Goal: Task Accomplishment & Management: Manage account settings

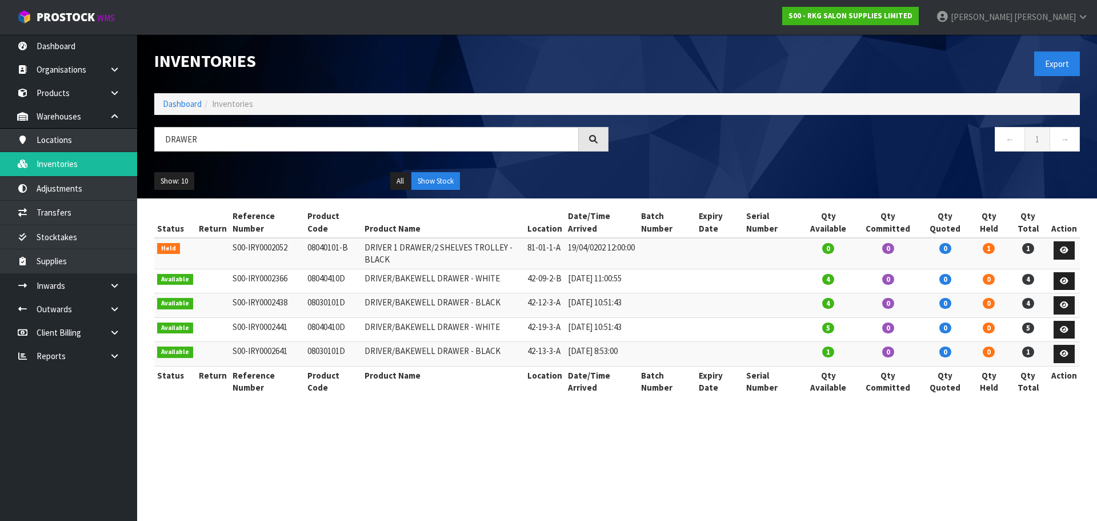
drag, startPoint x: 211, startPoint y: 136, endPoint x: 157, endPoint y: 141, distance: 54.5
click at [157, 141] on input "DRAWER" at bounding box center [366, 139] width 425 height 25
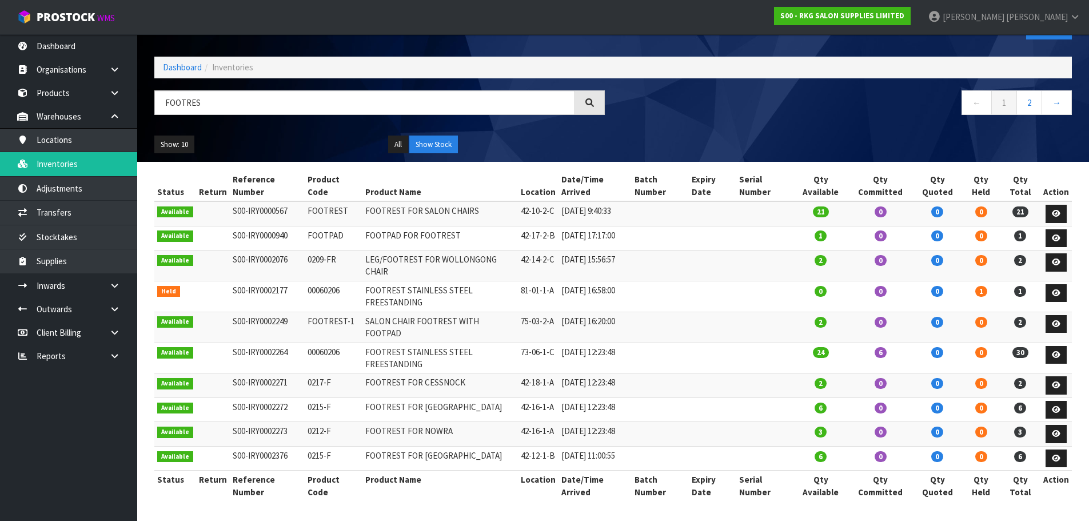
scroll to position [57, 0]
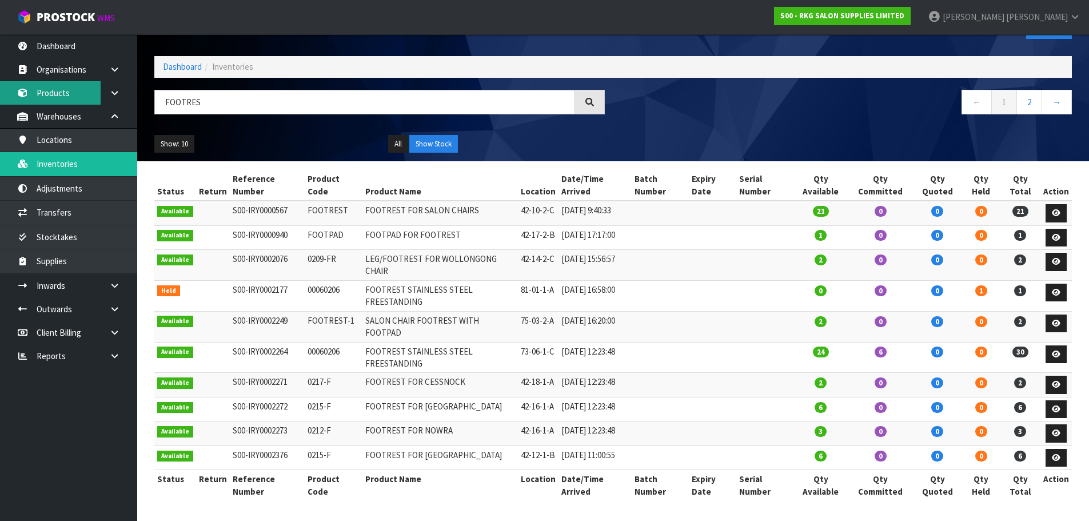
type input "FOOTRES"
click at [59, 92] on link "Products" at bounding box center [68, 92] width 137 height 23
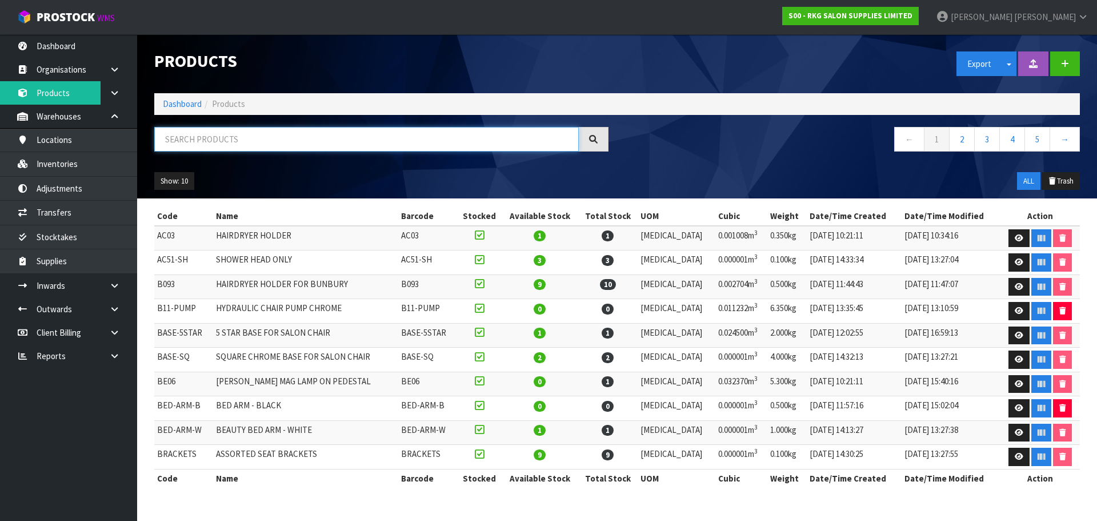
click at [195, 139] on input "text" at bounding box center [366, 139] width 425 height 25
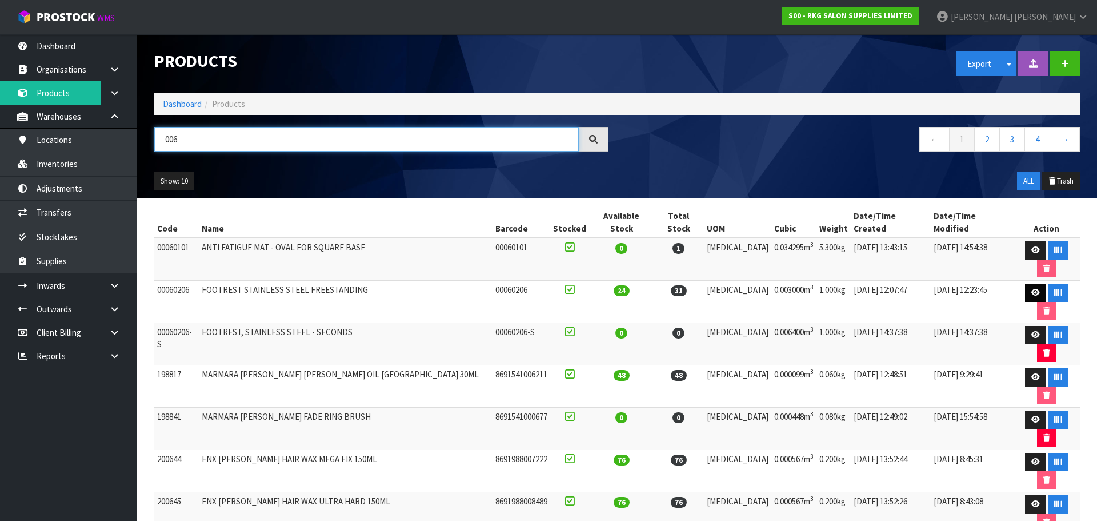
type input "006"
click at [1032, 289] on icon at bounding box center [1036, 292] width 9 height 7
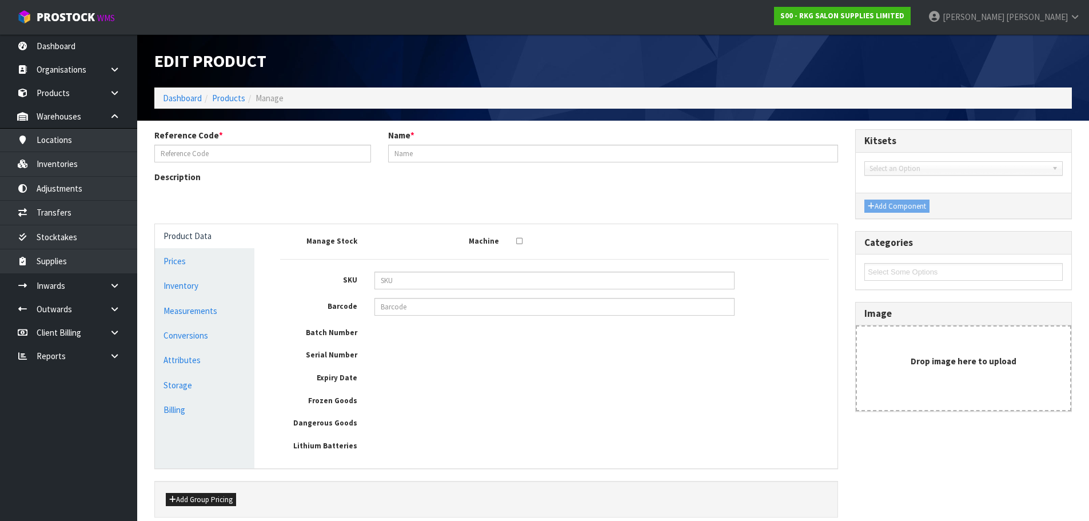
type input "00060206"
type input "FOOTREST STAINLESS STEEL FREESTANDING"
type input "49.00"
type input "0.00"
type input "27.13"
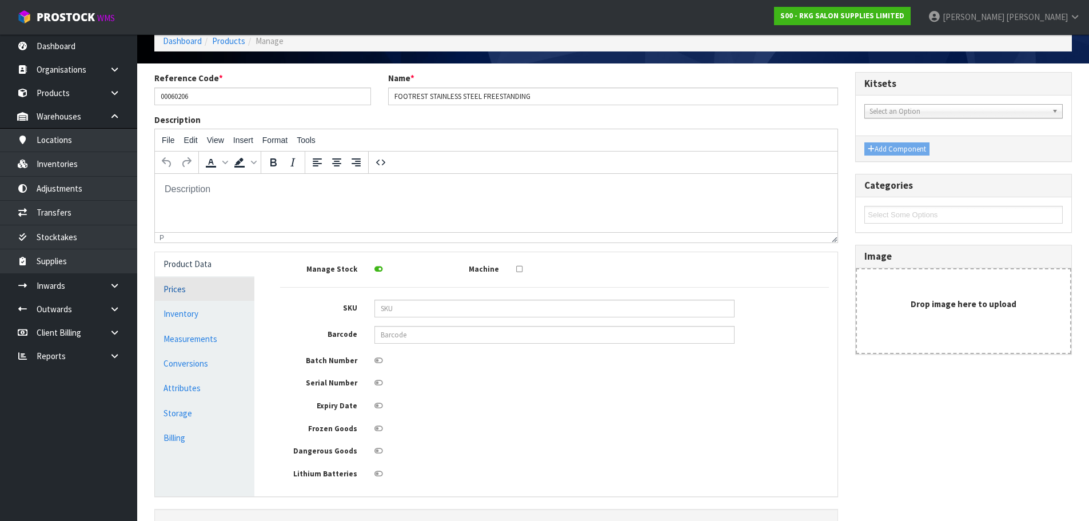
click at [176, 290] on link "Prices" at bounding box center [204, 288] width 99 height 23
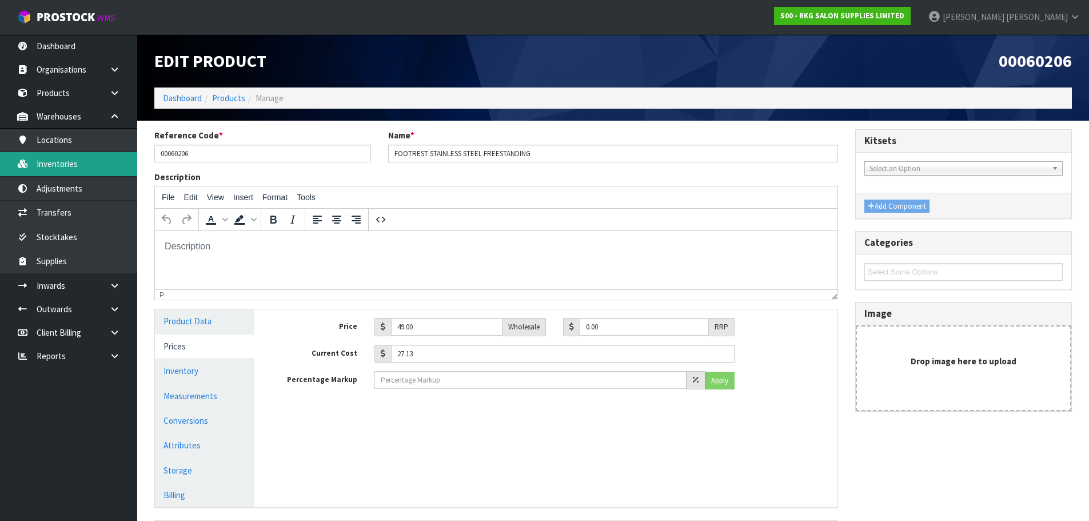
click at [58, 167] on link "Inventories" at bounding box center [68, 163] width 137 height 23
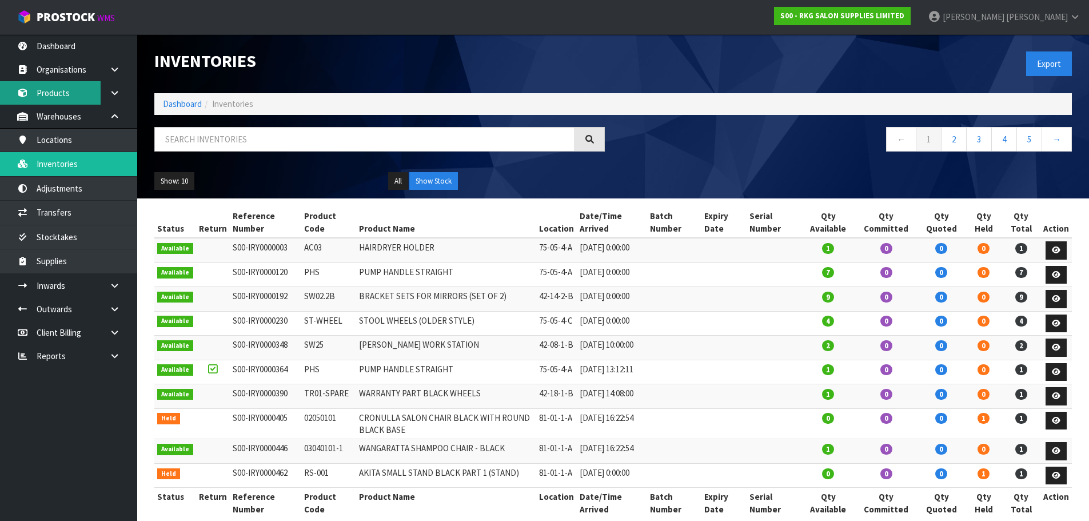
click at [59, 98] on link "Products" at bounding box center [68, 92] width 137 height 23
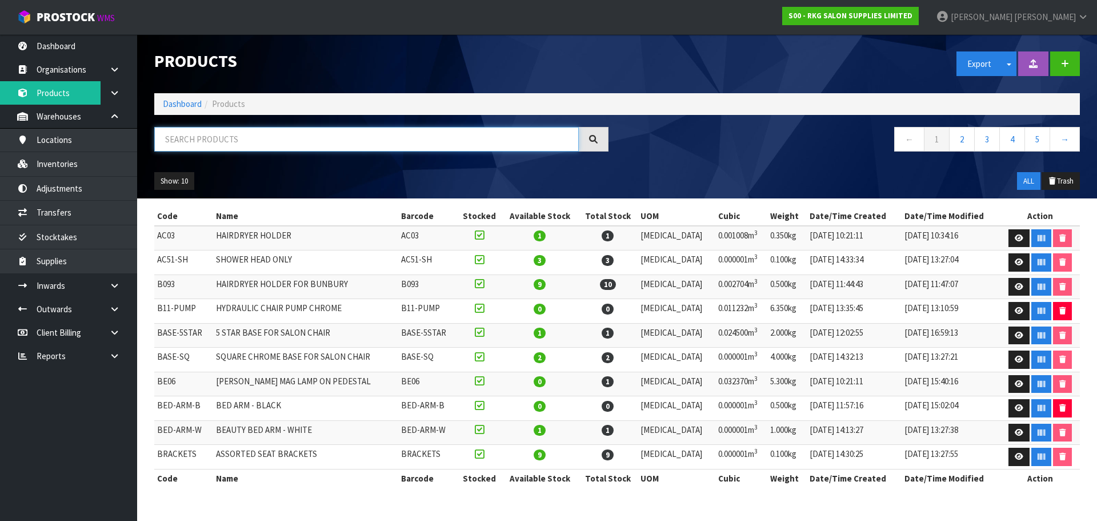
click at [203, 142] on input "text" at bounding box center [366, 139] width 425 height 25
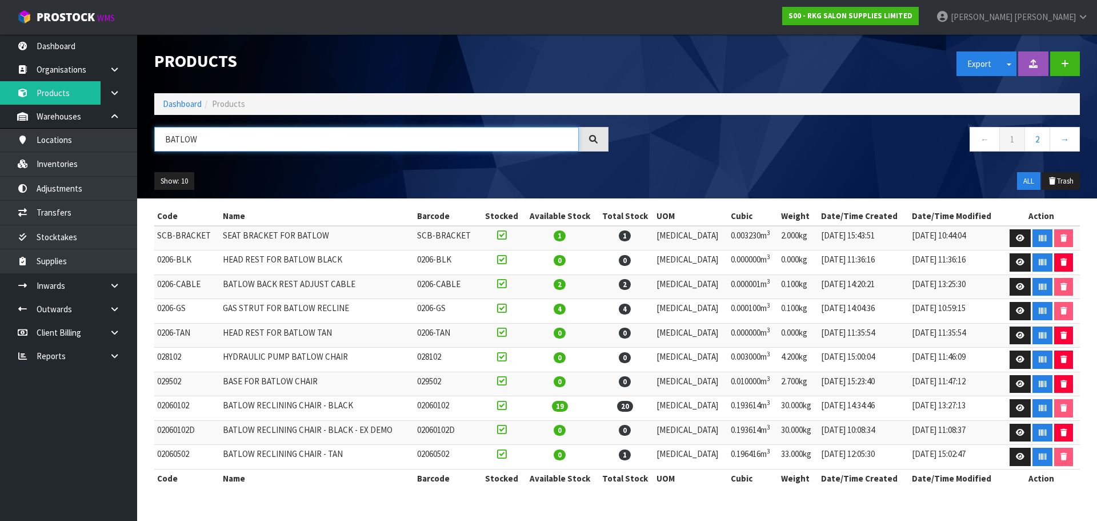
type input "BATLOW"
click at [62, 165] on link "Inventories" at bounding box center [68, 163] width 137 height 23
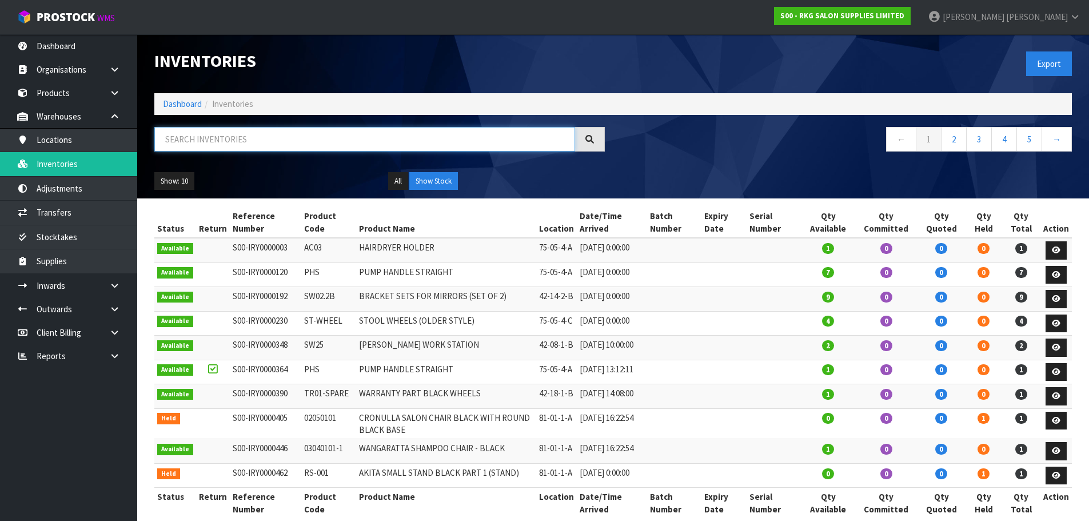
click at [197, 137] on input "text" at bounding box center [364, 139] width 421 height 25
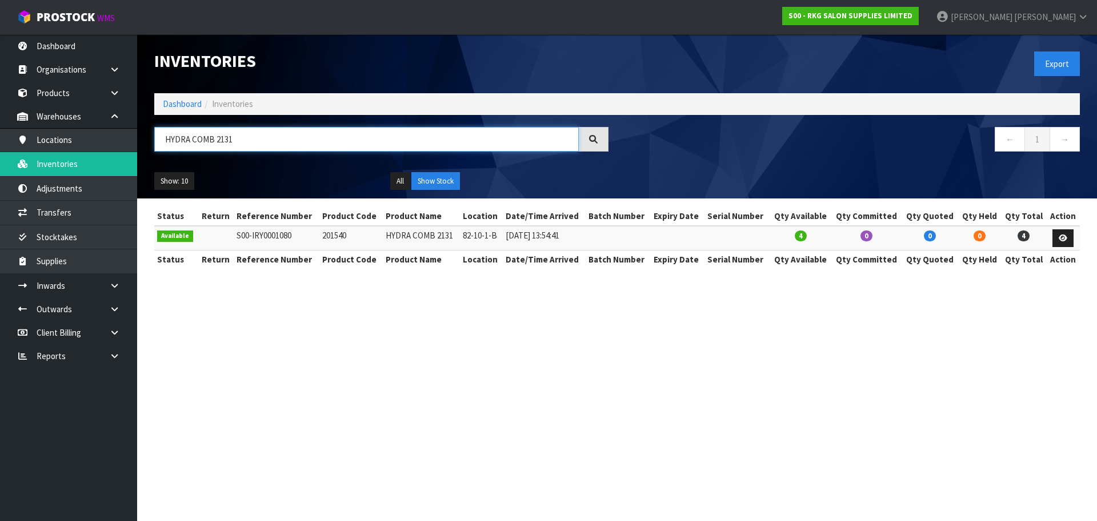
drag, startPoint x: 250, startPoint y: 141, endPoint x: 155, endPoint y: 137, distance: 95.6
click at [155, 137] on input "HYDRA COMB 2131" at bounding box center [366, 139] width 425 height 25
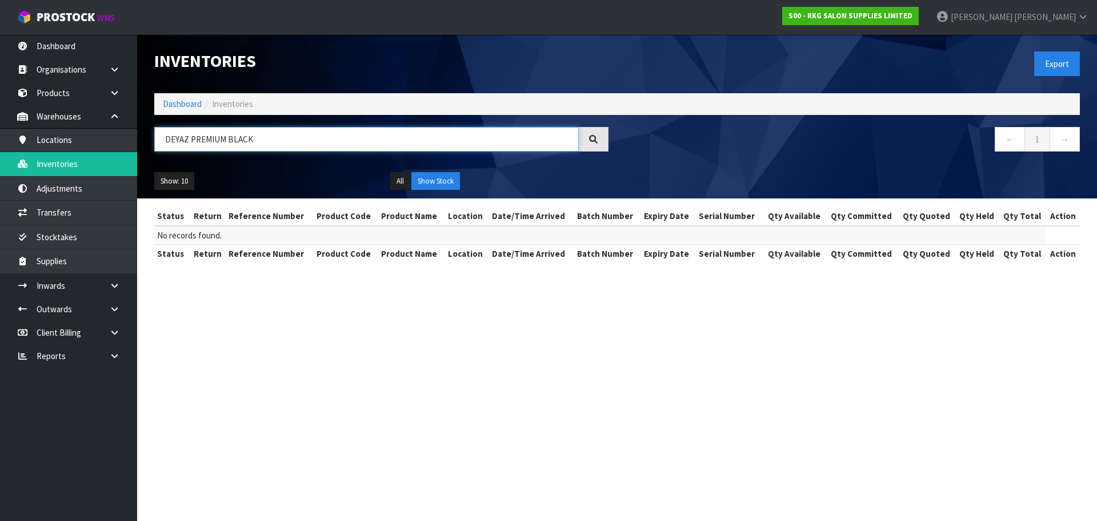
drag, startPoint x: 227, startPoint y: 138, endPoint x: 154, endPoint y: 138, distance: 73.7
click at [154, 138] on div "DEYAZ PREMIUM BLACK" at bounding box center [382, 143] width 472 height 33
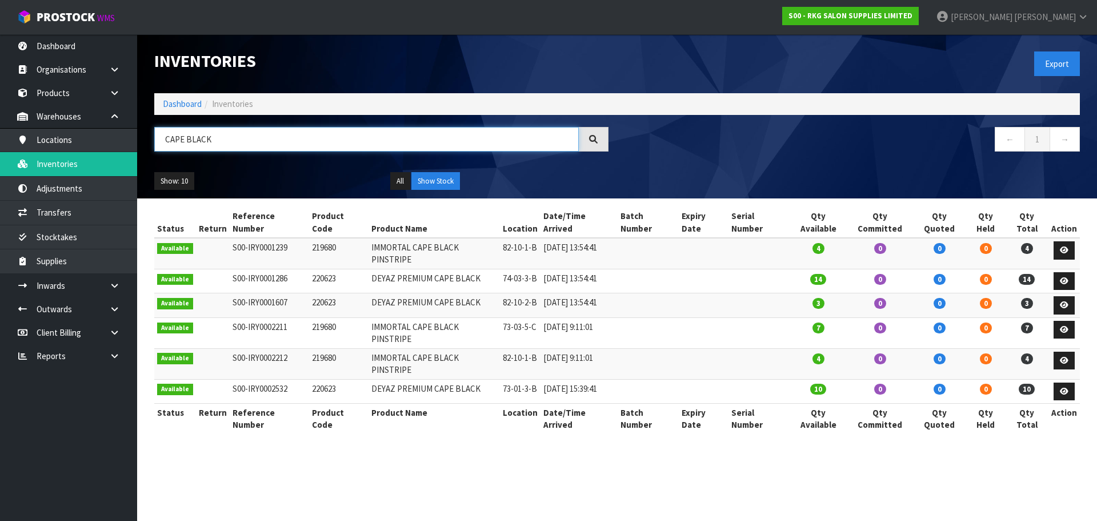
drag, startPoint x: 225, startPoint y: 133, endPoint x: 149, endPoint y: 135, distance: 75.5
click at [149, 135] on div "CAPE BLACK" at bounding box center [382, 143] width 472 height 33
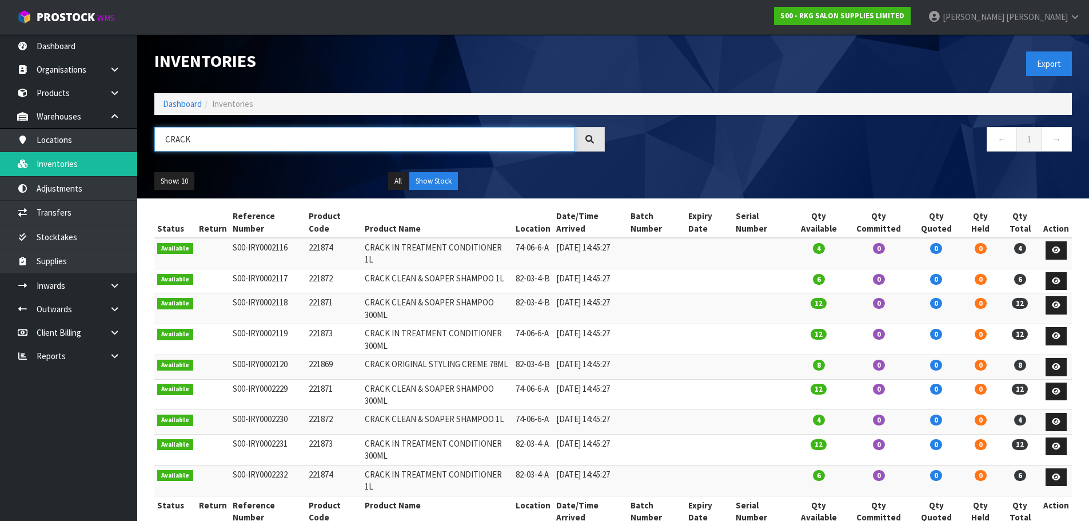
type input "CRACK"
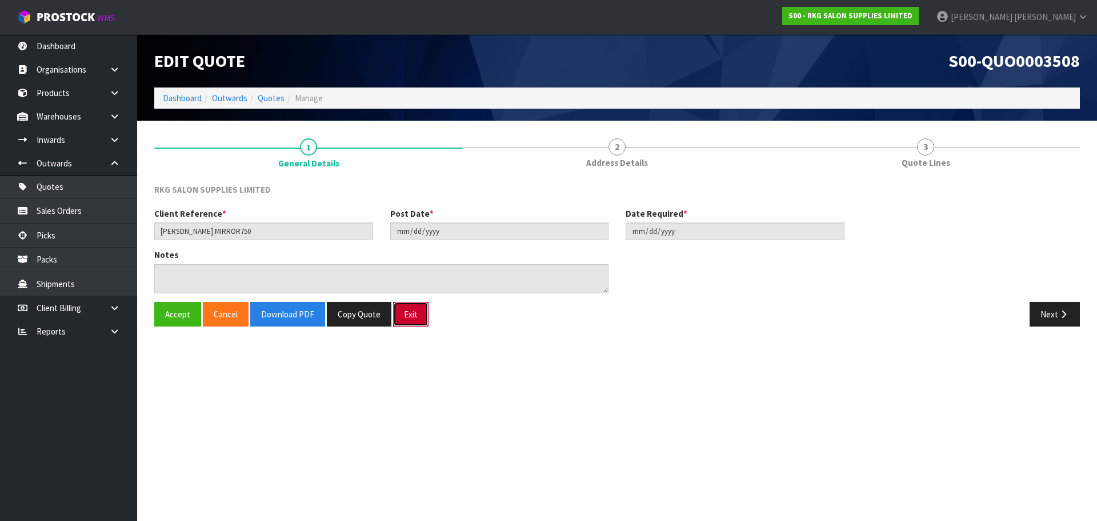
click at [411, 319] on button "Exit" at bounding box center [410, 314] width 35 height 25
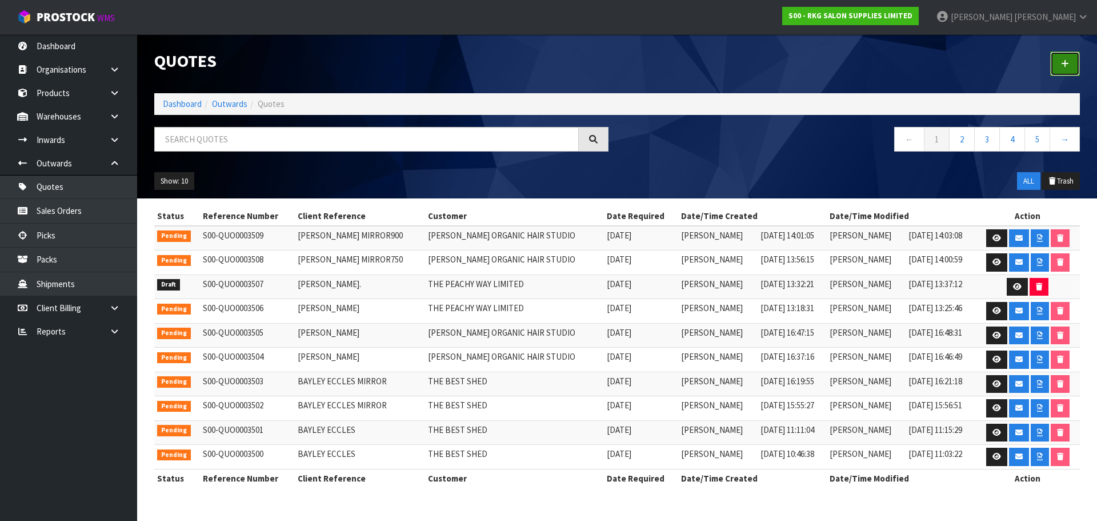
click at [1070, 62] on link at bounding box center [1065, 63] width 30 height 25
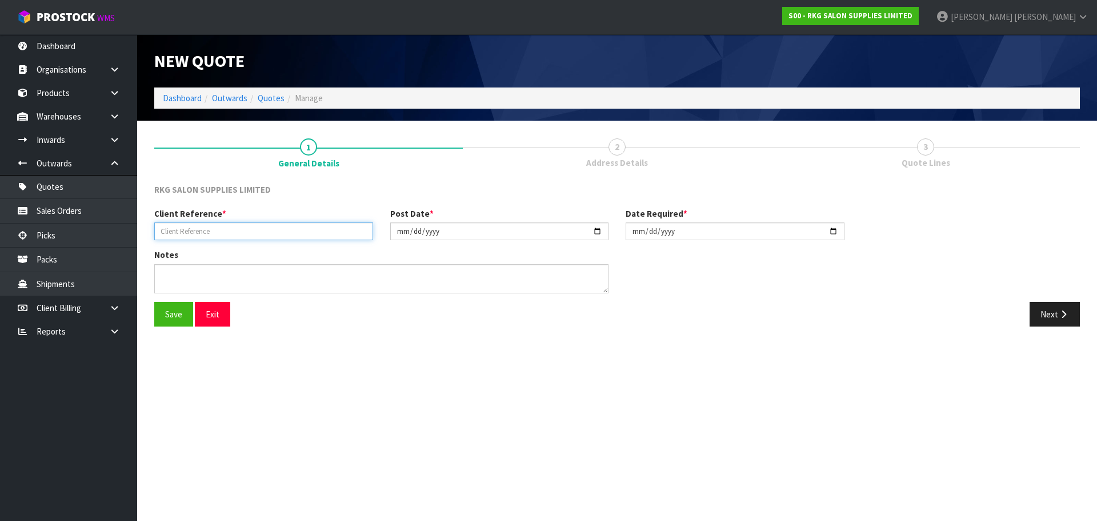
click at [191, 229] on input "text" at bounding box center [263, 231] width 219 height 18
type input "[PERSON_NAME]"
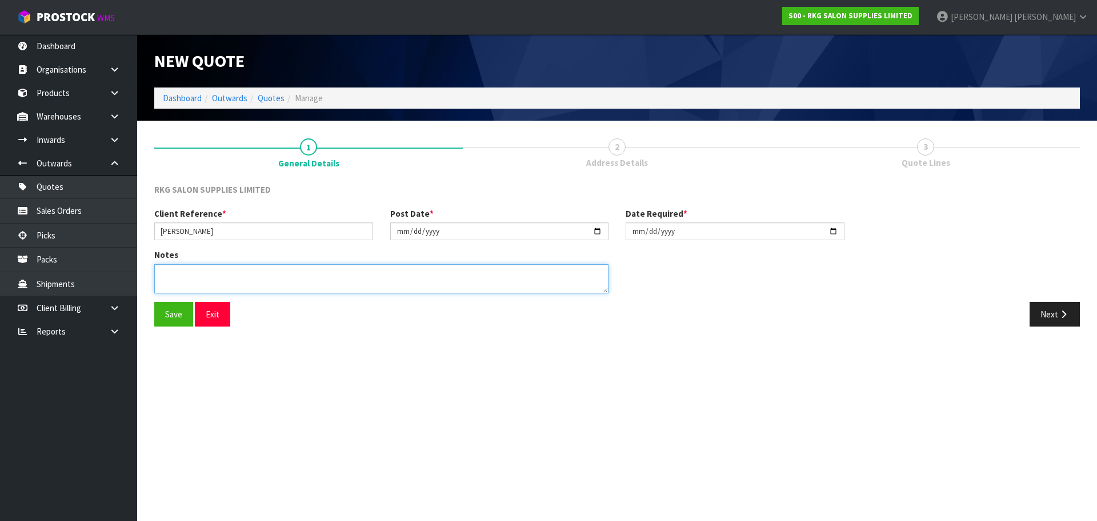
click at [189, 273] on textarea at bounding box center [381, 278] width 454 height 29
type textarea "FOR PICK UP"
click at [176, 314] on button "Save" at bounding box center [173, 314] width 39 height 25
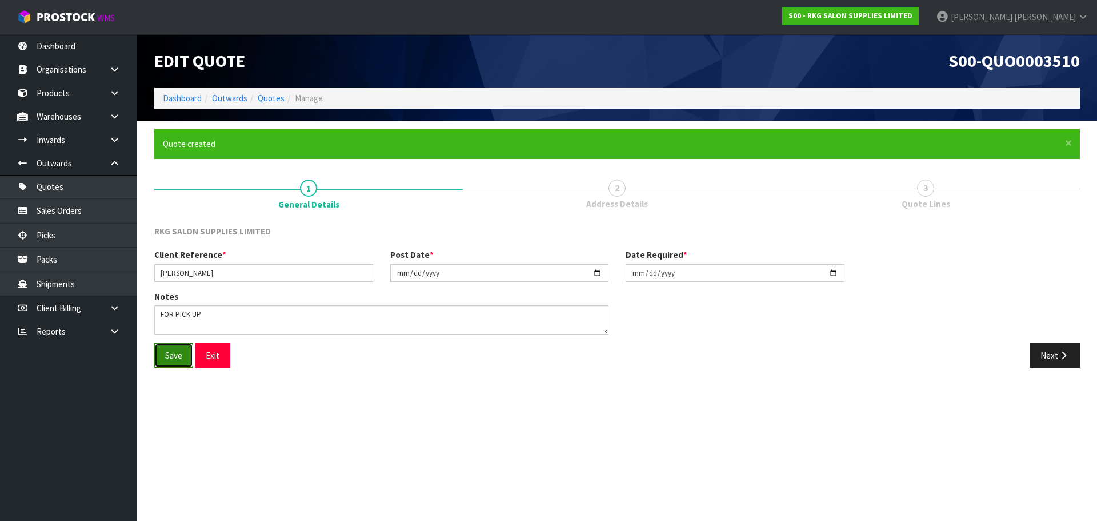
click at [171, 355] on button "Save" at bounding box center [173, 355] width 39 height 25
click at [1054, 361] on button "Next" at bounding box center [1055, 355] width 50 height 25
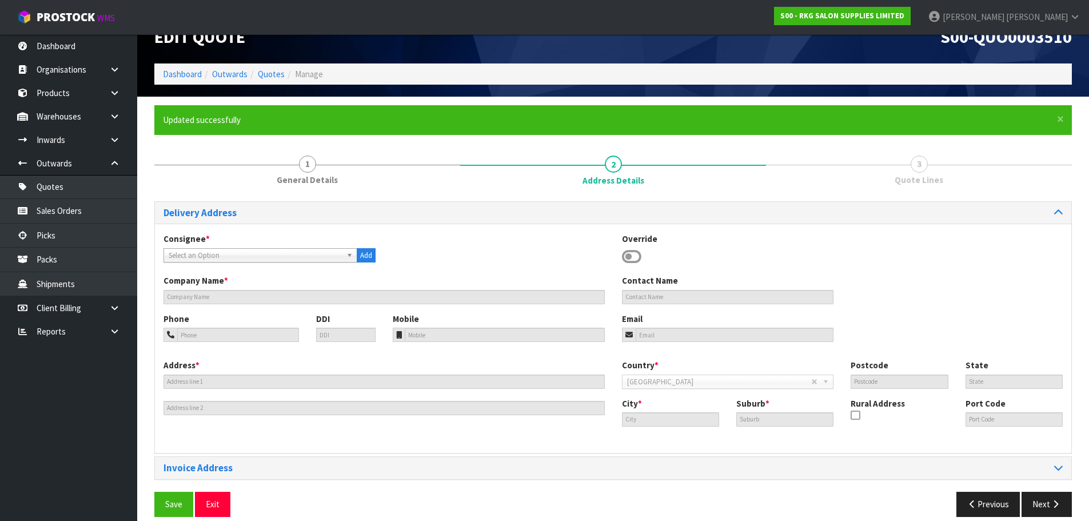
scroll to position [37, 0]
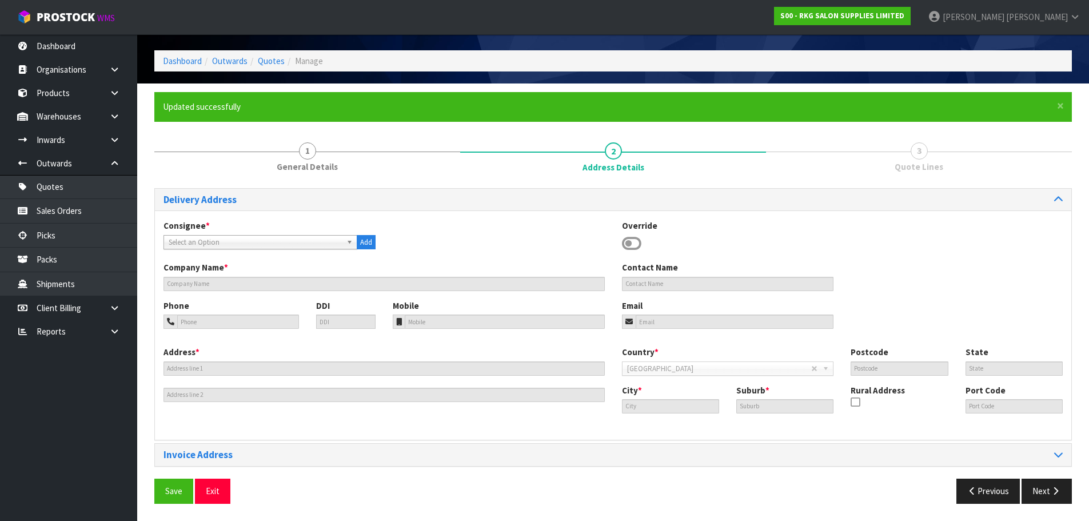
click at [636, 238] on icon at bounding box center [631, 243] width 19 height 17
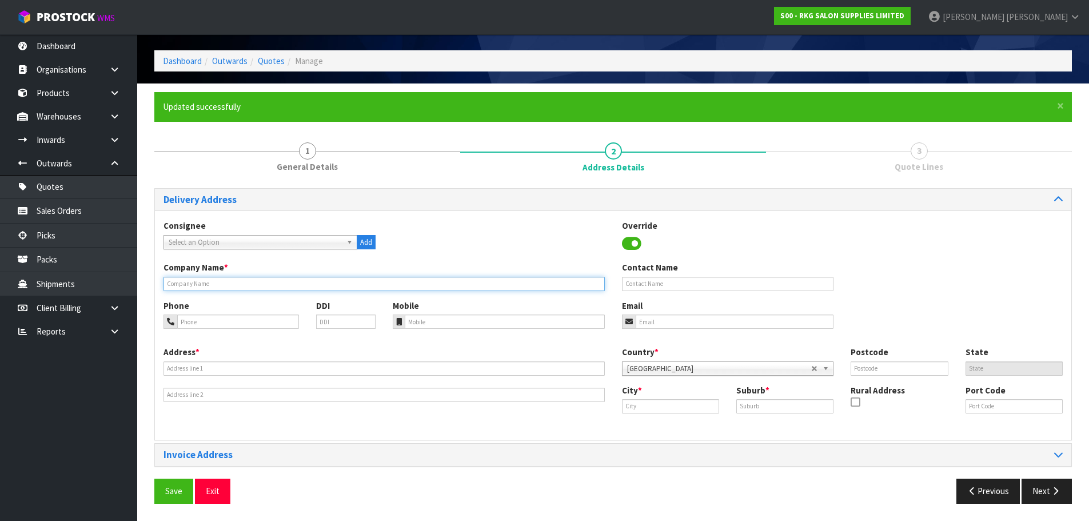
click at [201, 282] on input "text" at bounding box center [383, 284] width 441 height 14
type input "[PERSON_NAME]"
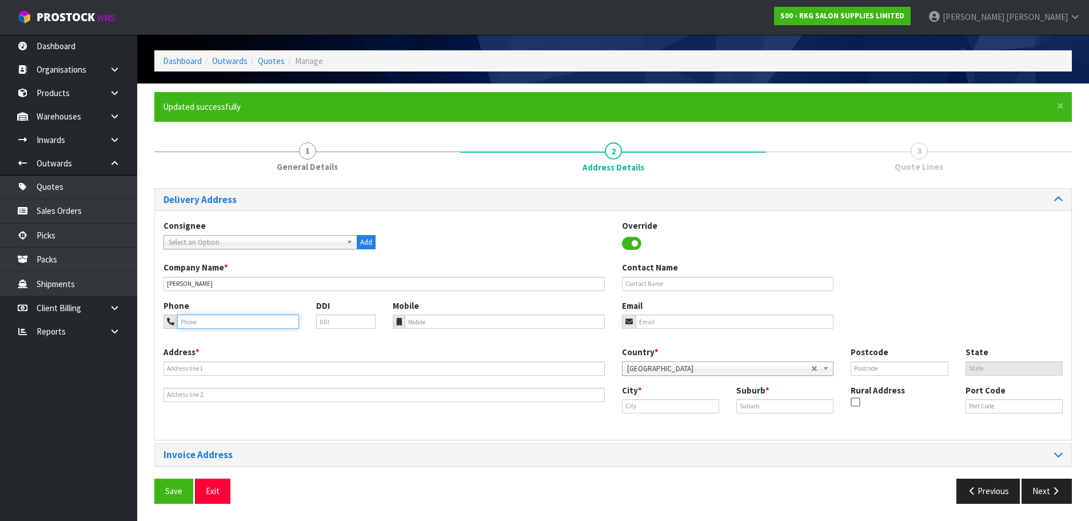
click at [191, 322] on input "tel" at bounding box center [238, 321] width 122 height 14
type input "022-084-5192"
click at [655, 323] on input "email" at bounding box center [735, 321] width 198 height 14
type input "W"
drag, startPoint x: 669, startPoint y: 323, endPoint x: 690, endPoint y: 291, distance: 38.7
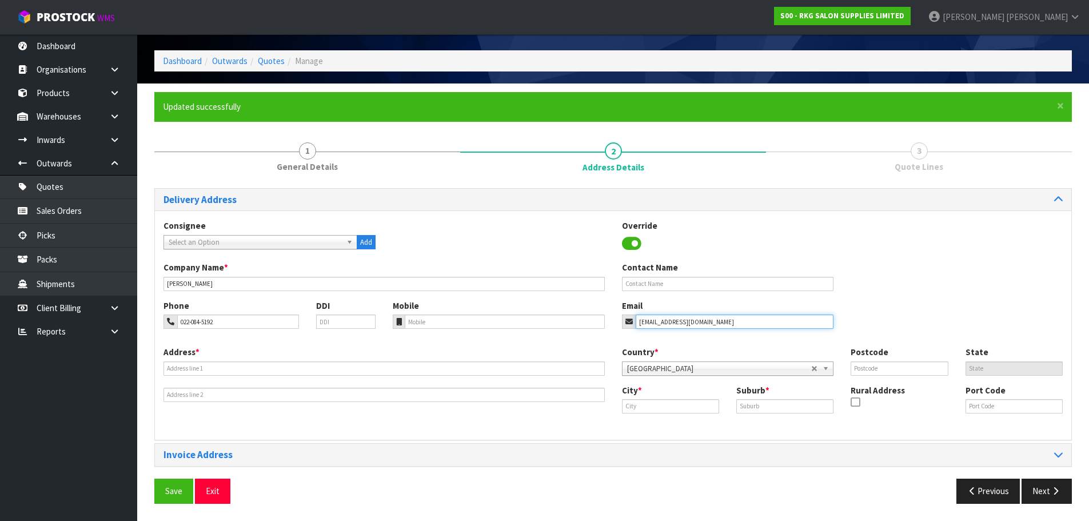
click at [669, 322] on input "wintthandor11@gmail.com" at bounding box center [735, 321] width 198 height 14
type input "wintthandar11@gmail.com"
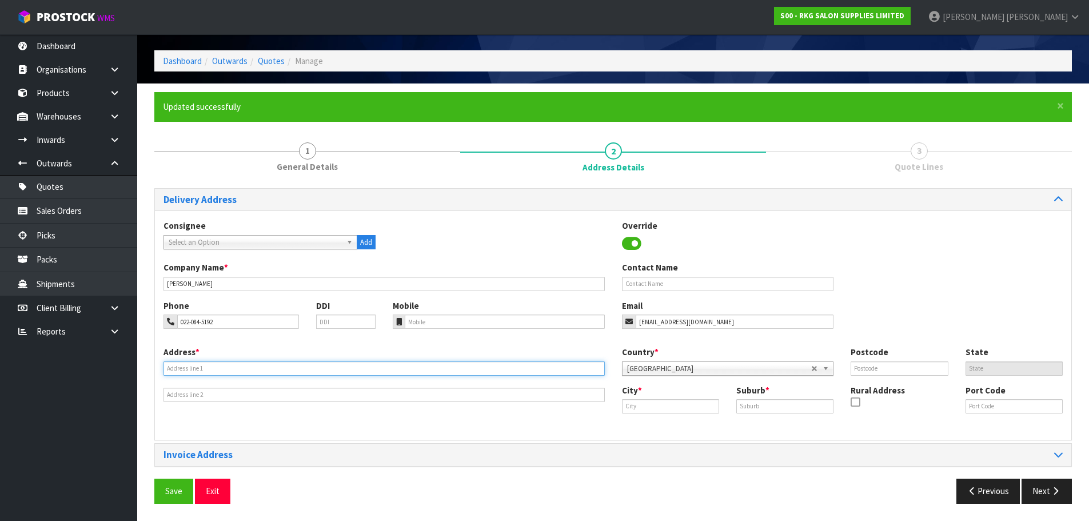
click at [230, 369] on input "text" at bounding box center [383, 368] width 441 height 14
type input "5/17 CRAYFORD ST"
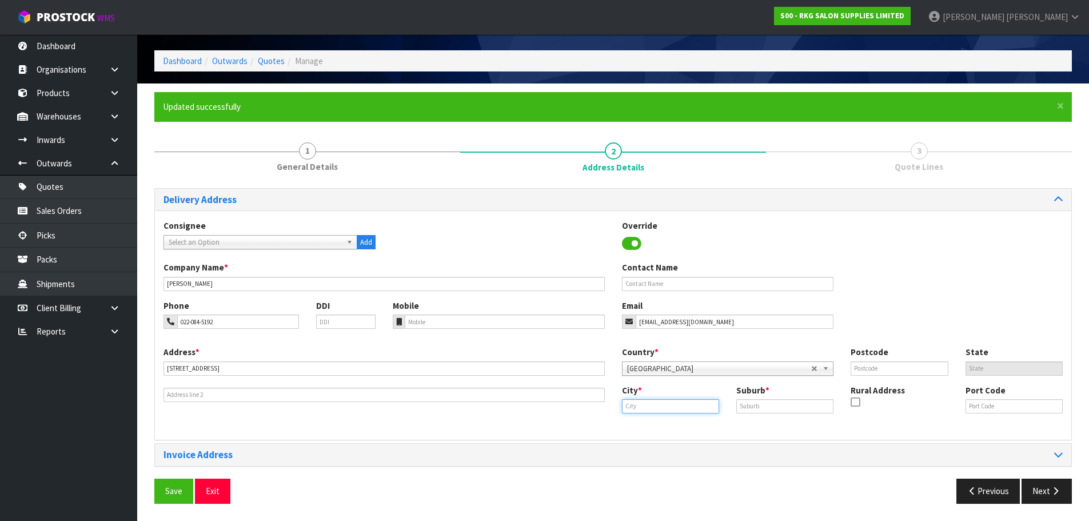
click at [658, 410] on input "text" at bounding box center [670, 406] width 97 height 14
click at [652, 429] on strong "Auckl" at bounding box center [644, 425] width 21 height 11
type input "[GEOGRAPHIC_DATA]"
click at [753, 400] on input "text" at bounding box center [784, 406] width 97 height 14
type input "AVONDALE"
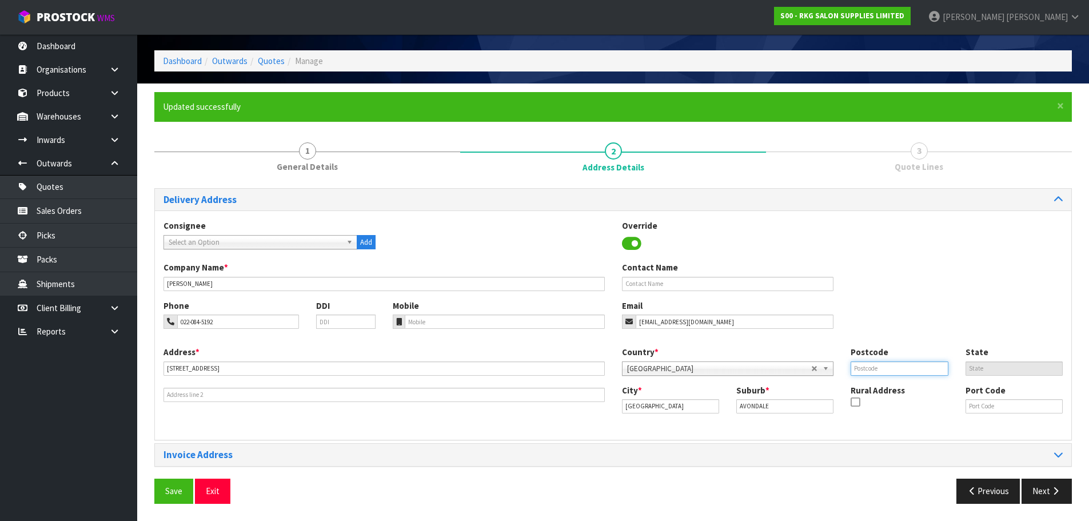
click at [857, 371] on input "text" at bounding box center [898, 368] width 97 height 14
type input "1026"
click at [877, 305] on div "Phone 022-084-5192 DDI Mobile Email wintthandar11@gmail.com" at bounding box center [613, 322] width 916 height 46
click at [174, 488] on button "Save" at bounding box center [173, 490] width 39 height 25
click at [1046, 493] on button "Next" at bounding box center [1046, 490] width 50 height 25
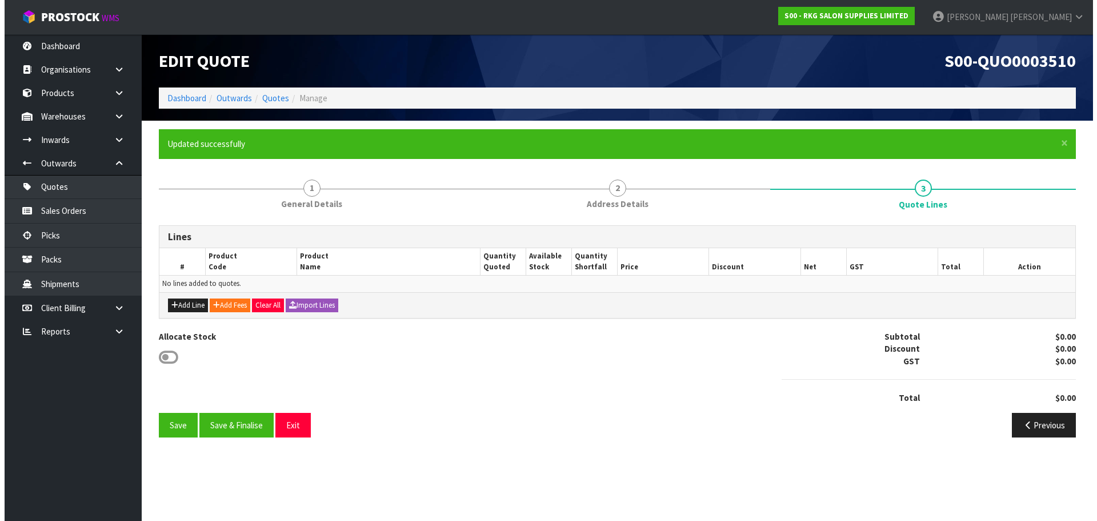
scroll to position [0, 0]
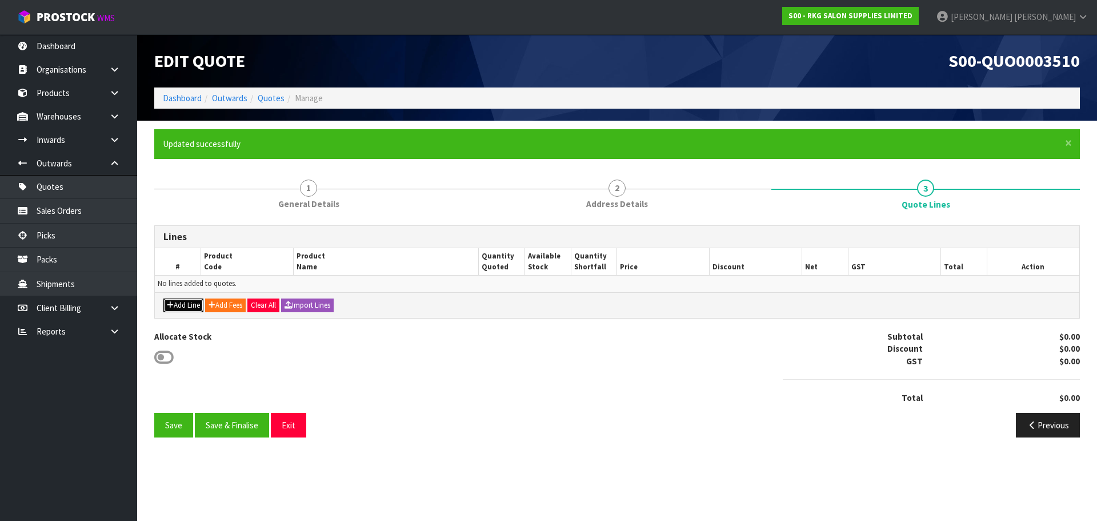
click at [180, 302] on button "Add Line" at bounding box center [183, 305] width 40 height 14
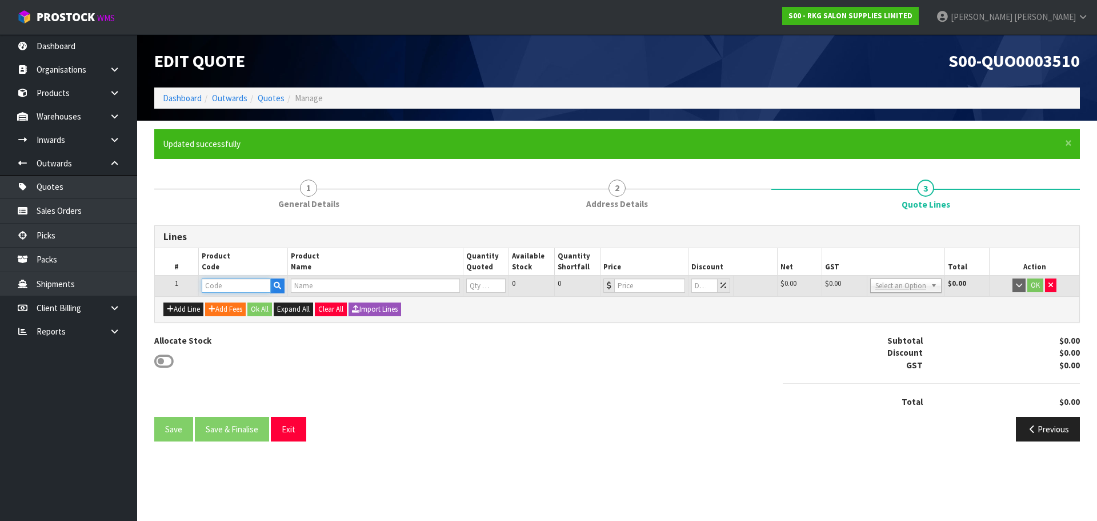
click at [226, 287] on input "text" at bounding box center [236, 285] width 69 height 14
click at [212, 285] on input "text" at bounding box center [236, 285] width 69 height 14
type input "020601"
click at [236, 306] on strong "020601" at bounding box center [227, 304] width 27 height 11
type input "02060102"
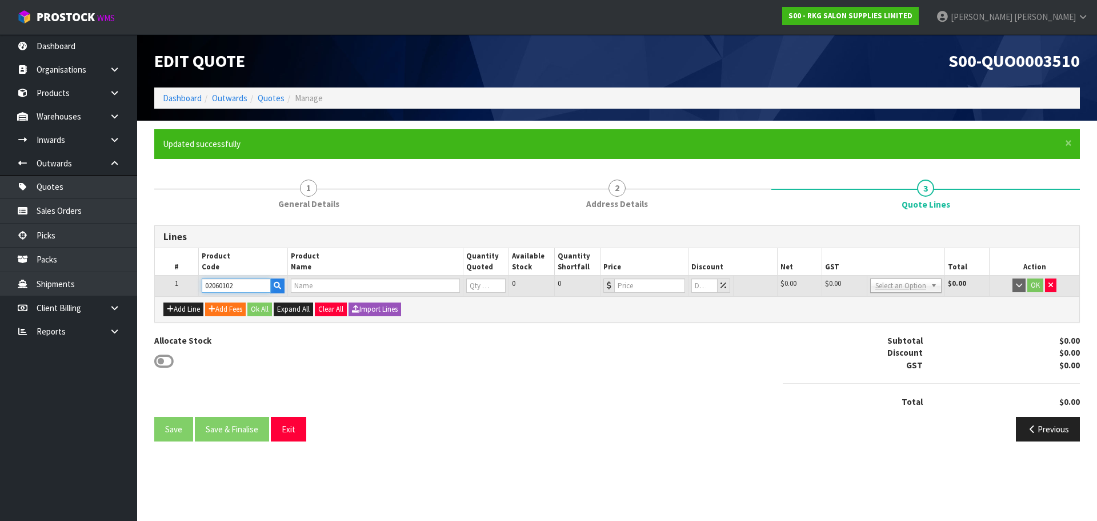
type input "BATLOW RECLINING CHAIR - BLACK"
type input "0"
type input "499"
type input "0"
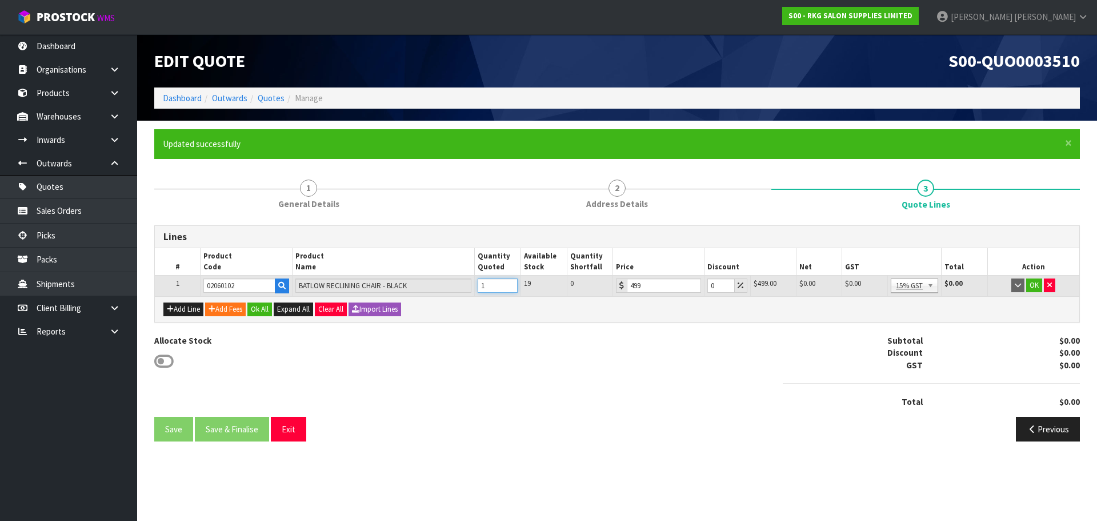
type input "1"
click at [508, 281] on input "1" at bounding box center [498, 285] width 40 height 14
drag, startPoint x: 717, startPoint y: 286, endPoint x: 710, endPoint y: 286, distance: 7.4
click at [710, 286] on input "0" at bounding box center [721, 285] width 27 height 14
type input "5"
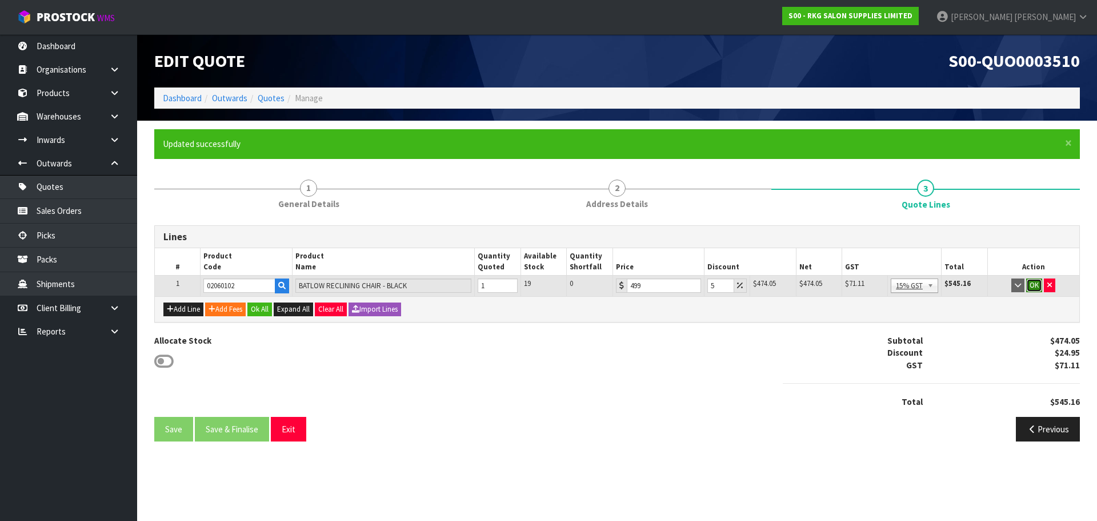
click at [1036, 286] on button "OK" at bounding box center [1034, 285] width 16 height 14
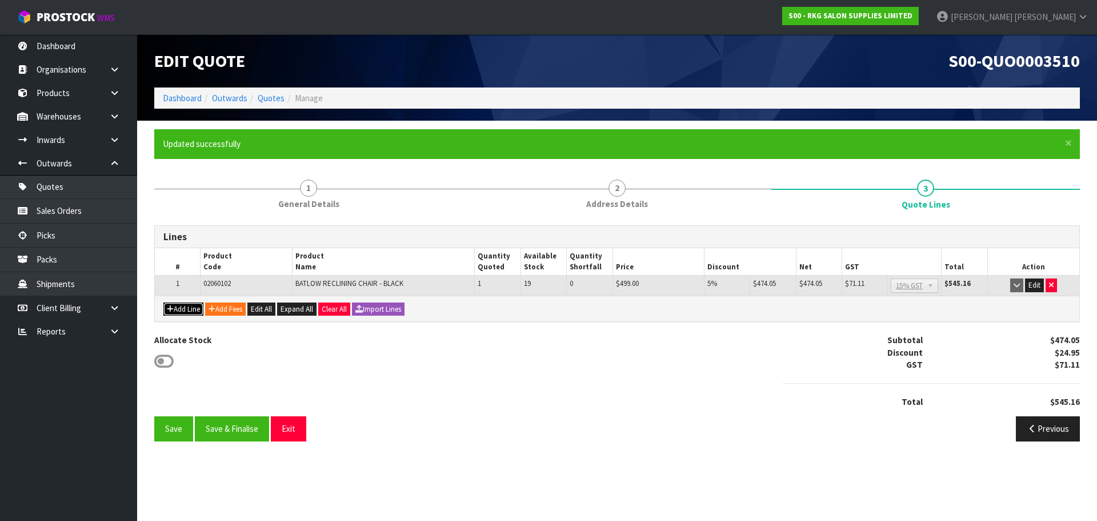
click at [187, 307] on button "Add Line" at bounding box center [183, 309] width 40 height 14
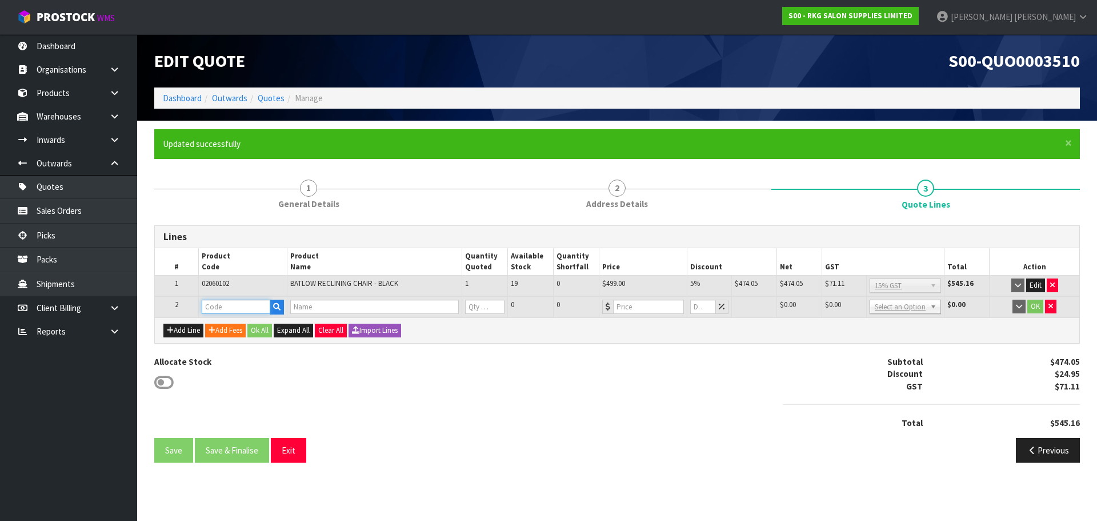
click at [214, 305] on input "text" at bounding box center [236, 306] width 69 height 14
click at [237, 308] on input "text" at bounding box center [236, 306] width 69 height 14
type input "201540"
type input "HYDRA COMB 2131"
type input "0"
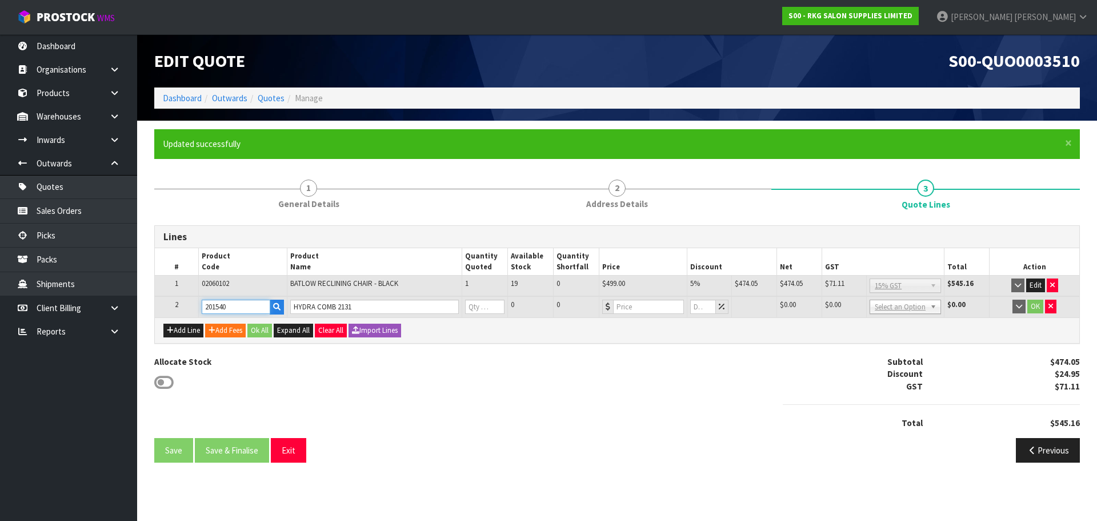
type input "5.22"
type input "0"
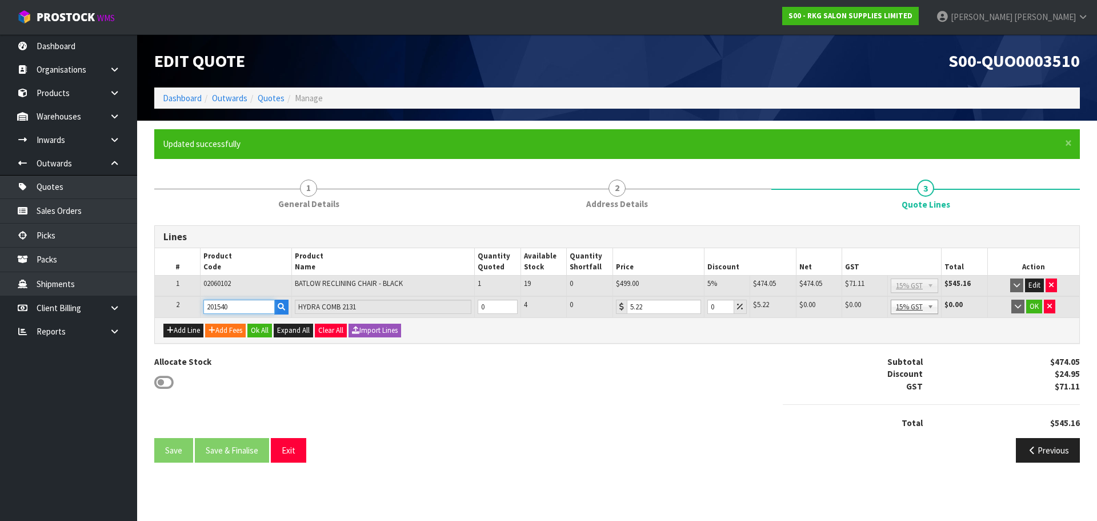
type input "201540"
type input "1"
click at [509, 304] on input "1" at bounding box center [498, 306] width 40 height 14
drag, startPoint x: 718, startPoint y: 307, endPoint x: 709, endPoint y: 307, distance: 9.1
click at [709, 307] on input "0" at bounding box center [721, 306] width 27 height 14
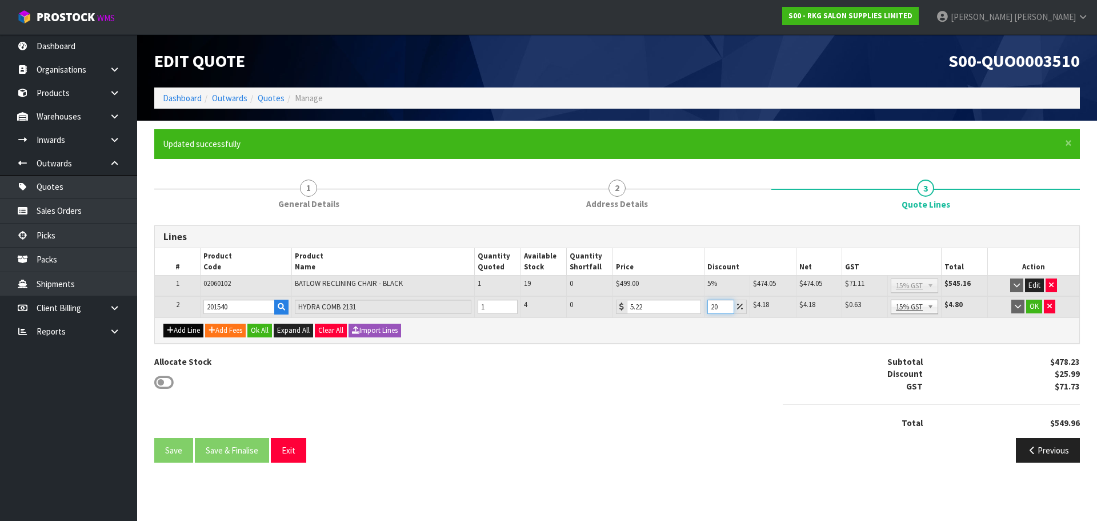
type input "20"
click at [182, 331] on button "Add Line" at bounding box center [183, 330] width 40 height 14
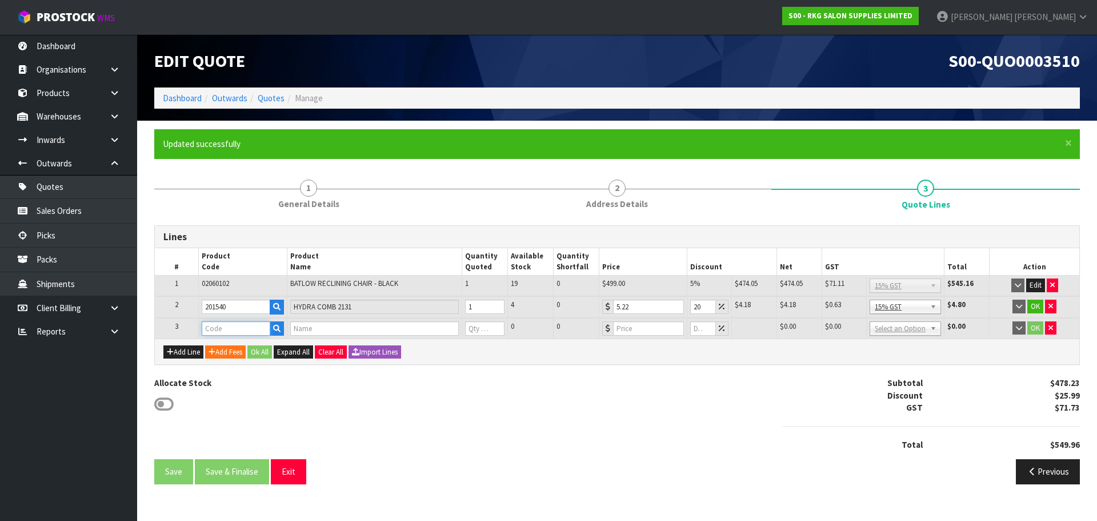
click at [215, 323] on input "text" at bounding box center [236, 328] width 69 height 14
type input "220623"
type input "DEYAZ PREMIUM CAPE BLACK"
type input "0"
type input "27.83"
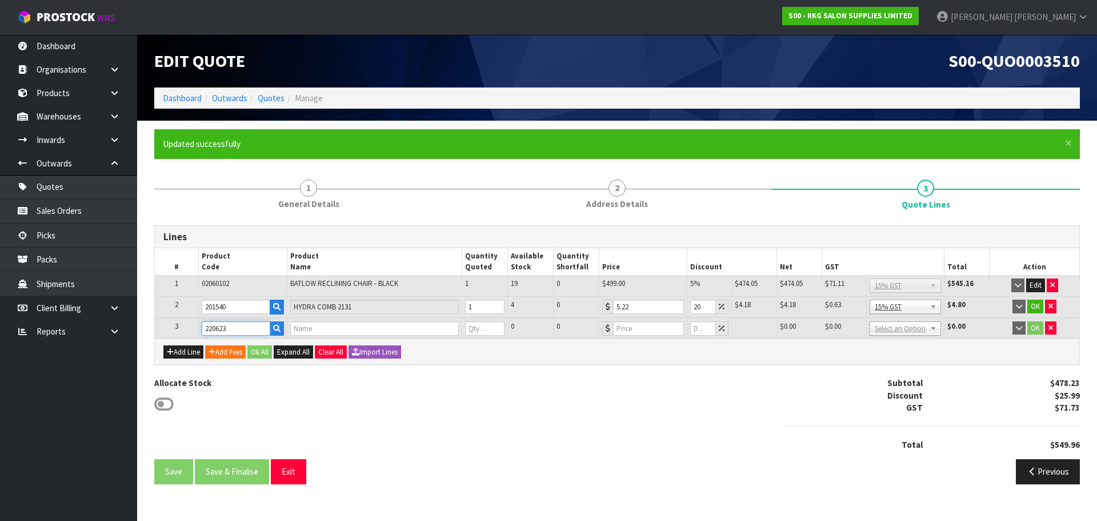
type input "0"
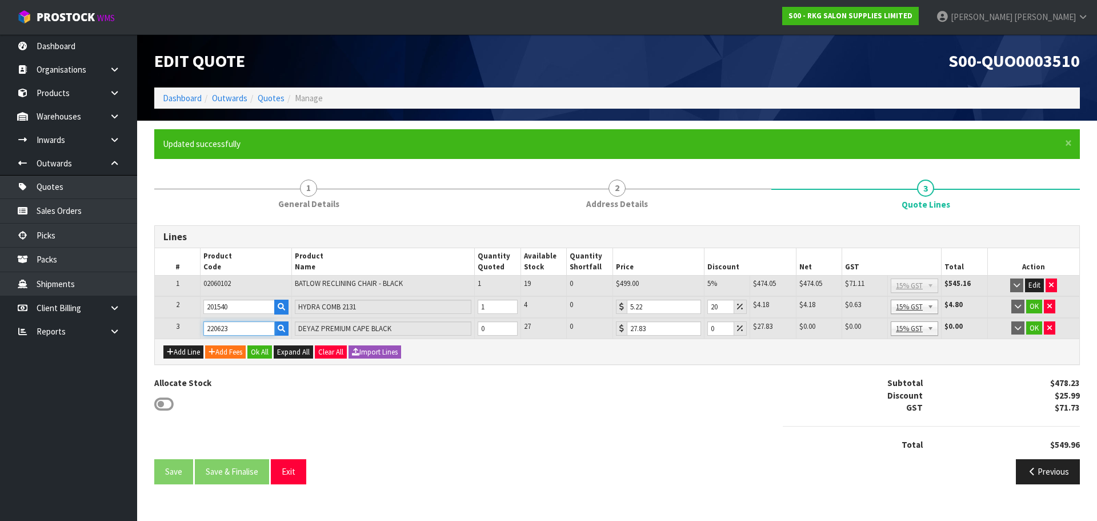
type input "220623"
drag, startPoint x: 717, startPoint y: 328, endPoint x: 706, endPoint y: 329, distance: 10.4
click at [706, 329] on td "0" at bounding box center [727, 328] width 46 height 21
type input "20"
click at [182, 354] on button "Add Line" at bounding box center [183, 352] width 40 height 14
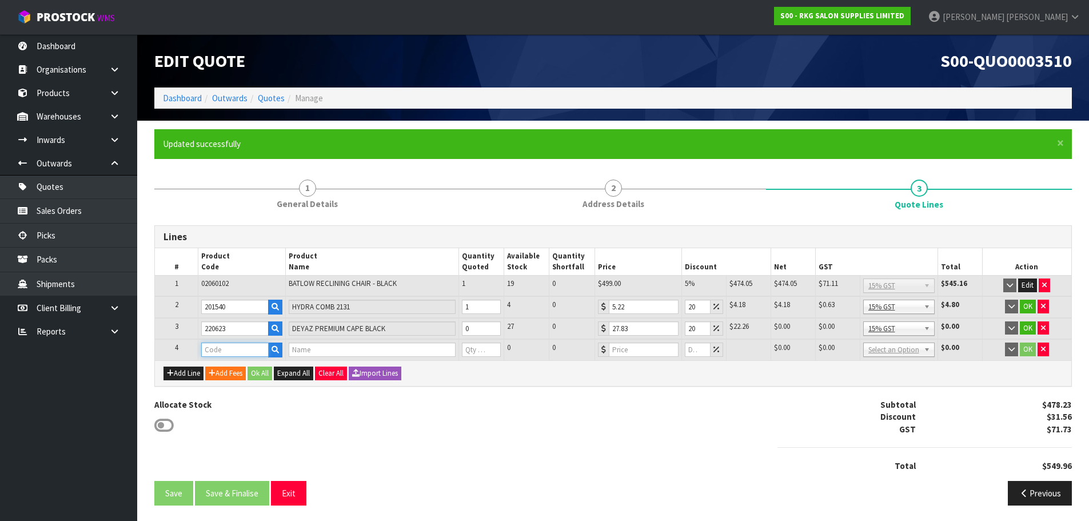
click at [210, 348] on input "text" at bounding box center [234, 349] width 67 height 14
type input "221872"
type input "CRACK CLEAN & SOAPER SHAMPOO 1L"
type input "0"
type input "43.44"
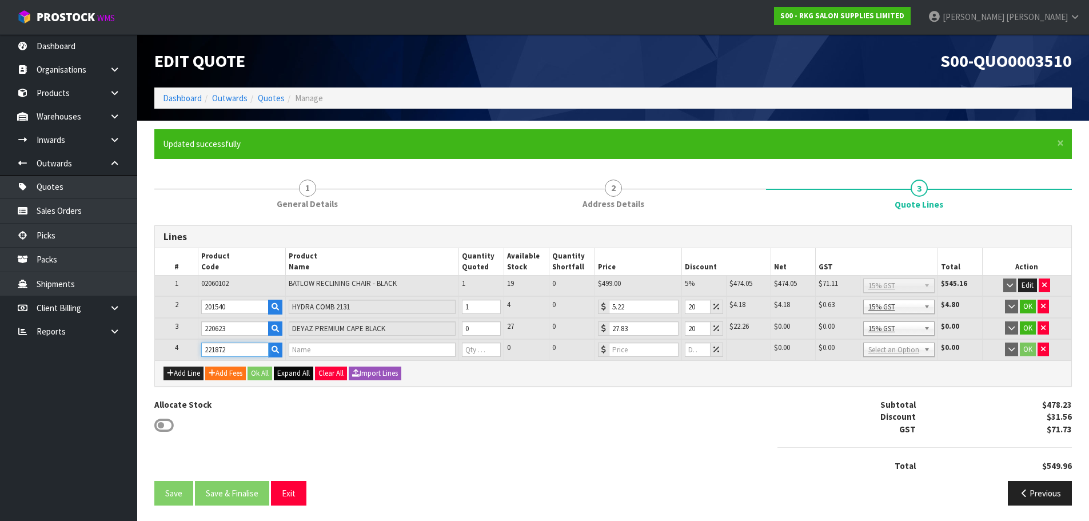
type input "0"
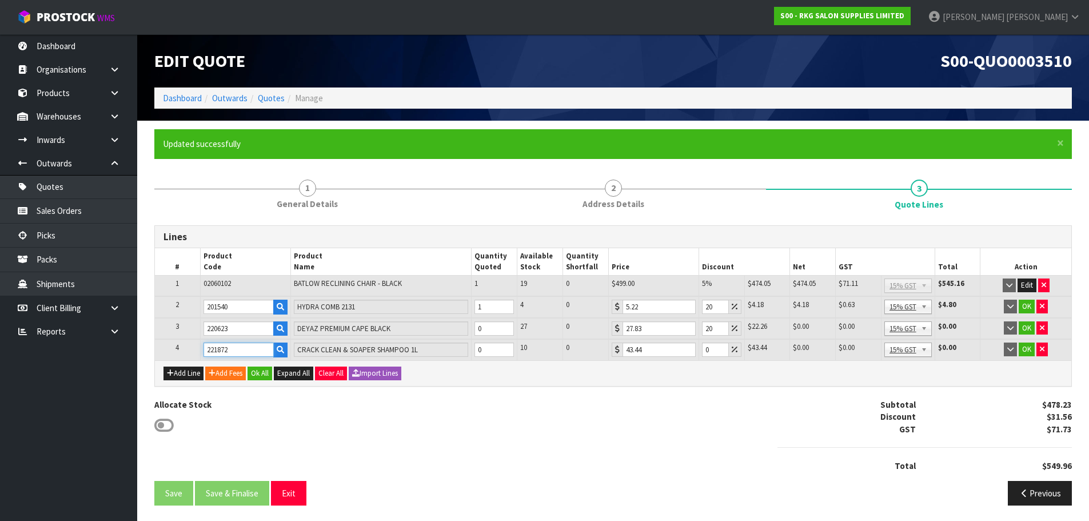
type input "221872"
type input "1"
click at [506, 326] on input "1" at bounding box center [493, 328] width 39 height 14
type input "1"
click at [506, 347] on input "1" at bounding box center [493, 349] width 39 height 14
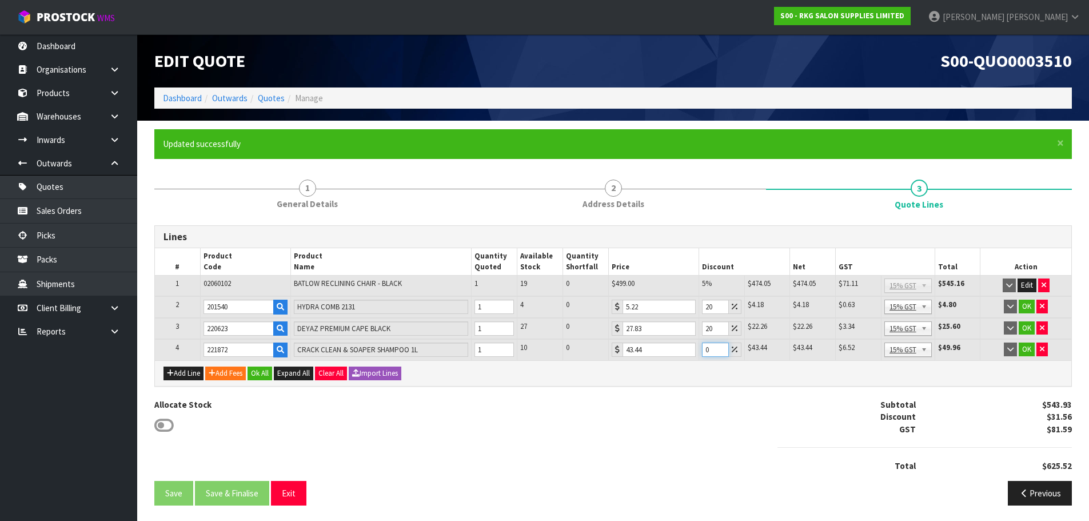
drag, startPoint x: 708, startPoint y: 353, endPoint x: 702, endPoint y: 351, distance: 5.8
click at [702, 351] on input "0" at bounding box center [715, 349] width 27 height 14
type input "20"
click at [1026, 307] on button "OK" at bounding box center [1026, 306] width 16 height 14
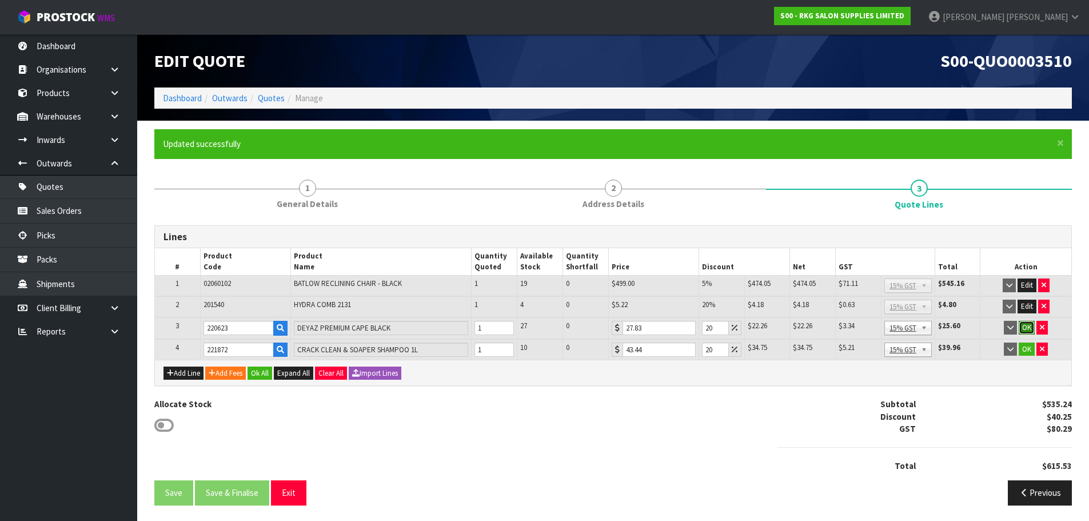
click at [1025, 326] on button "OK" at bounding box center [1026, 328] width 16 height 14
click at [1042, 347] on icon "button" at bounding box center [1042, 348] width 5 height 7
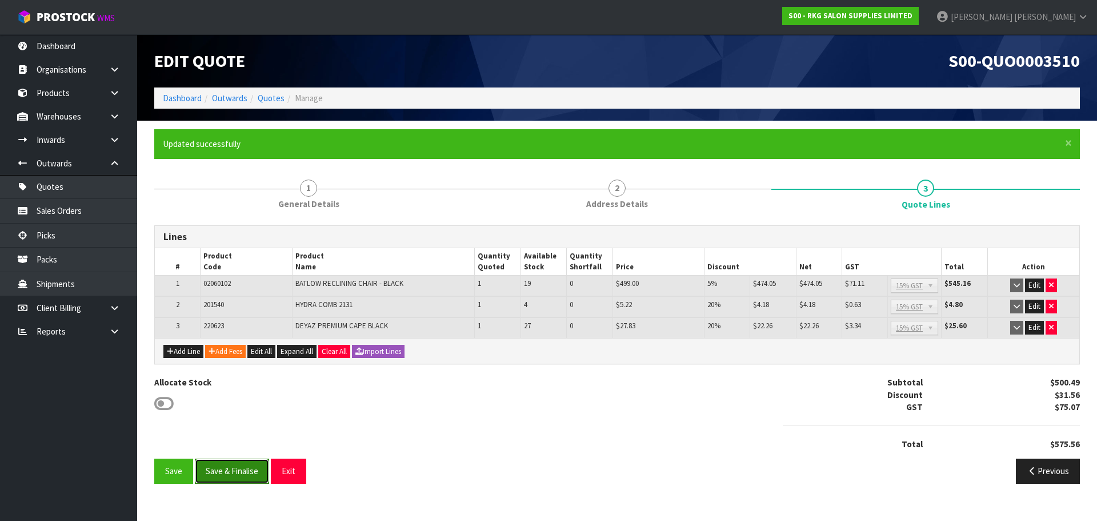
click at [237, 471] on button "Save & Finalise" at bounding box center [232, 470] width 74 height 25
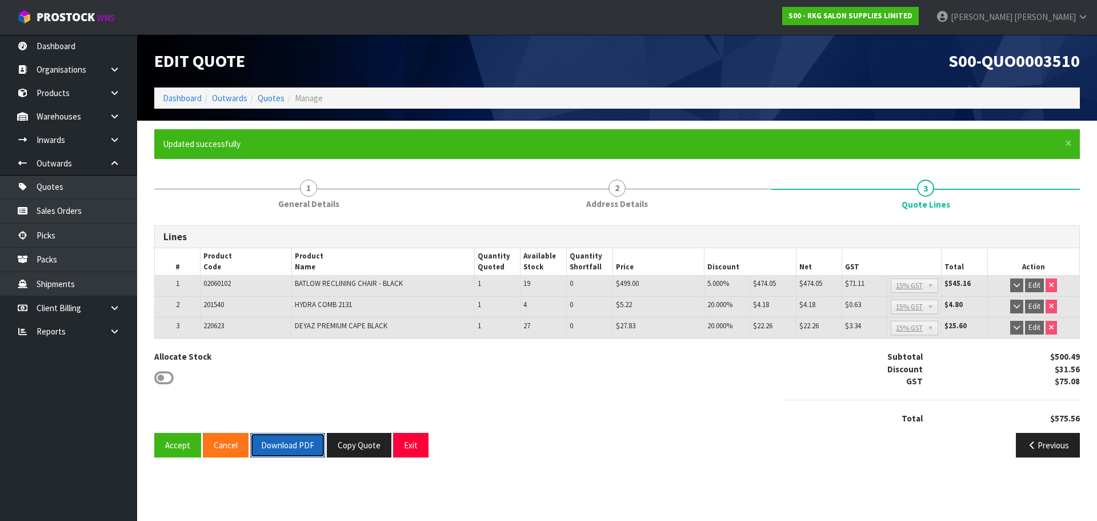
click at [301, 444] on button "Download PDF" at bounding box center [287, 445] width 75 height 25
click at [172, 449] on button "Accept" at bounding box center [177, 445] width 47 height 25
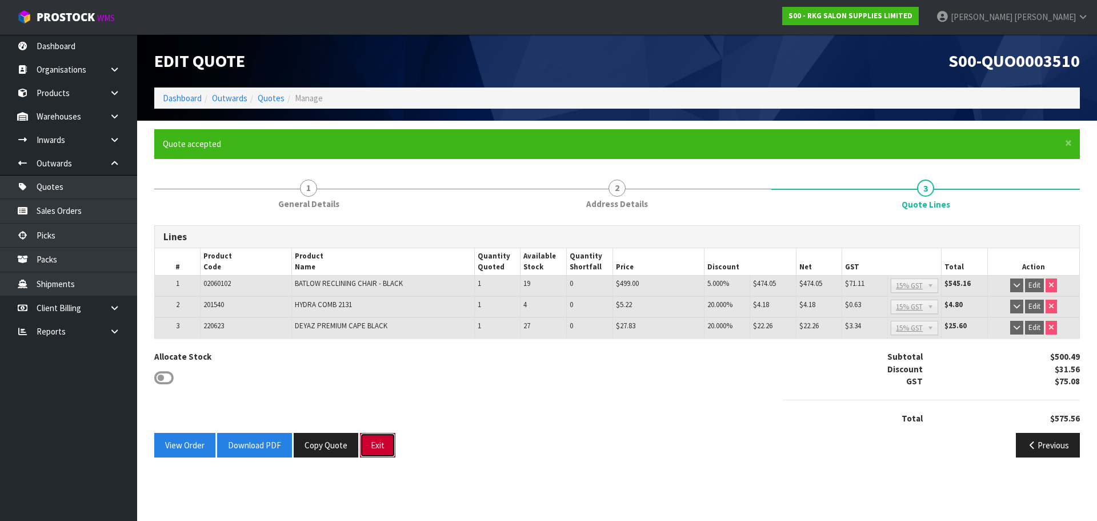
click at [382, 446] on button "Exit" at bounding box center [377, 445] width 35 height 25
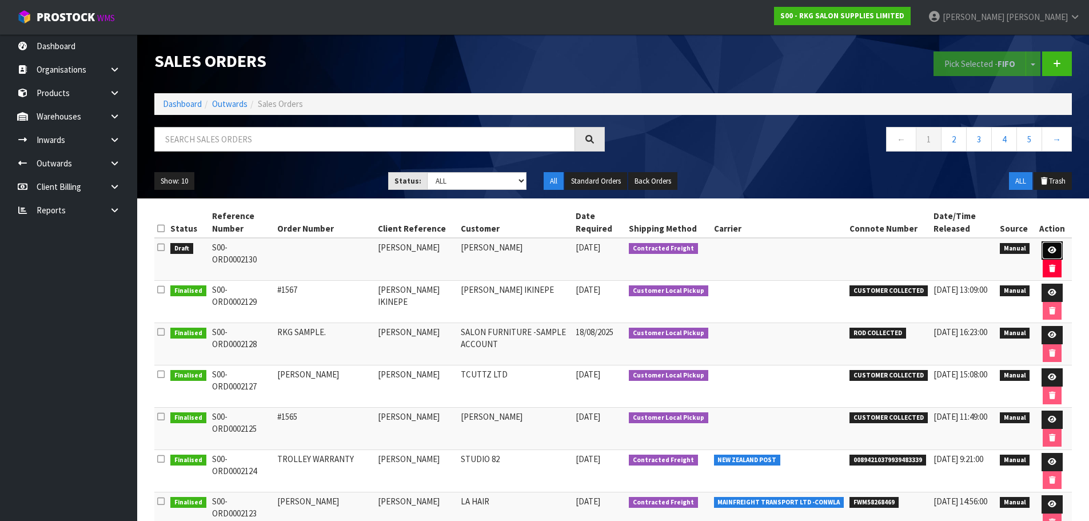
click at [1048, 251] on icon at bounding box center [1052, 249] width 9 height 7
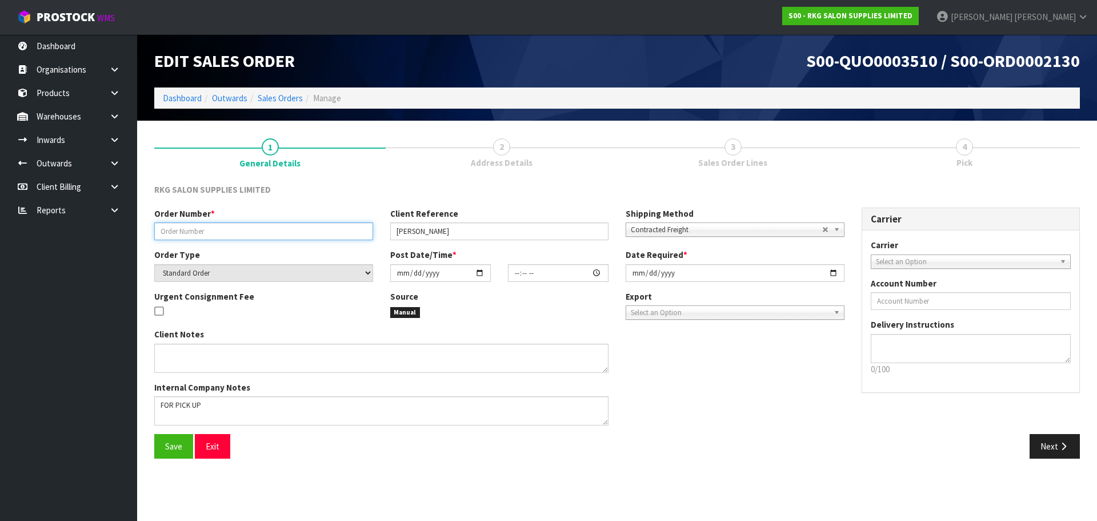
click at [268, 237] on input "text" at bounding box center [263, 231] width 219 height 18
type input "[PERSON_NAME] BATLOW"
click at [478, 275] on input "date" at bounding box center [440, 273] width 101 height 18
type input "[DATE]"
type input "00:00:00.000"
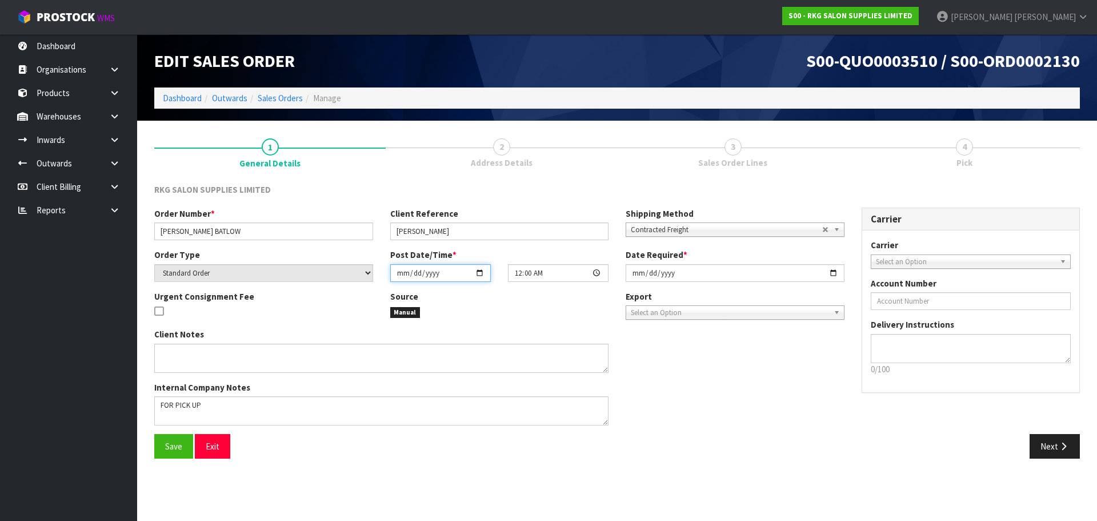
type input "2025-08-20"
click at [836, 270] on input "2025-08-20" at bounding box center [735, 273] width 219 height 18
click at [229, 404] on textarea at bounding box center [381, 410] width 454 height 29
type textarea "FOR PICK UP WAITING"
click at [709, 230] on span "Contracted Freight" at bounding box center [726, 230] width 191 height 14
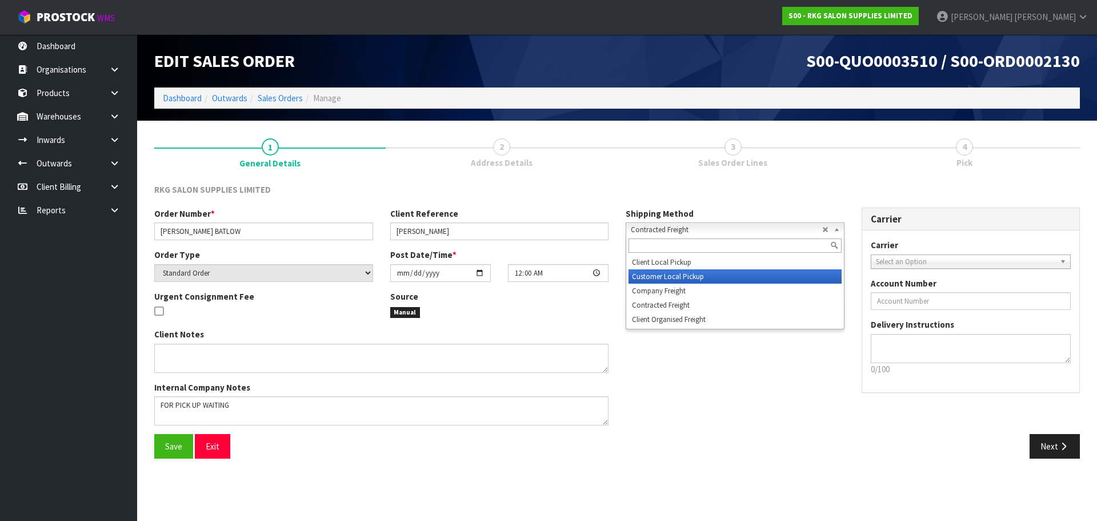
click at [687, 275] on li "Customer Local Pickup" at bounding box center [735, 276] width 213 height 14
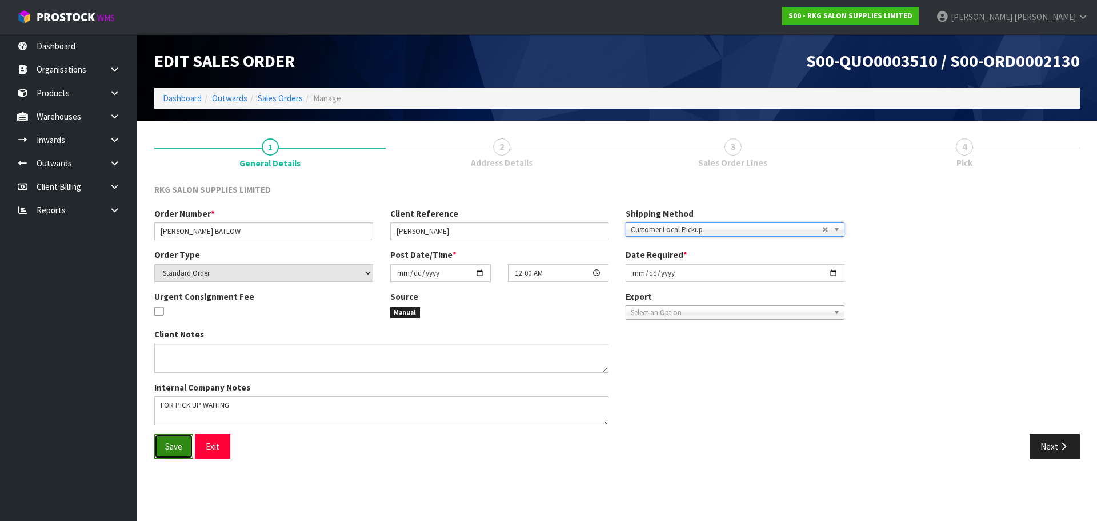
click at [170, 447] on span "Save" at bounding box center [173, 446] width 17 height 11
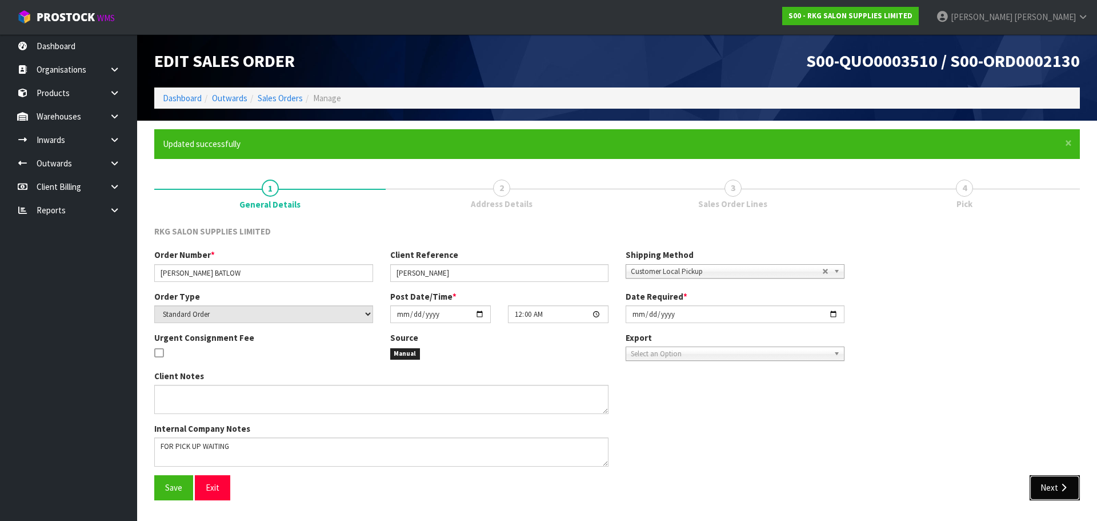
click at [1042, 480] on button "Next" at bounding box center [1055, 487] width 50 height 25
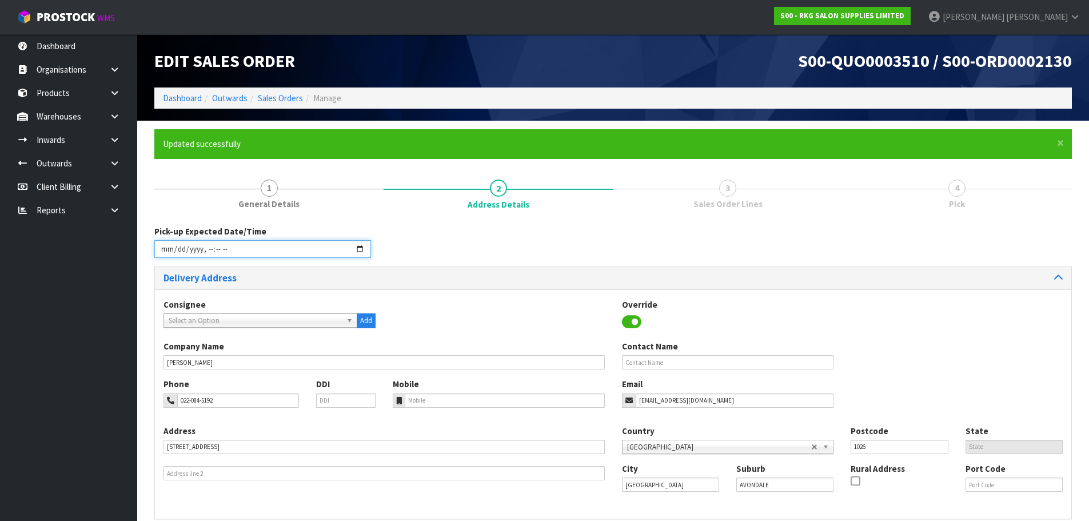
click at [362, 249] on input "datetime-local" at bounding box center [262, 249] width 217 height 18
click at [444, 246] on div "Pick-up Expected Date/Time" at bounding box center [613, 245] width 934 height 41
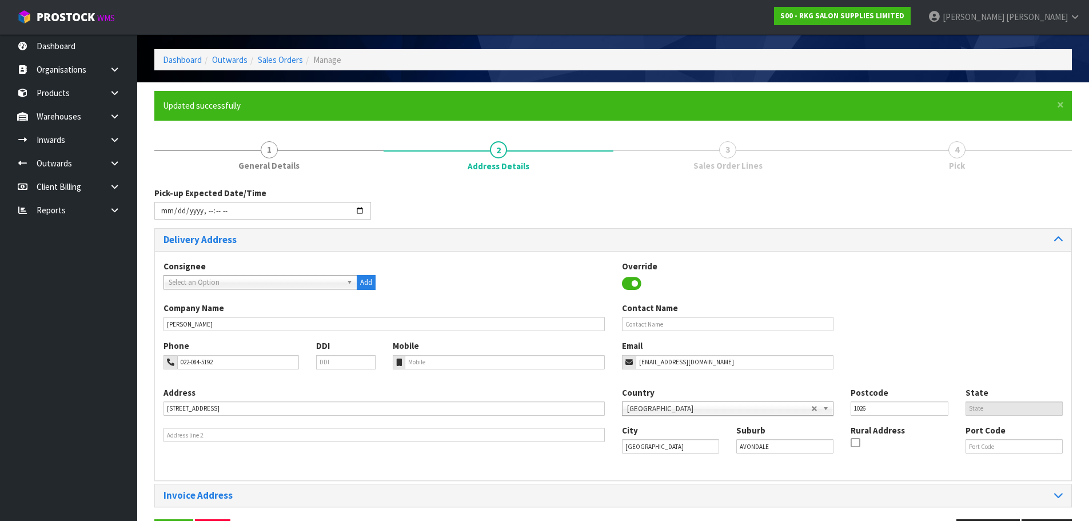
scroll to position [78, 0]
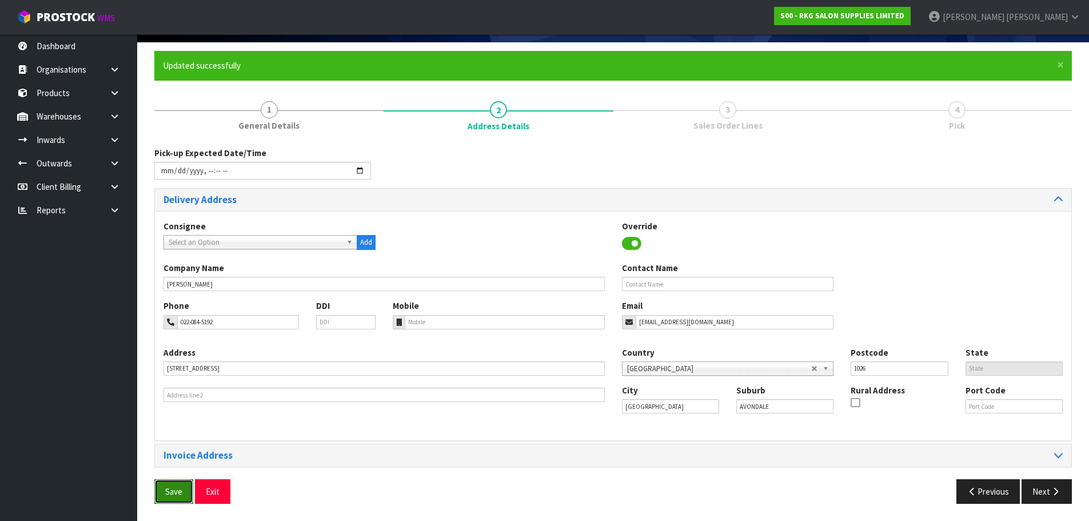
click at [173, 489] on span "Save" at bounding box center [173, 491] width 17 height 11
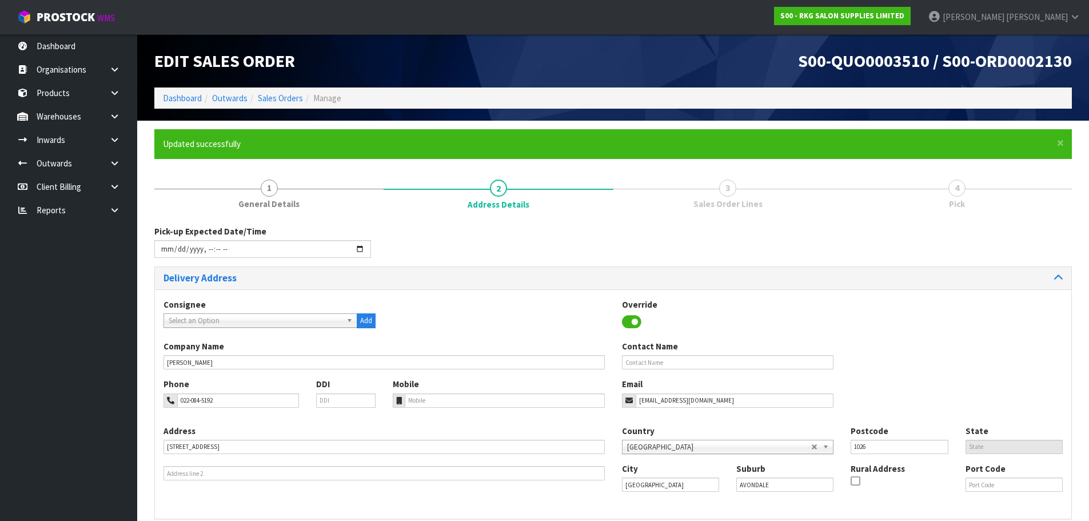
type input "2025-08-20T15:10"
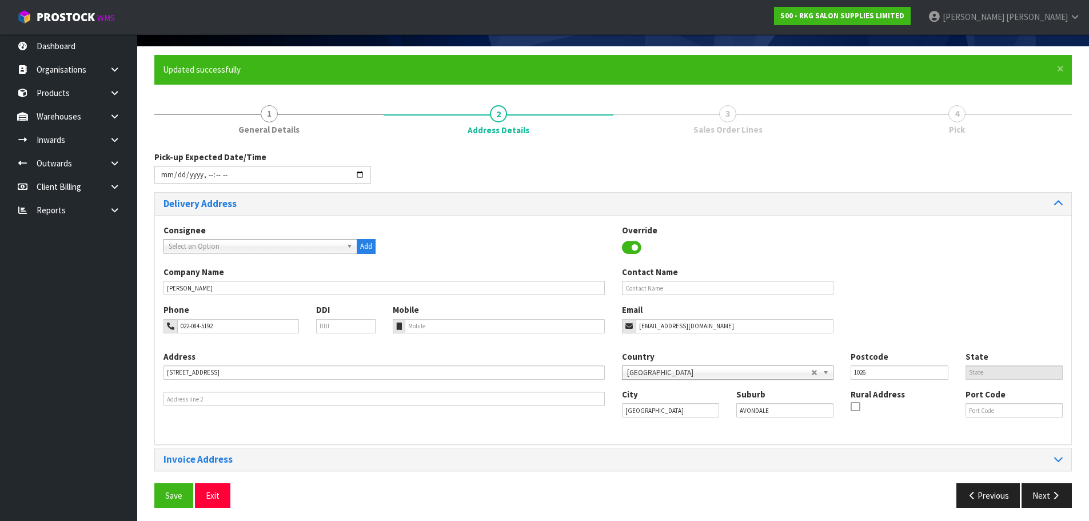
scroll to position [78, 0]
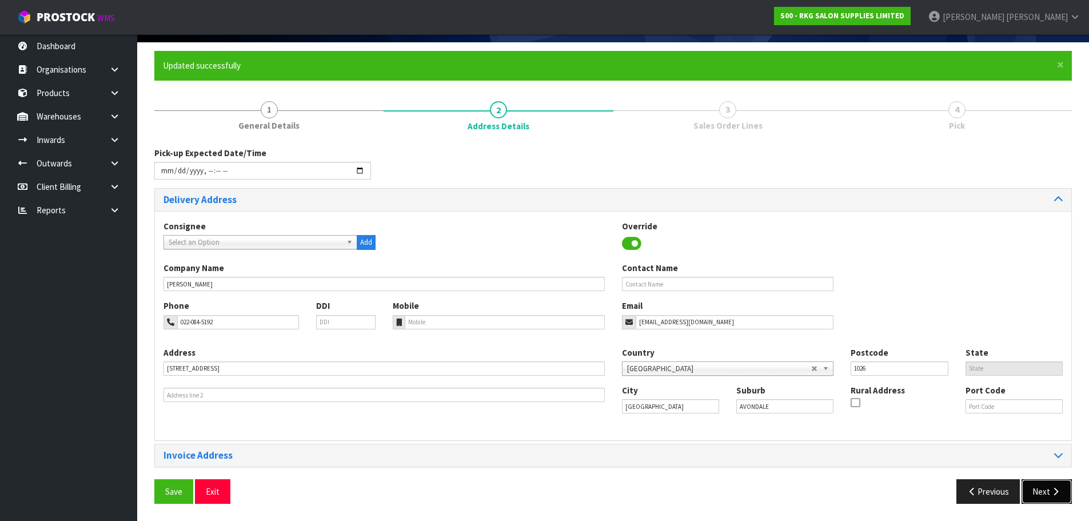
click at [1029, 498] on button "Next" at bounding box center [1046, 491] width 50 height 25
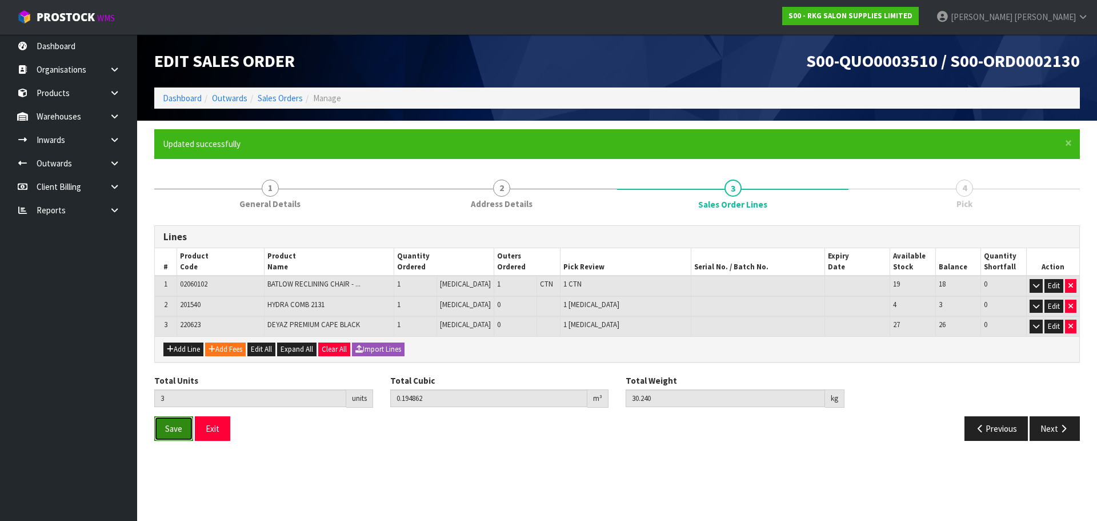
click at [166, 426] on span "Save" at bounding box center [173, 428] width 17 height 11
click at [1039, 424] on button "Next" at bounding box center [1055, 428] width 50 height 25
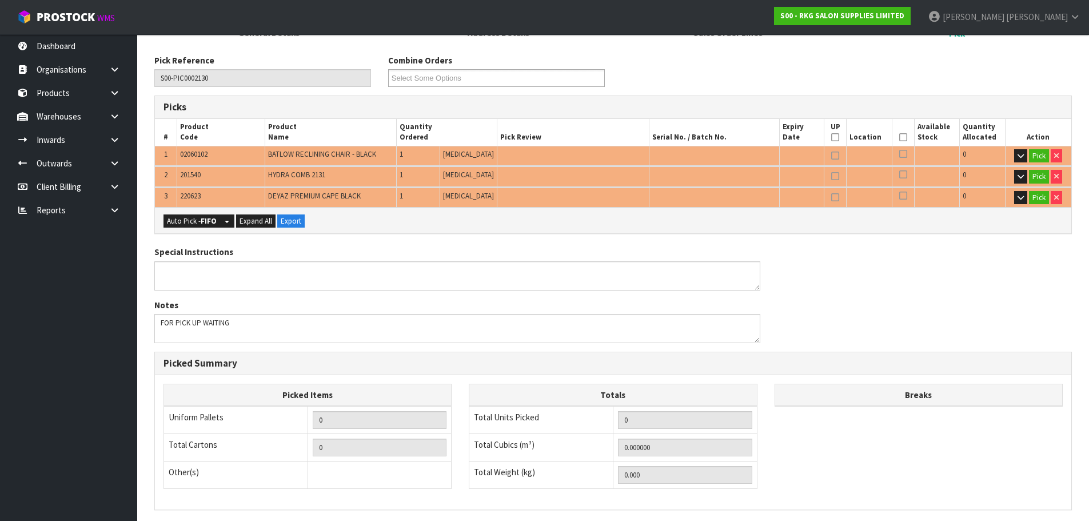
scroll to position [171, 0]
click at [1035, 153] on button "Pick" at bounding box center [1039, 156] width 20 height 14
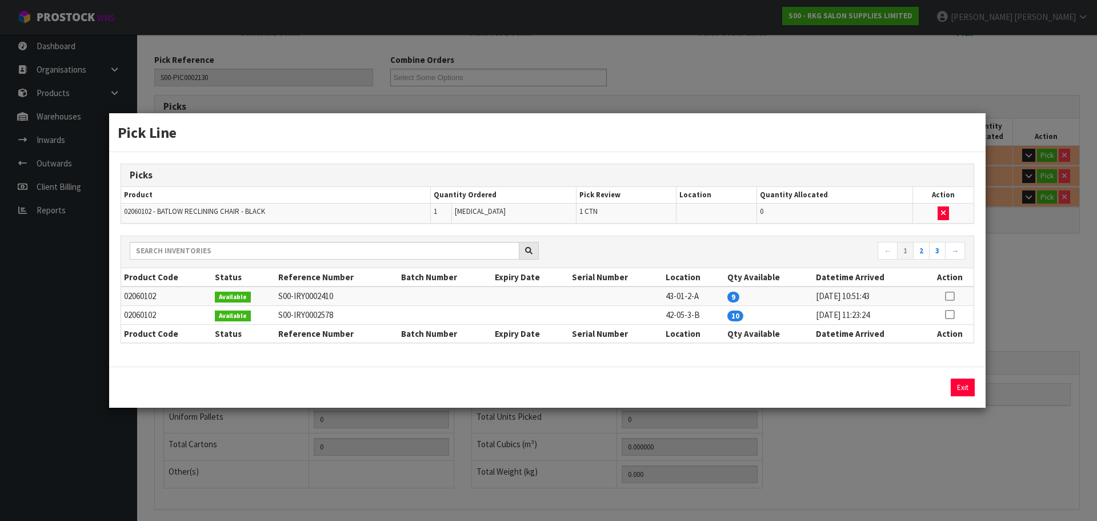
click at [952, 296] on icon at bounding box center [949, 296] width 9 height 1
click at [920, 385] on button "Assign Pick" at bounding box center [924, 387] width 47 height 18
type input "1"
type input "0.193614"
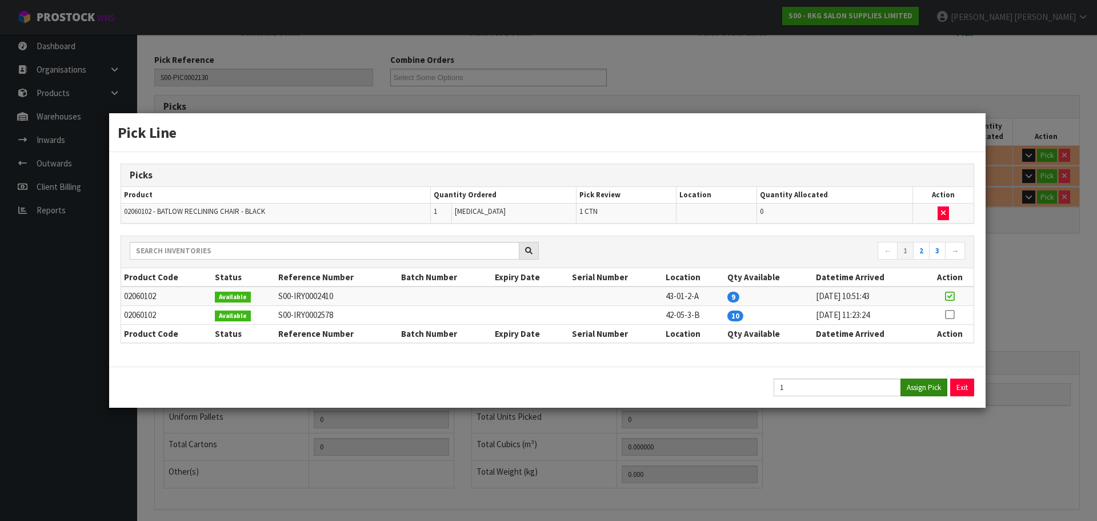
type input "30"
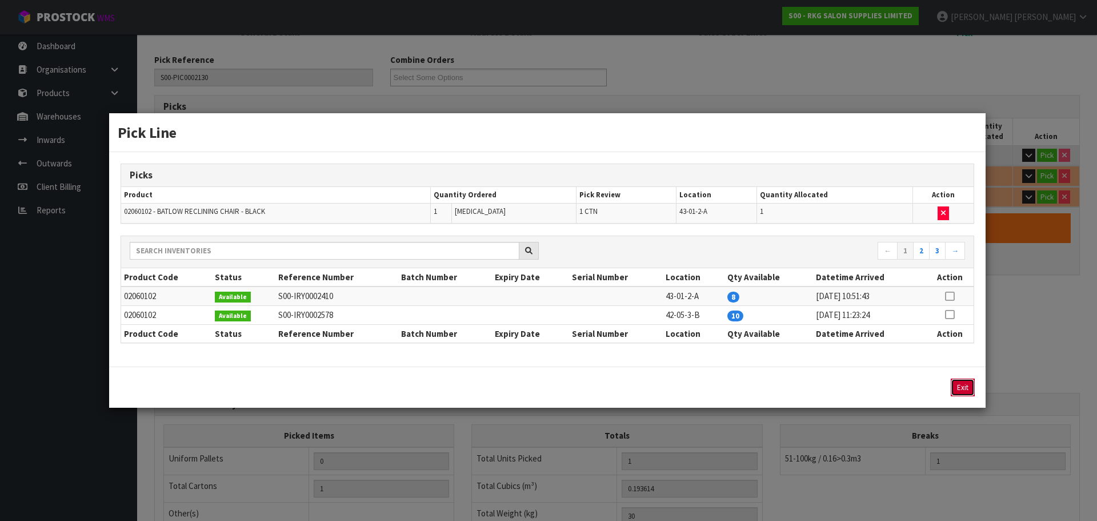
click at [966, 390] on button "Exit" at bounding box center [963, 387] width 24 height 18
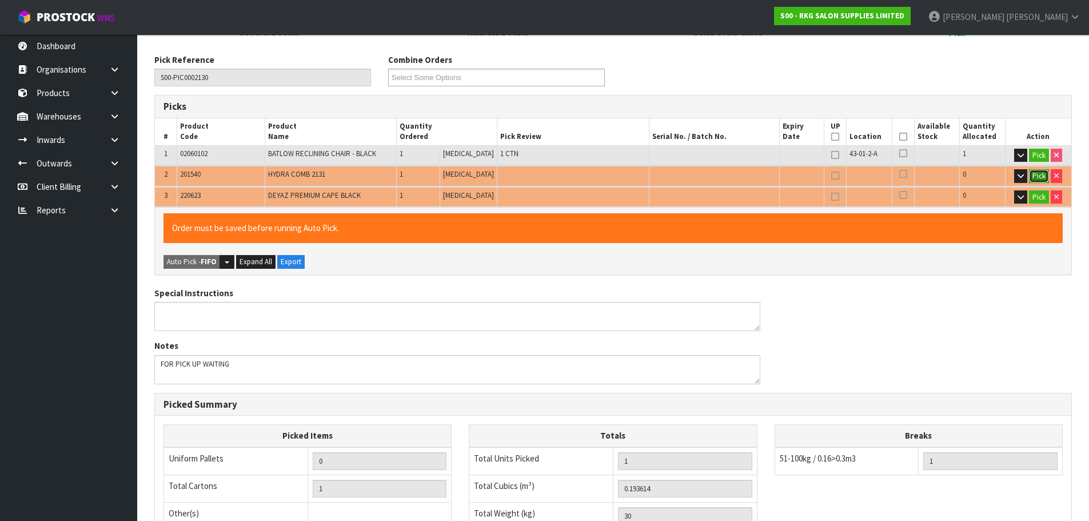
click at [1037, 175] on button "Pick" at bounding box center [1039, 176] width 20 height 14
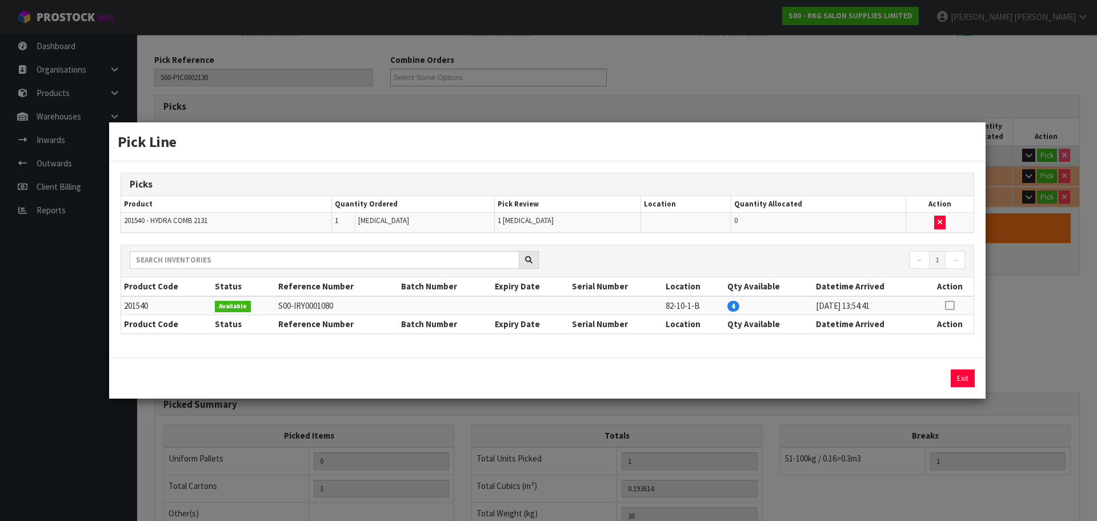
drag, startPoint x: 952, startPoint y: 302, endPoint x: 935, endPoint y: 358, distance: 57.9
click at [951, 305] on icon at bounding box center [949, 305] width 9 height 1
click at [922, 380] on button "Assign Pick" at bounding box center [924, 378] width 47 height 18
type input "Piece x 1"
type input "2"
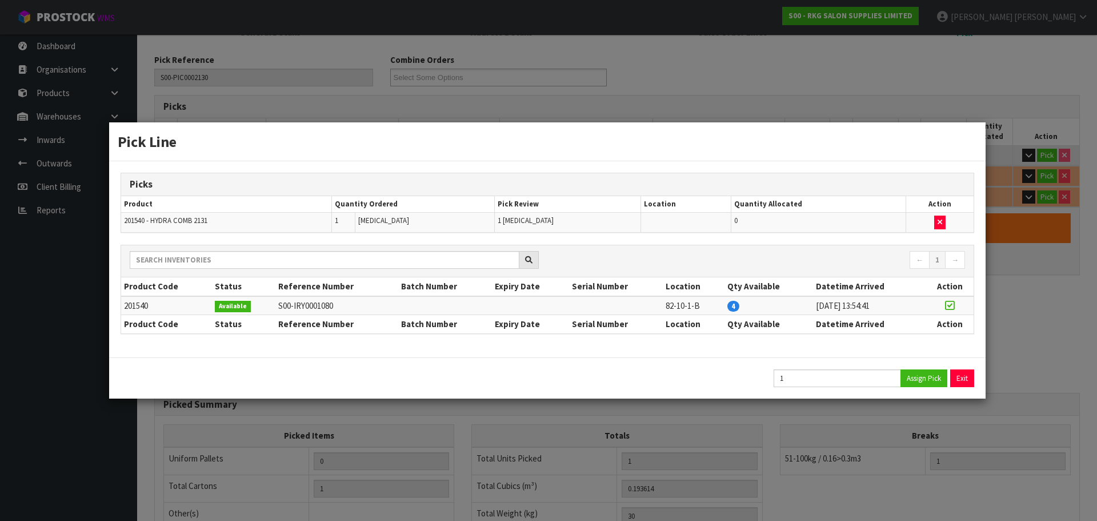
type input "0.193822"
type input "30.02"
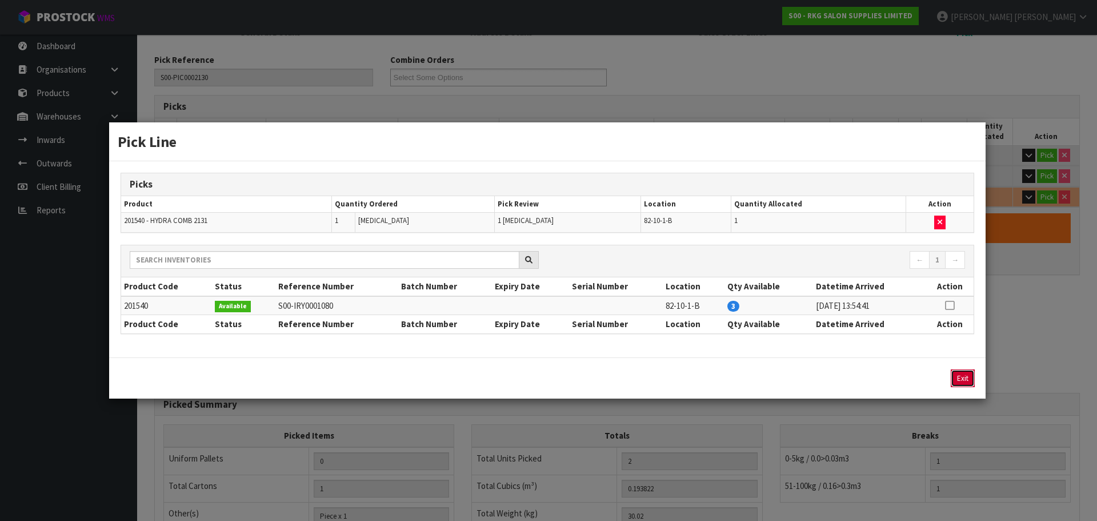
click at [961, 376] on button "Exit" at bounding box center [963, 378] width 24 height 18
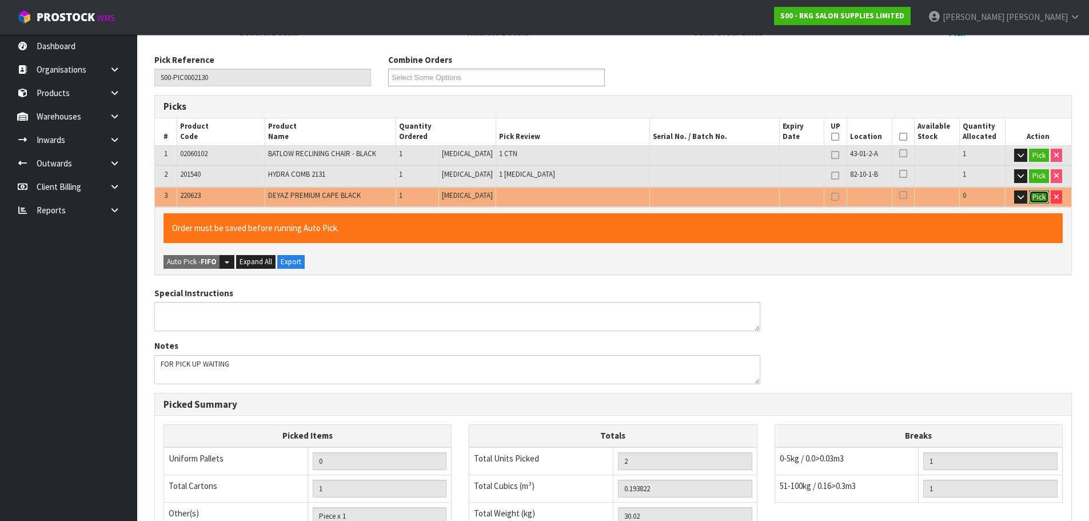
click at [1041, 194] on button "Pick" at bounding box center [1039, 197] width 20 height 14
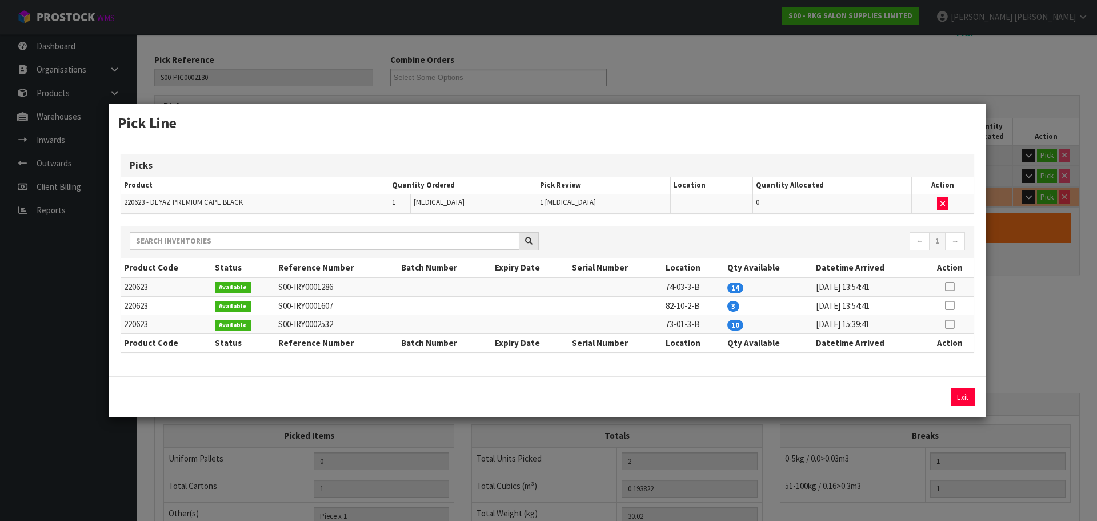
drag, startPoint x: 952, startPoint y: 283, endPoint x: 926, endPoint y: 323, distance: 47.9
click at [952, 286] on icon at bounding box center [949, 286] width 9 height 1
click at [930, 399] on button "Assign Pick" at bounding box center [924, 397] width 47 height 18
type input "Piece x 2"
type input "3"
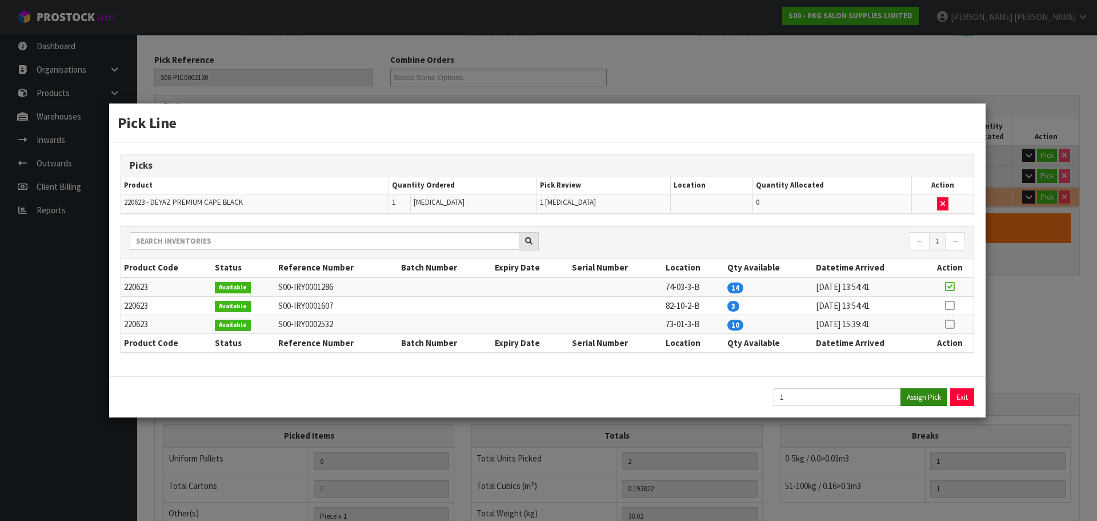
type input "0.194862"
type input "30.24"
click at [962, 397] on button "Exit" at bounding box center [963, 397] width 24 height 18
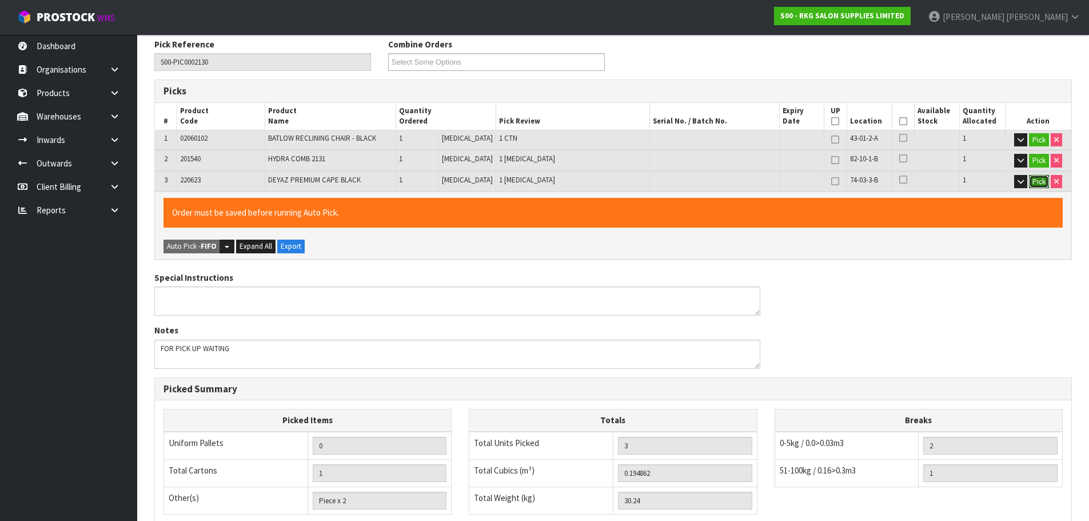
scroll to position [358, 0]
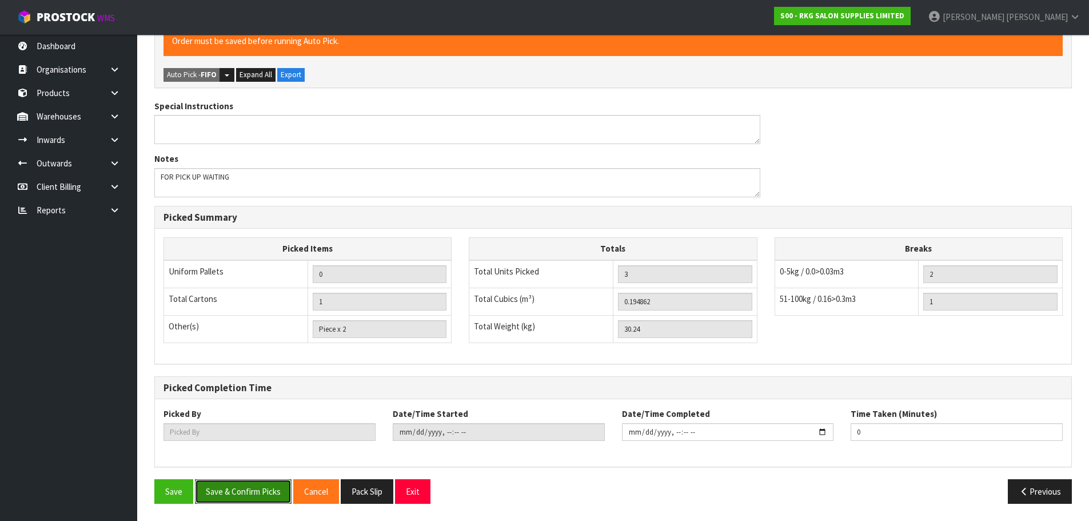
click at [229, 490] on button "Save & Confirm Picks" at bounding box center [243, 491] width 97 height 25
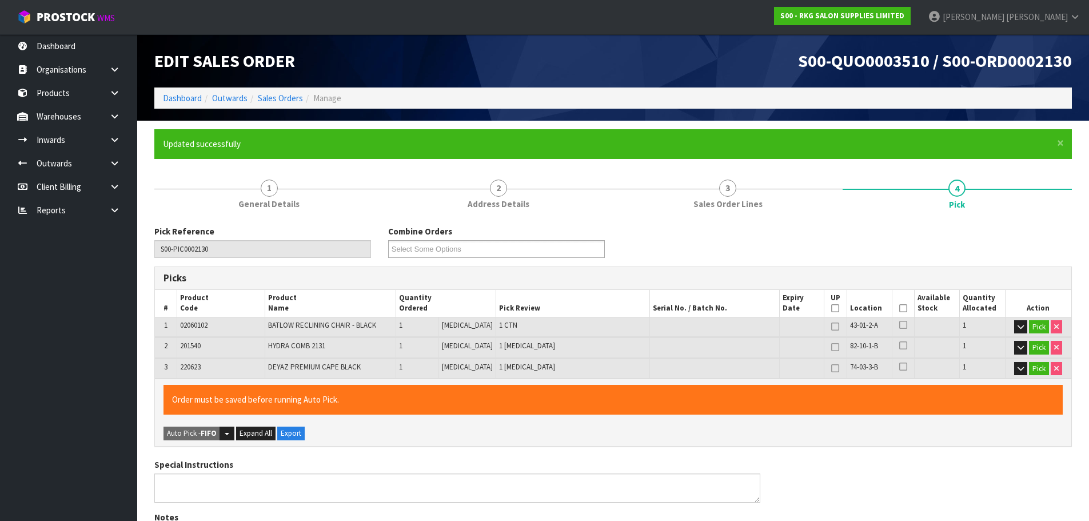
type input "Marie Miranda"
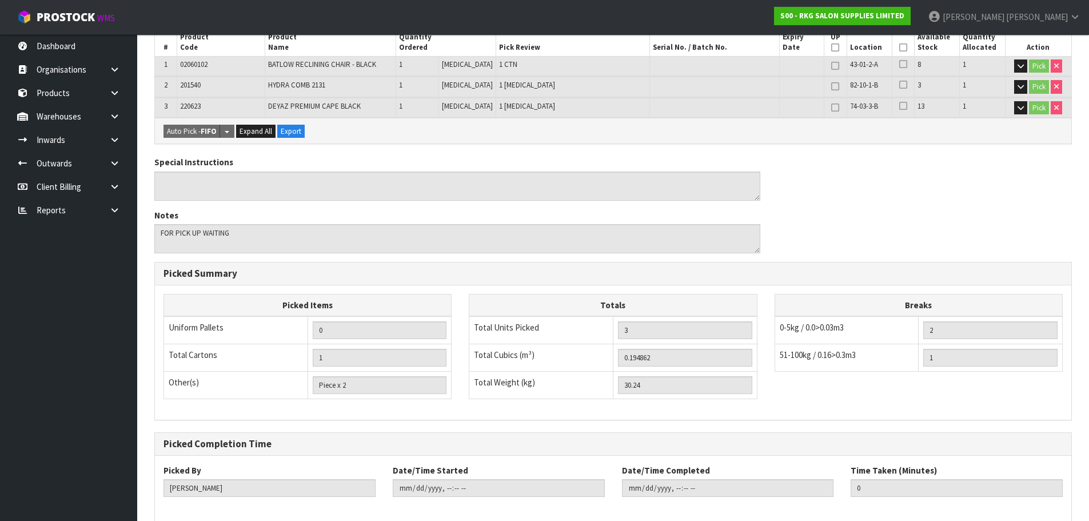
scroll to position [146, 0]
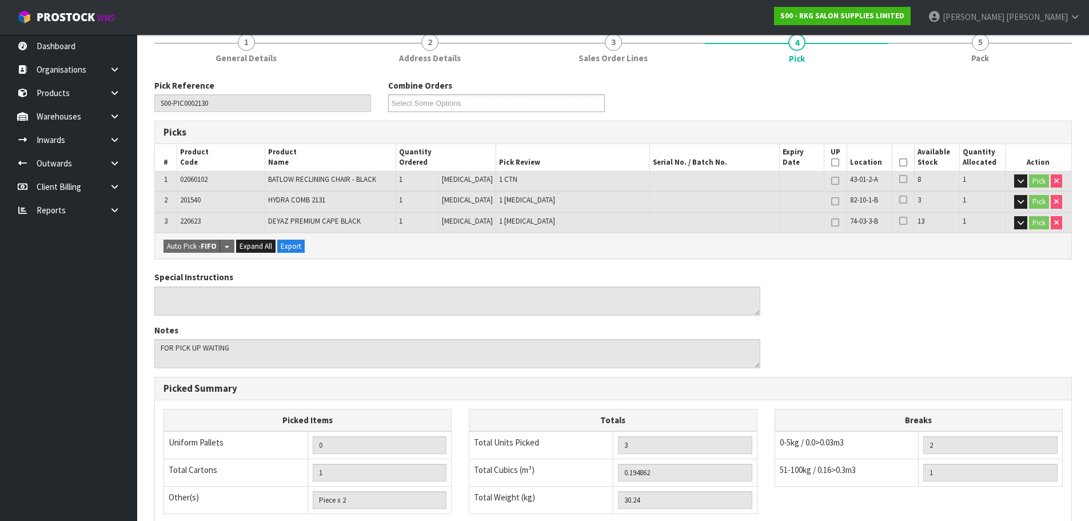
click at [902, 162] on icon at bounding box center [903, 162] width 8 height 1
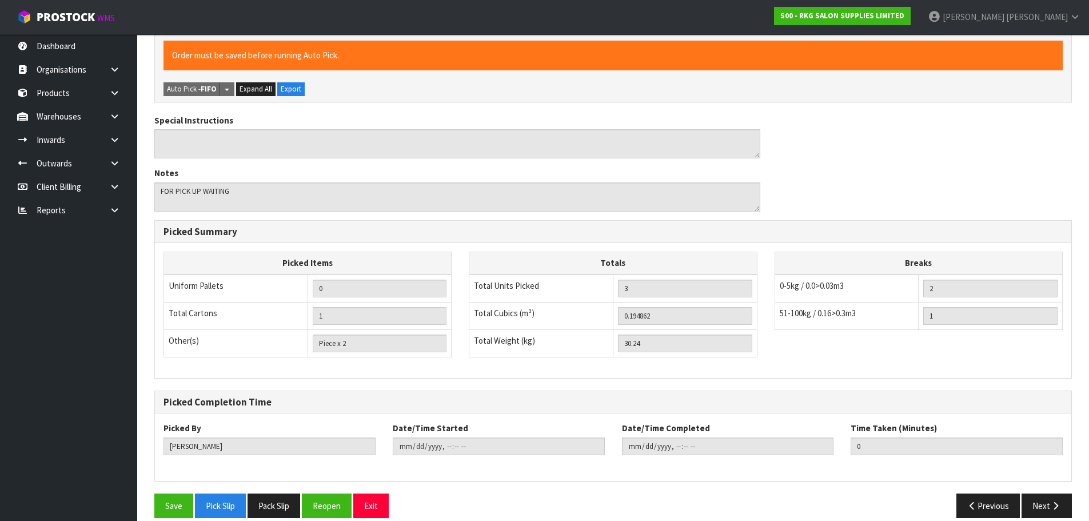
scroll to position [358, 0]
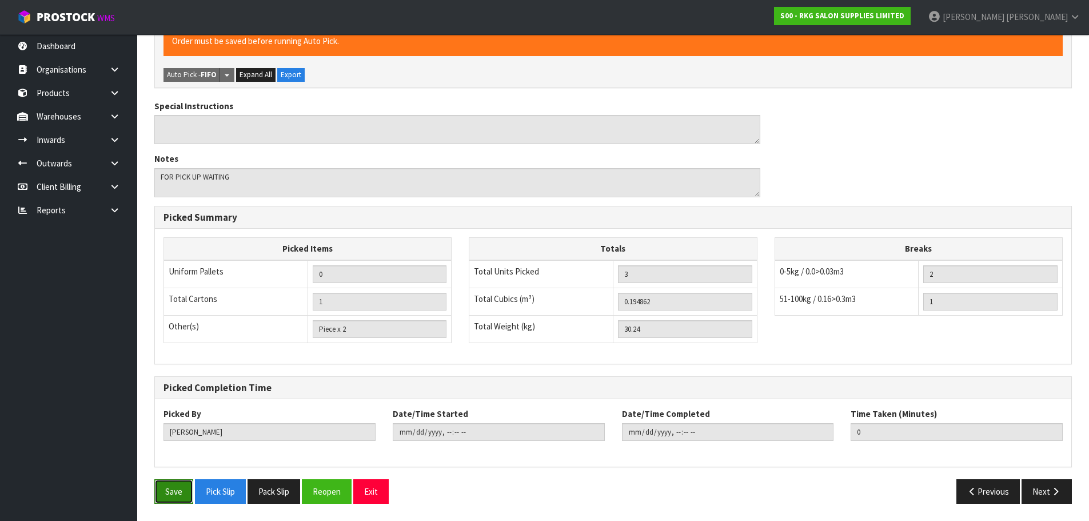
click at [165, 490] on button "Save" at bounding box center [173, 491] width 39 height 25
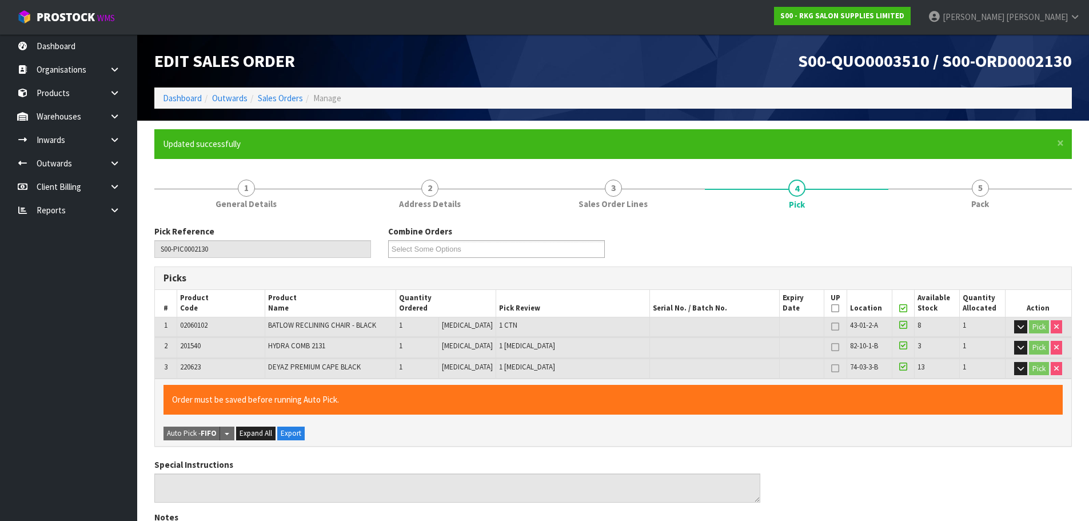
type input "2025-08-20T15:23:42"
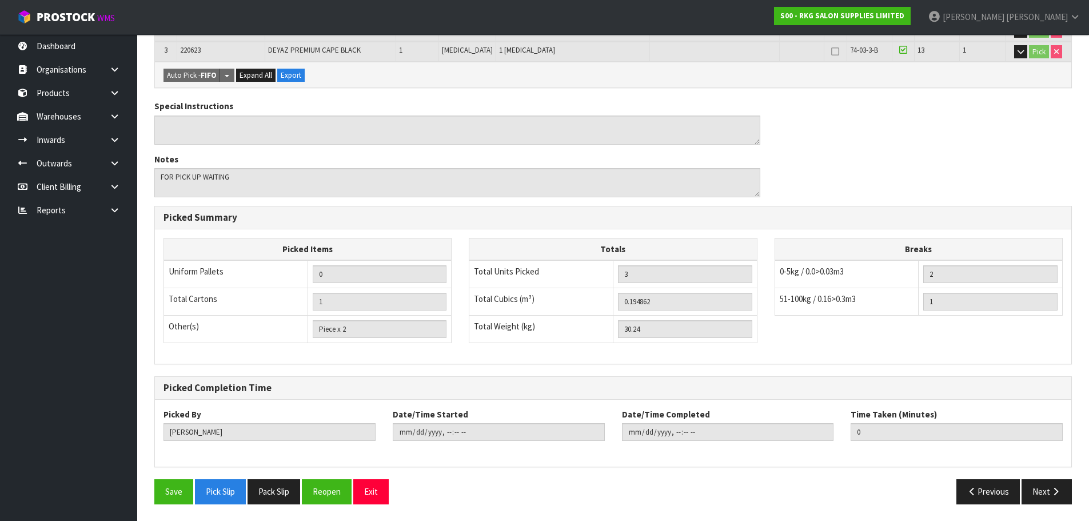
scroll to position [317, 0]
click at [371, 490] on button "Exit" at bounding box center [370, 490] width 35 height 25
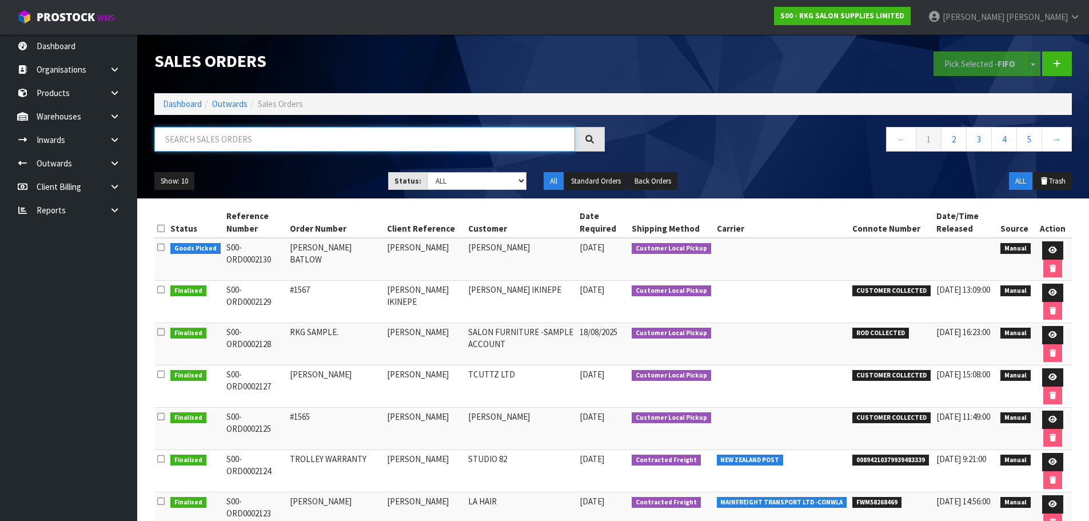
click at [225, 137] on input "text" at bounding box center [364, 139] width 421 height 25
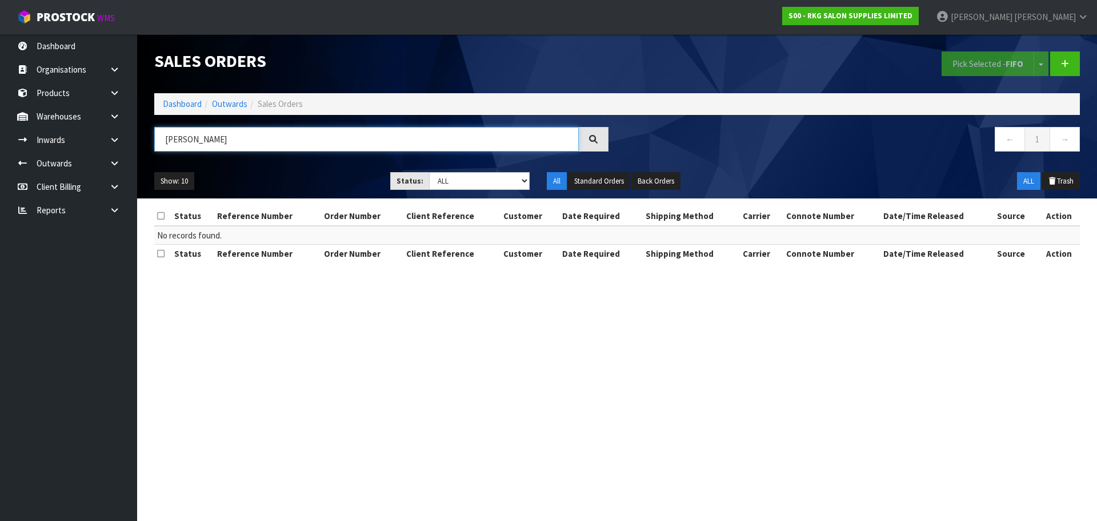
drag, startPoint x: 176, startPoint y: 138, endPoint x: 222, endPoint y: 143, distance: 46.0
click at [222, 143] on input "CHANTAL" at bounding box center [366, 139] width 425 height 25
type input "C"
drag, startPoint x: 222, startPoint y: 143, endPoint x: 163, endPoint y: 142, distance: 58.9
click at [163, 142] on input "ERASMUS" at bounding box center [366, 139] width 425 height 25
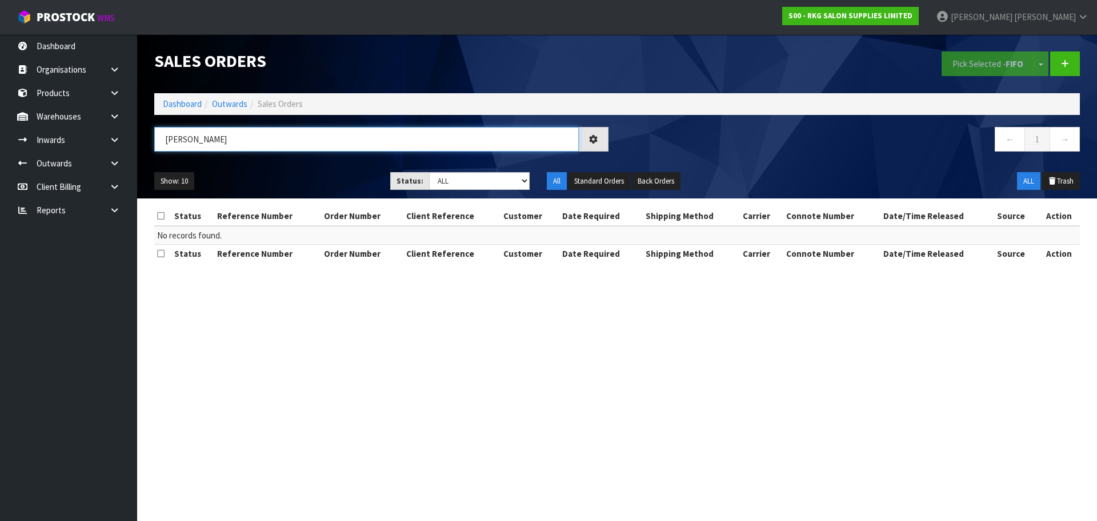
type input "CHANTAL"
drag, startPoint x: 221, startPoint y: 144, endPoint x: 157, endPoint y: 144, distance: 64.6
click at [157, 144] on input "CHANTAL" at bounding box center [366, 139] width 425 height 25
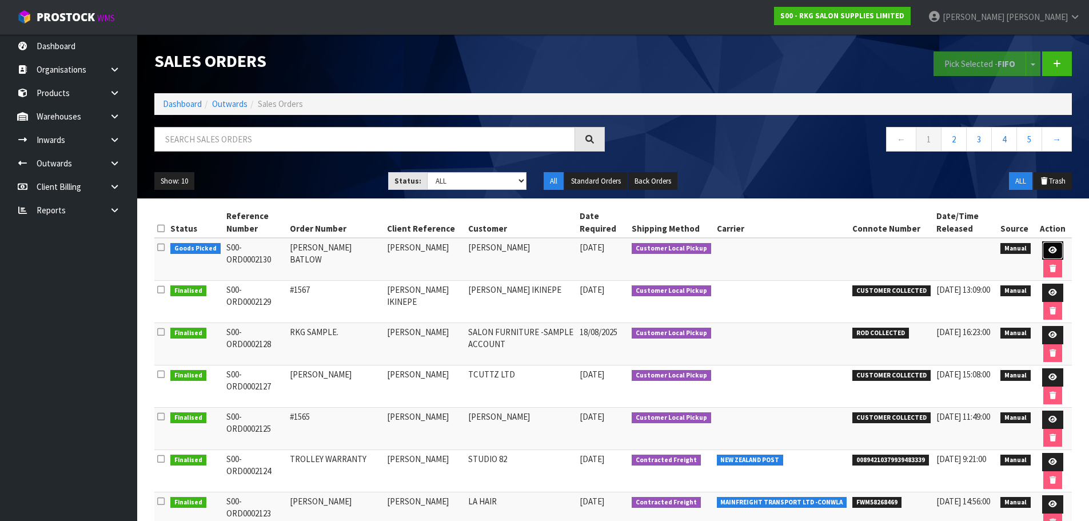
click at [1057, 249] on link at bounding box center [1052, 250] width 21 height 18
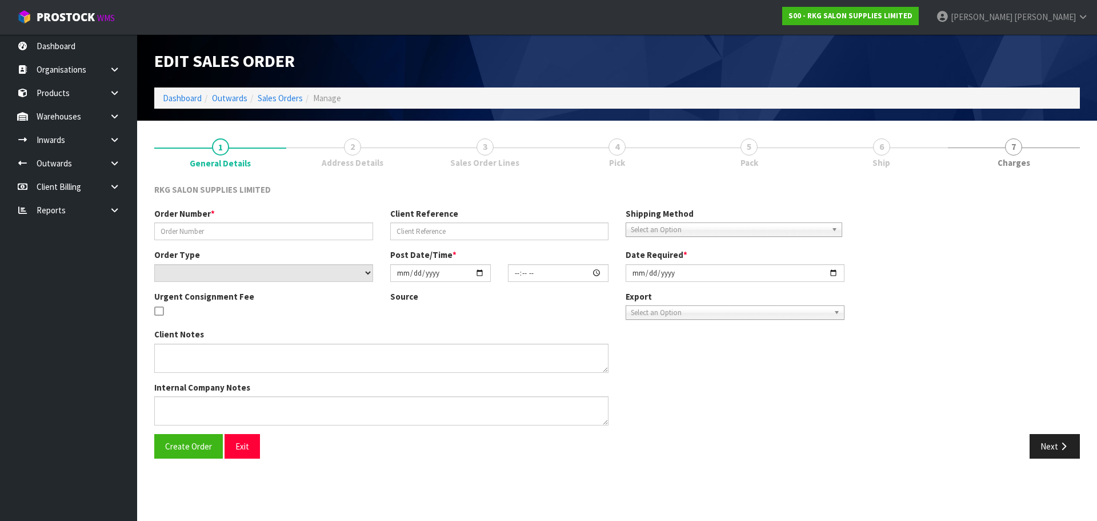
type input "WINT BATLOW"
type input "WINT KHINE"
select select "number:0"
type input "2025-08-20"
type input "00:00:00.000"
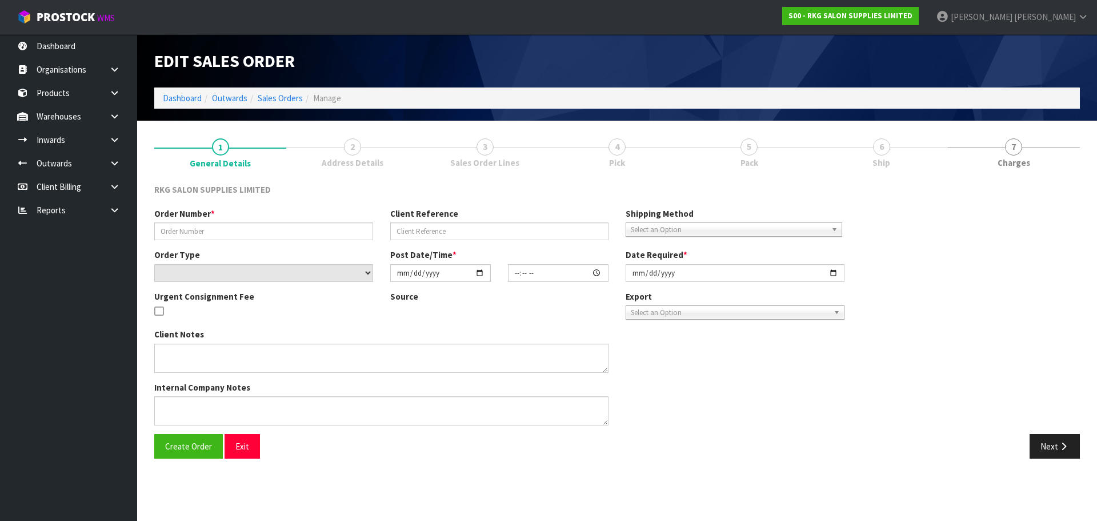
type input "2025-08-20"
type textarea "FOR PICK UP WAITING"
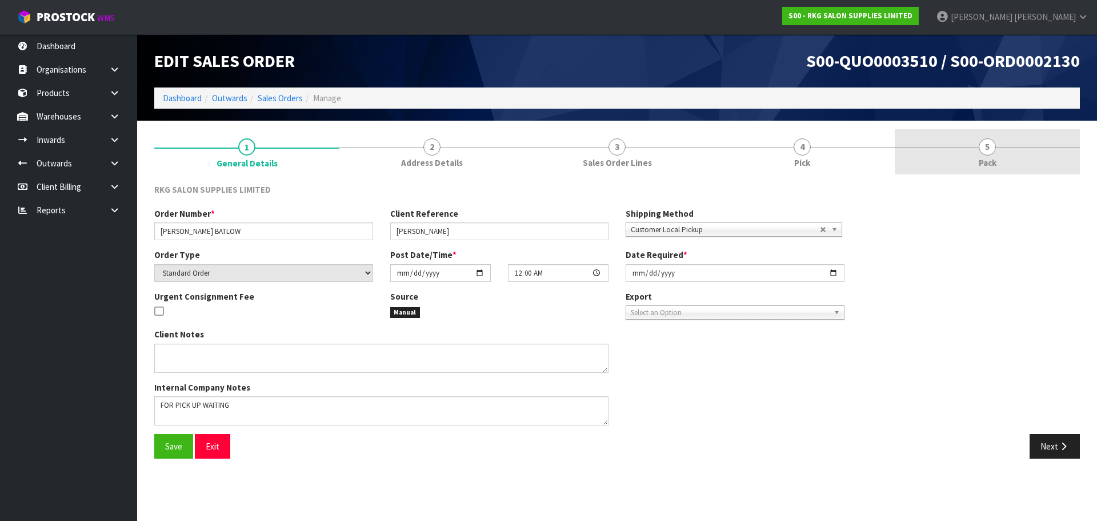
click at [984, 147] on span "5" at bounding box center [987, 146] width 17 height 17
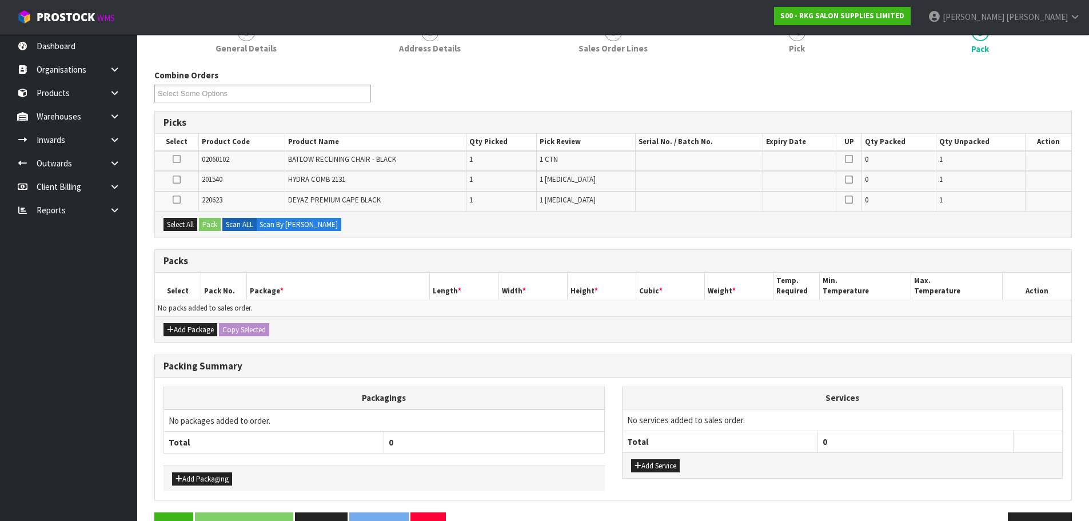
scroll to position [148, 0]
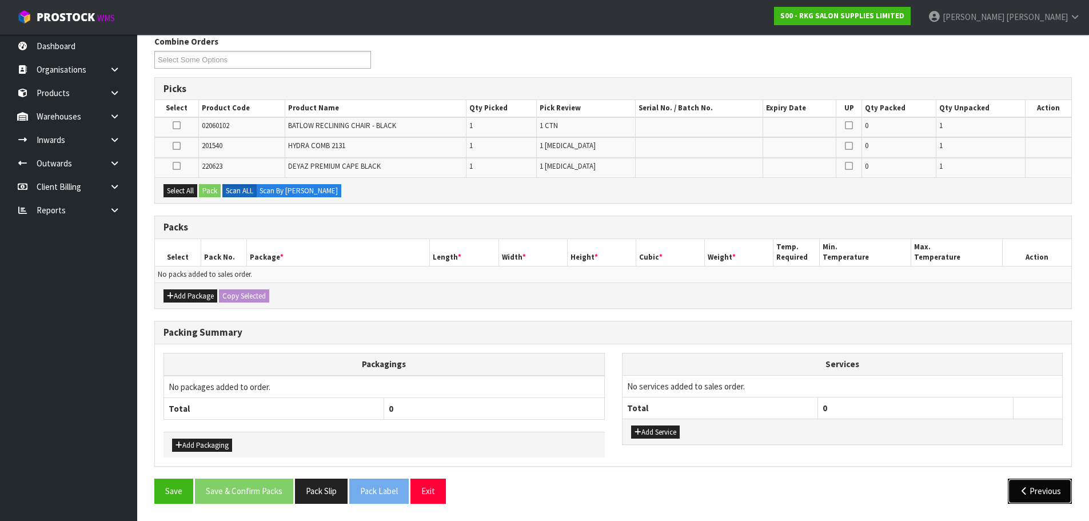
click at [1024, 486] on icon "button" at bounding box center [1023, 490] width 11 height 9
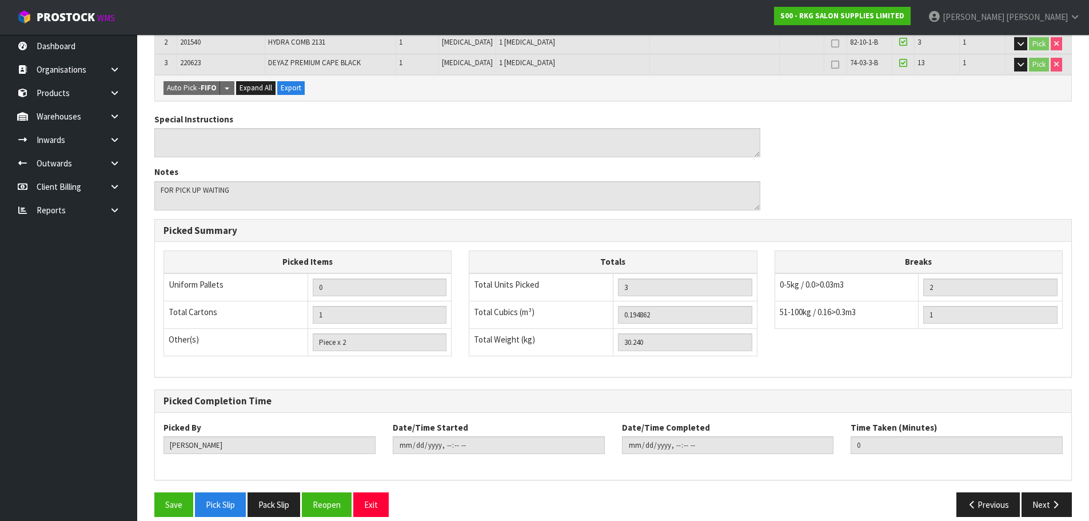
scroll to position [275, 0]
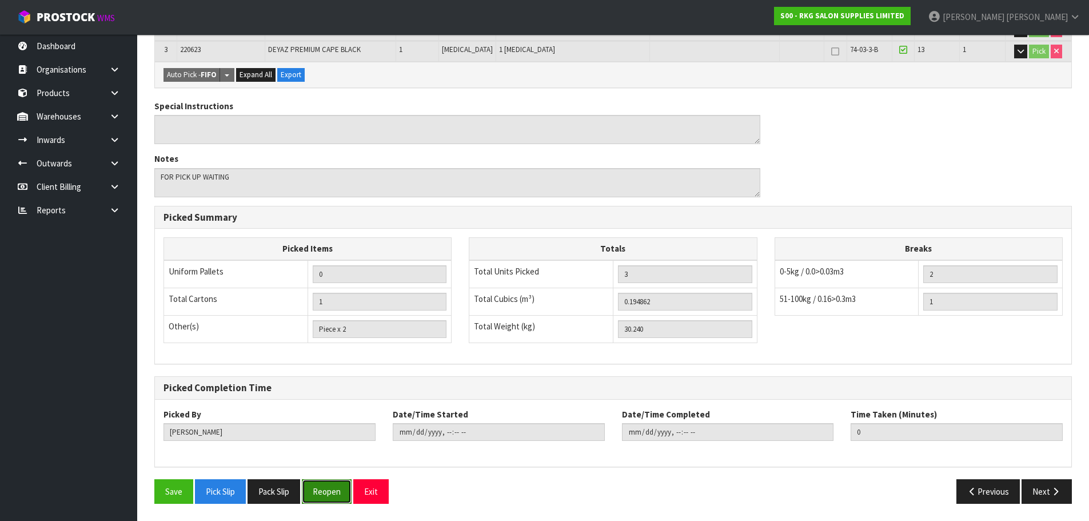
click at [333, 489] on button "Reopen" at bounding box center [327, 491] width 50 height 25
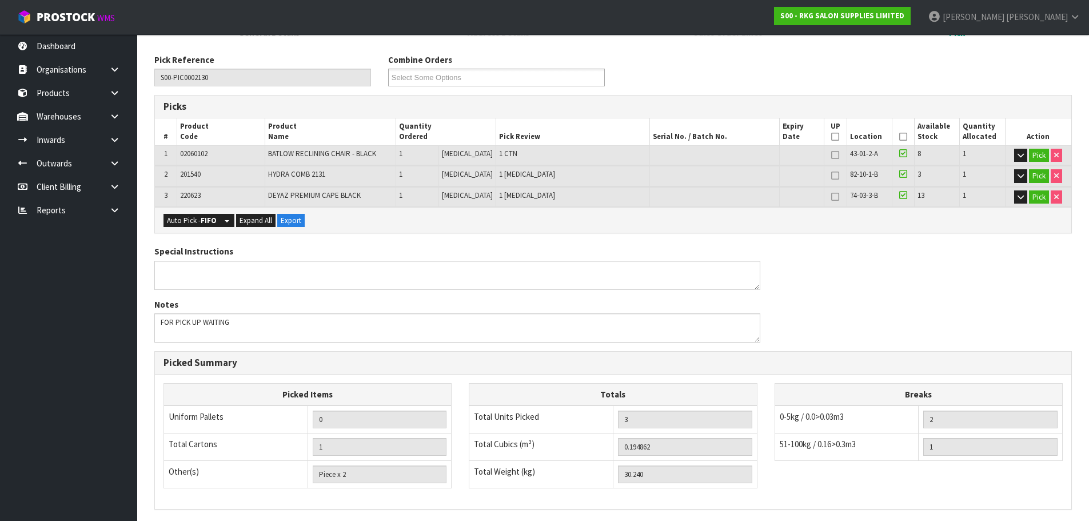
scroll to position [317, 0]
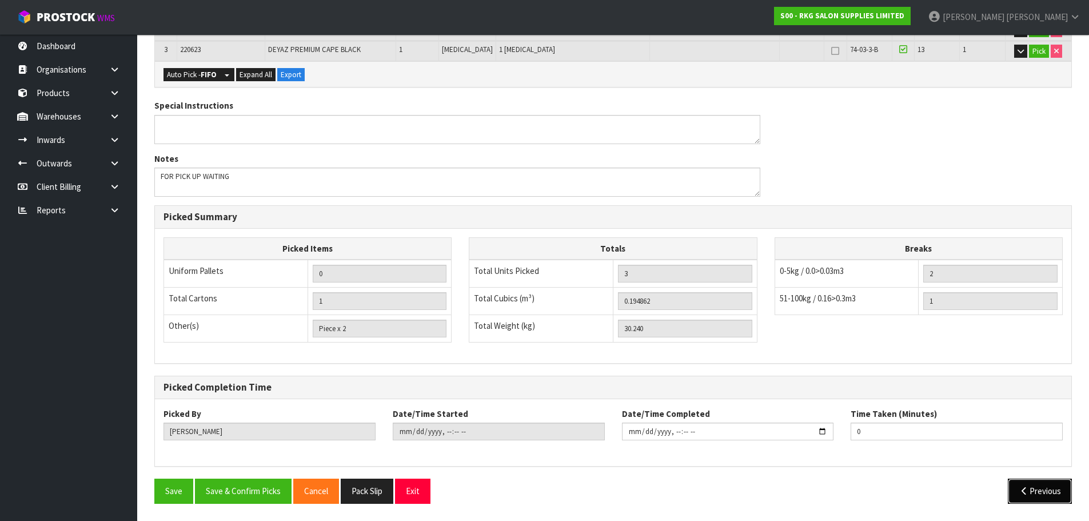
click at [1027, 488] on icon "button" at bounding box center [1023, 490] width 11 height 9
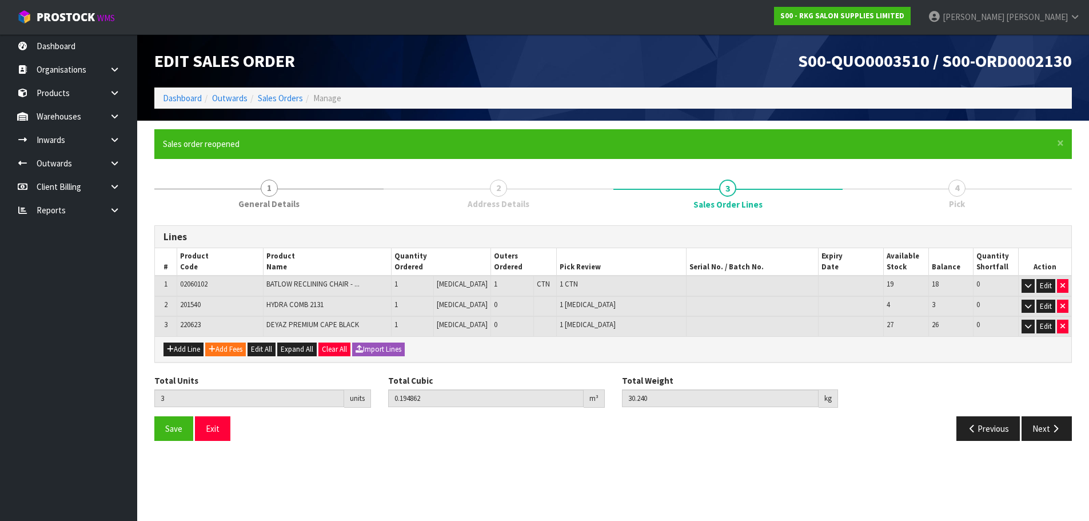
scroll to position [0, 0]
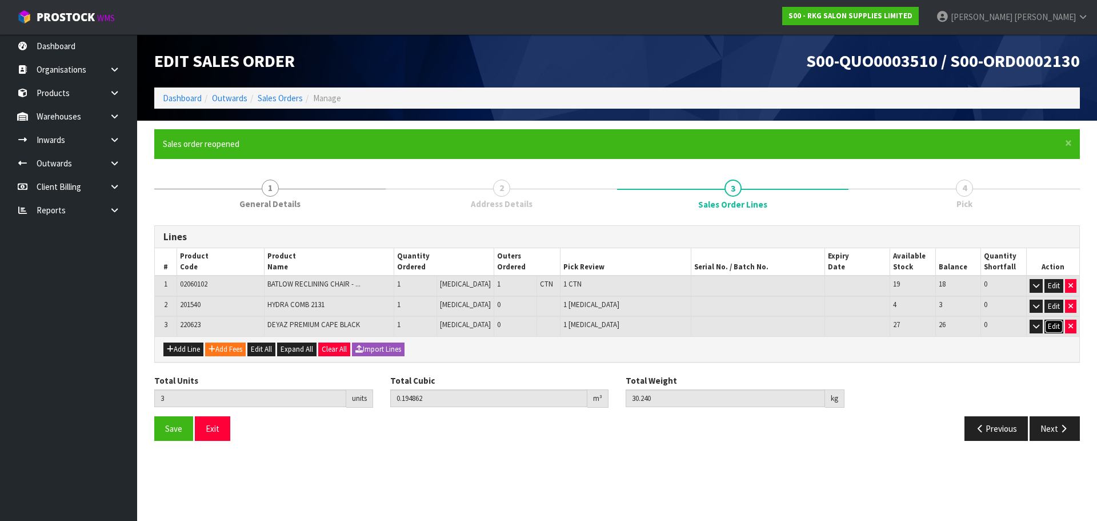
click at [1055, 327] on button "Edit" at bounding box center [1054, 326] width 19 height 14
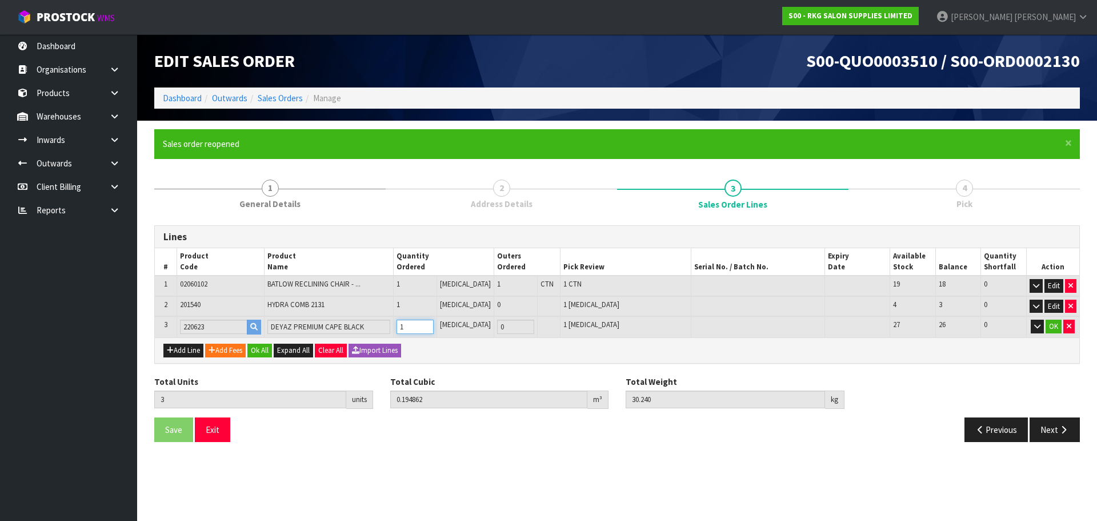
type input "4"
type input "0.195902"
type input "30.46"
type input "2"
click at [434, 323] on input "2" at bounding box center [415, 326] width 37 height 14
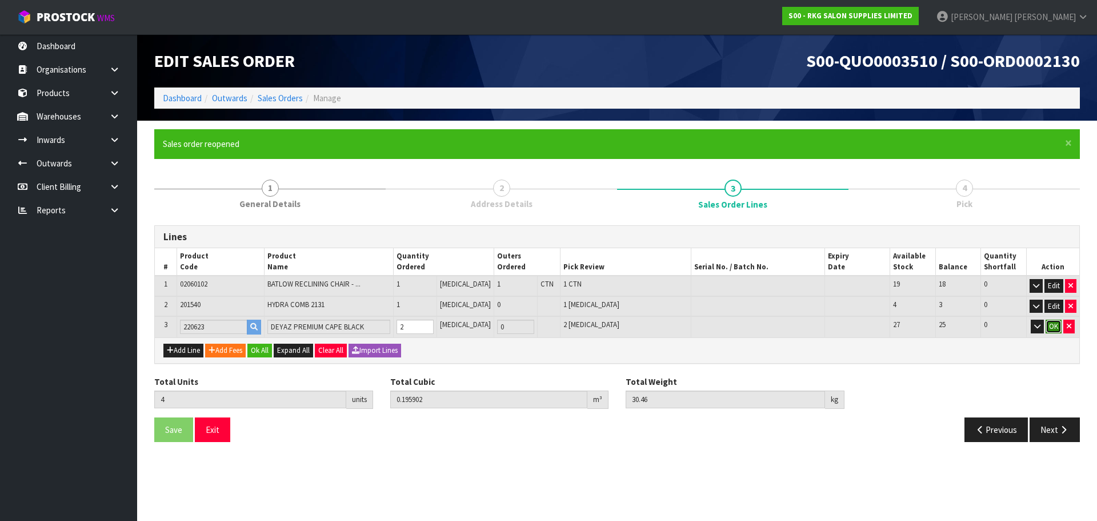
click at [1052, 329] on button "OK" at bounding box center [1054, 326] width 16 height 14
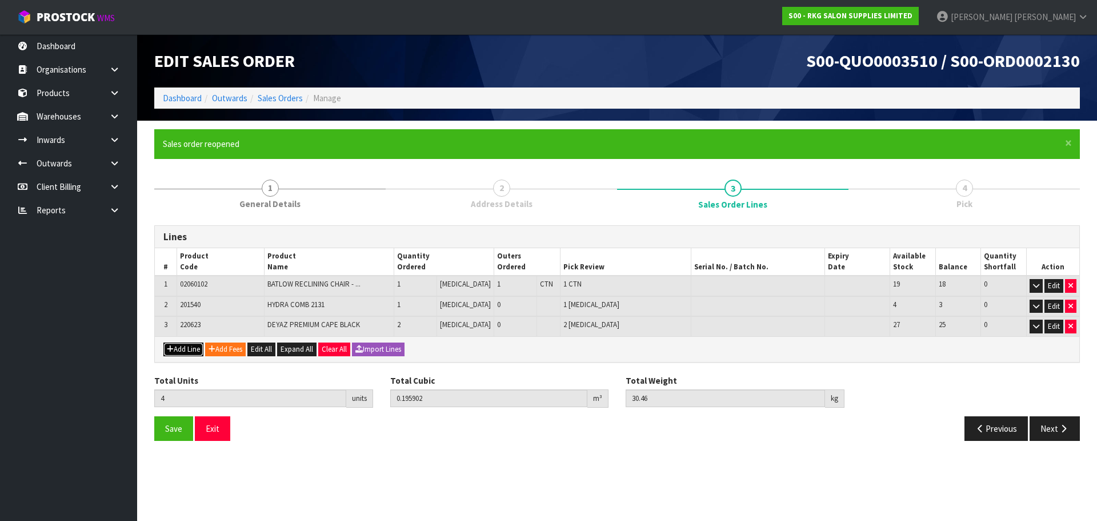
click at [179, 347] on button "Add Line" at bounding box center [183, 349] width 40 height 14
type input "0"
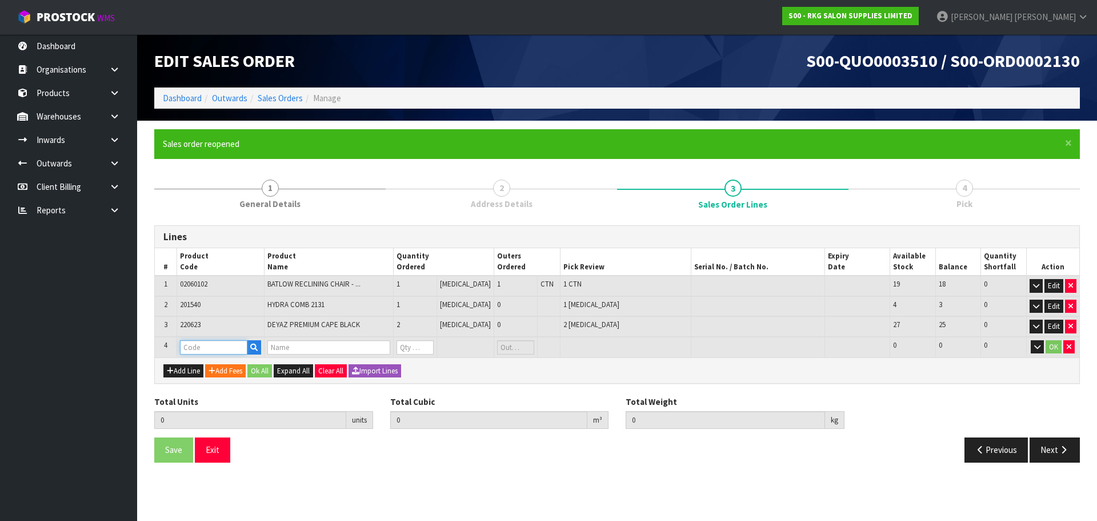
click at [194, 346] on input "text" at bounding box center [213, 347] width 67 height 14
type input "221872"
type input "4"
type input "0.195902"
type input "30.46"
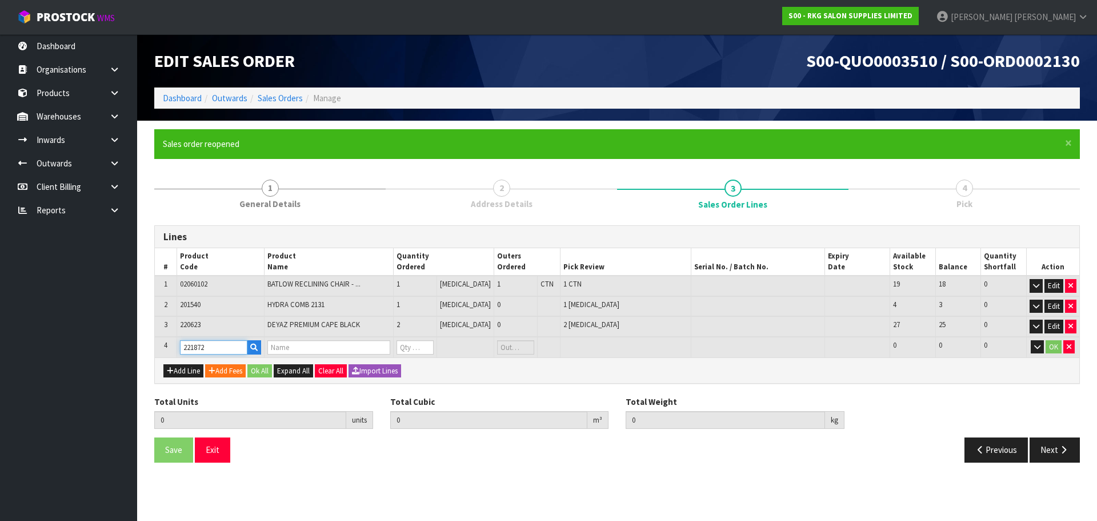
type input "CRACK CLEAN & SOAPER SHAMPOO 1L"
type input "0"
type input "221872"
type input "5"
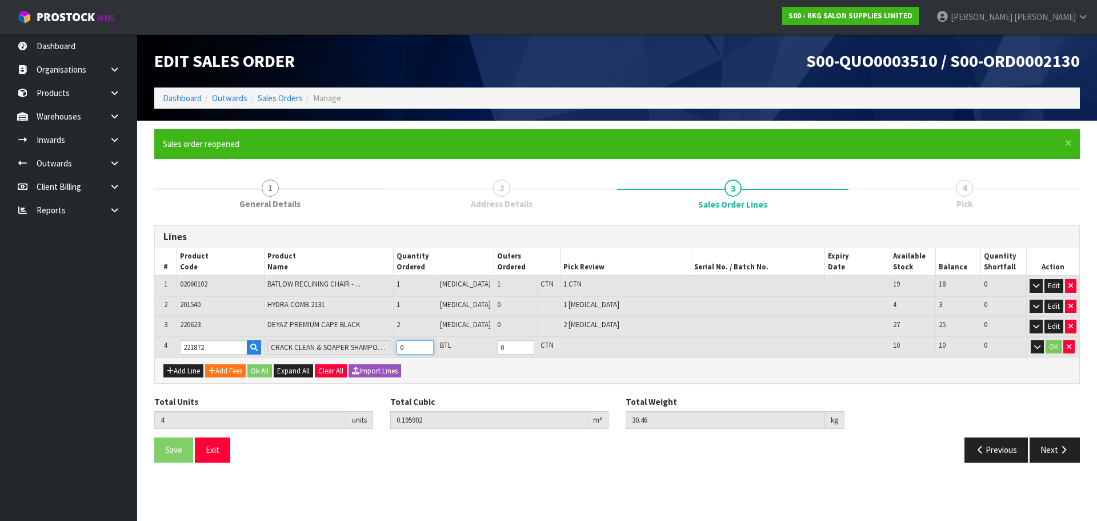
type input "0.197198"
type input "31.46"
type input "1"
click at [434, 344] on input "1" at bounding box center [415, 347] width 37 height 14
click at [1057, 347] on button "OK" at bounding box center [1054, 347] width 16 height 14
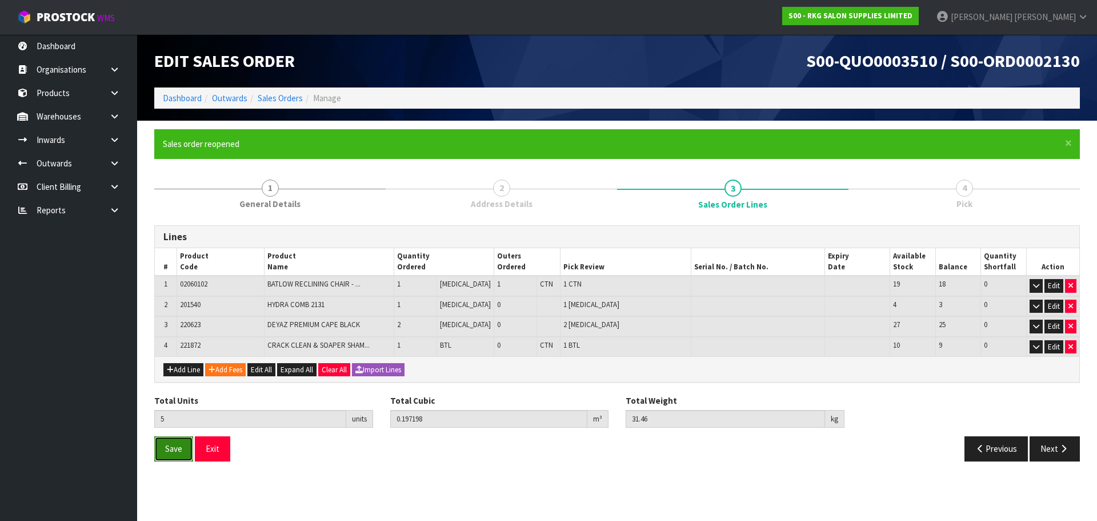
click at [167, 446] on span "Save" at bounding box center [173, 448] width 17 height 11
click at [1052, 451] on button "Next" at bounding box center [1055, 448] width 50 height 25
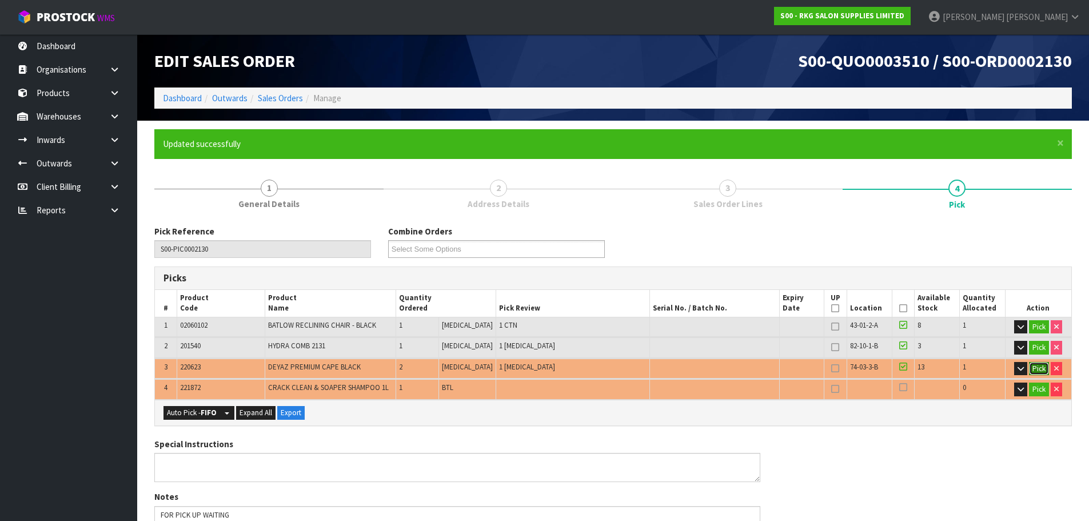
click at [1037, 370] on button "Pick" at bounding box center [1039, 369] width 20 height 14
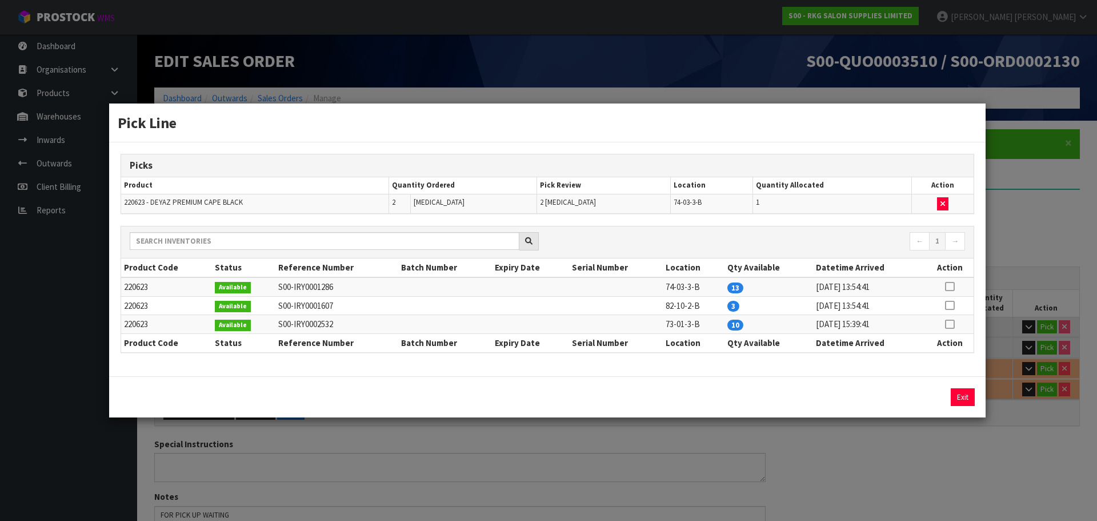
click at [952, 287] on icon at bounding box center [949, 286] width 9 height 1
click at [924, 398] on button "Assign Pick" at bounding box center [924, 397] width 47 height 18
type input "Piece x 3"
type input "4"
type input "0.195902"
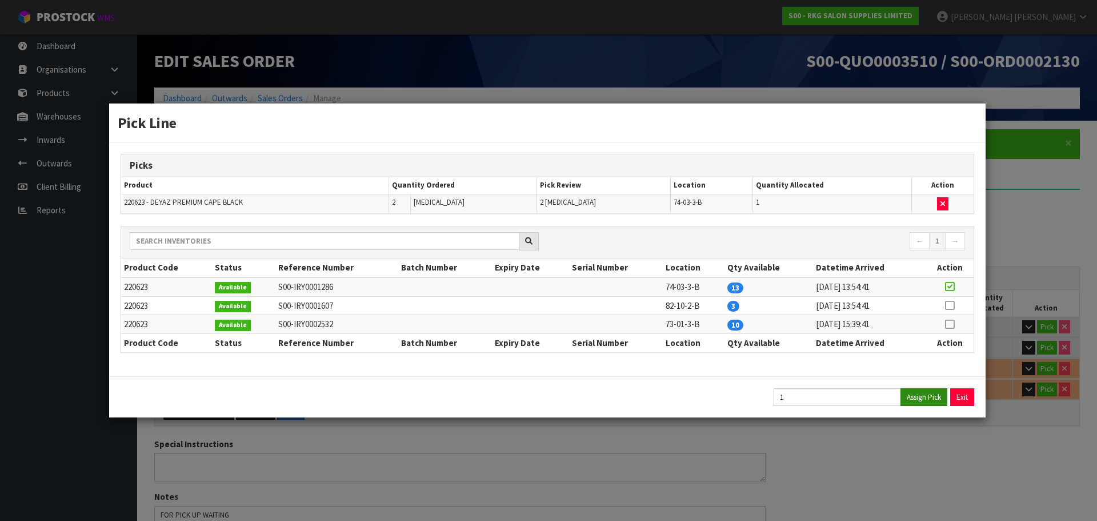
type input "30.46"
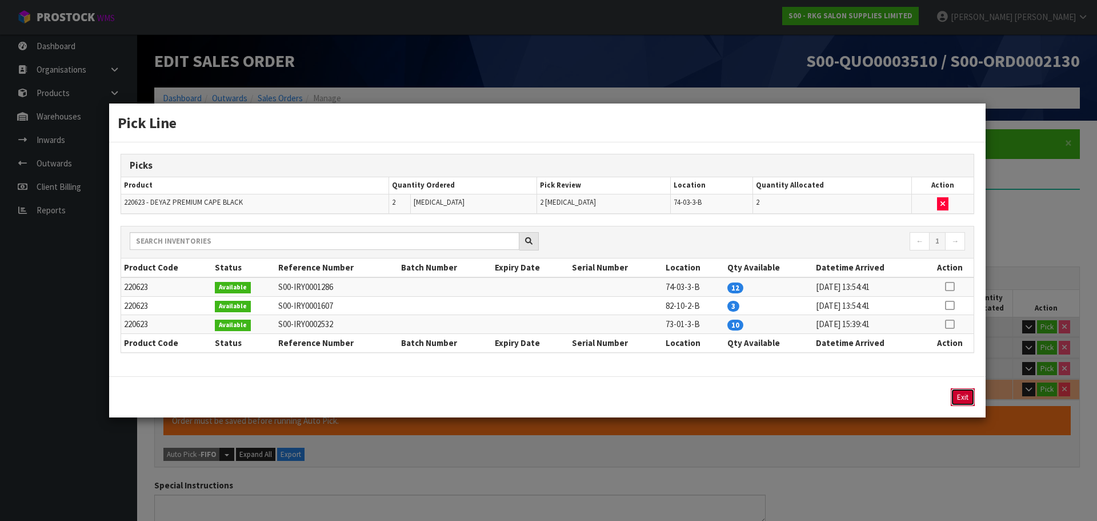
click at [962, 401] on button "Exit" at bounding box center [963, 397] width 24 height 18
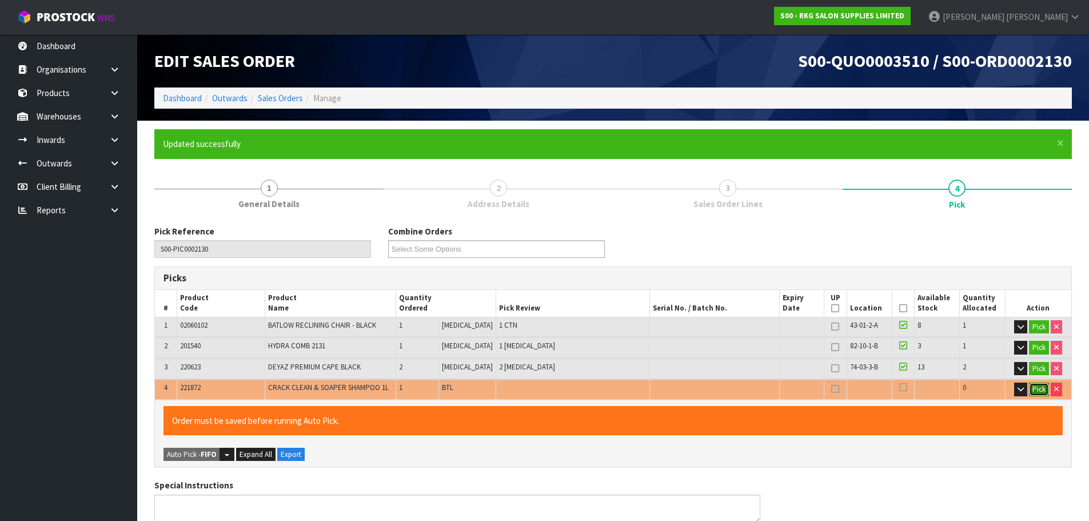
click at [1039, 390] on button "Pick" at bounding box center [1039, 389] width 20 height 14
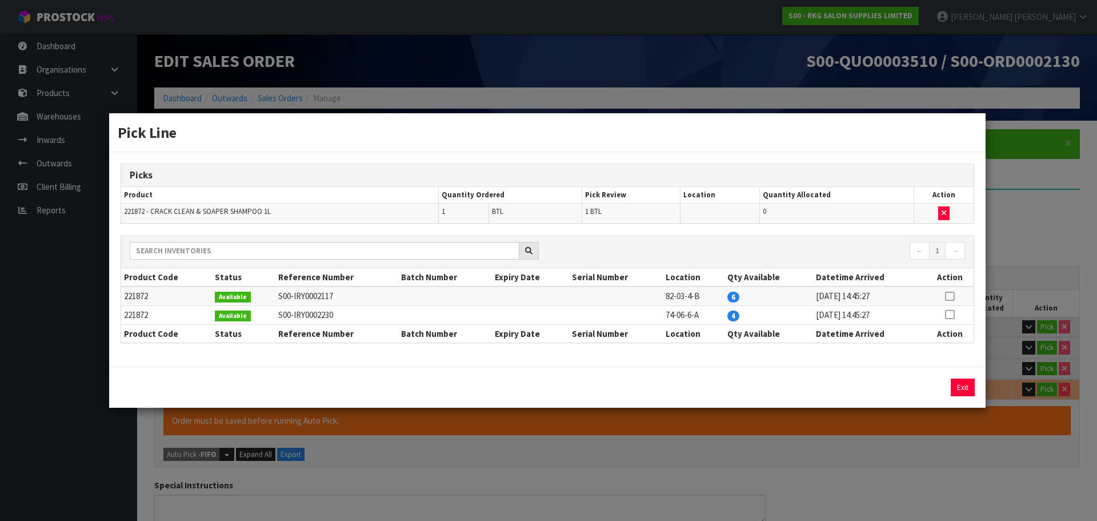
click at [949, 314] on icon at bounding box center [949, 314] width 9 height 1
click at [917, 387] on button "Assign Pick" at bounding box center [924, 387] width 47 height 18
type input "Bottle x 1"
type input "5"
type input "0.197198"
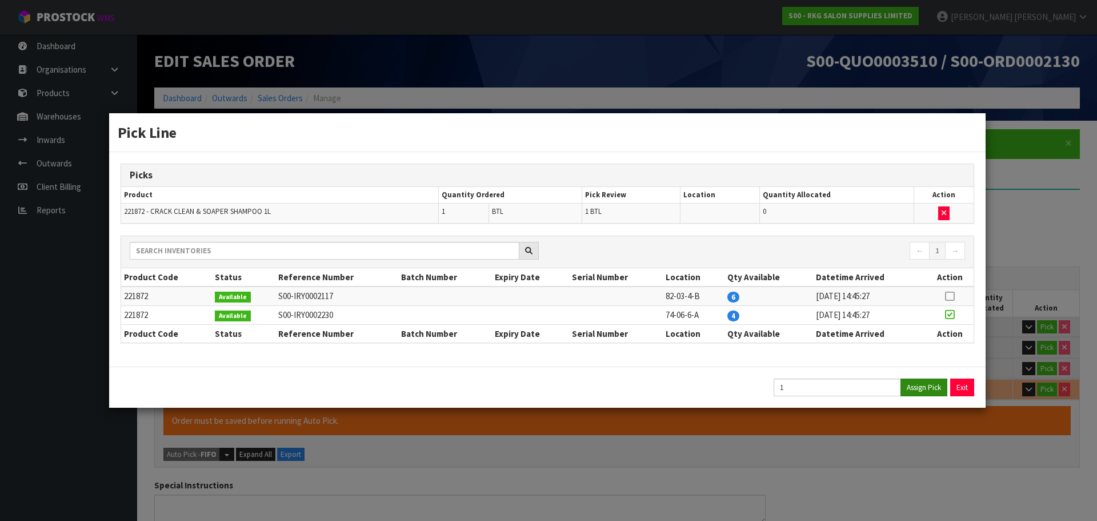
type input "31.46"
click at [960, 389] on button "Exit" at bounding box center [963, 387] width 24 height 18
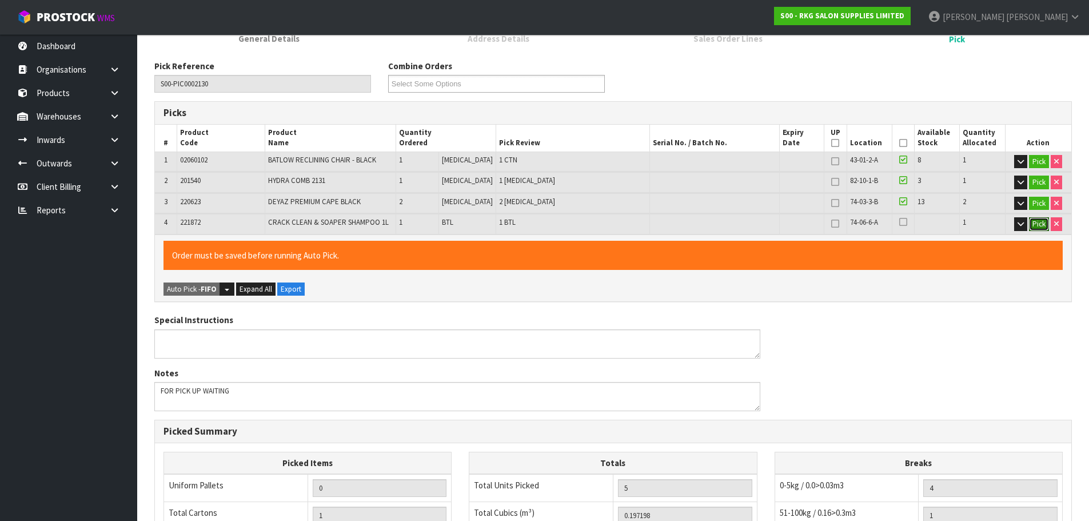
scroll to position [171, 0]
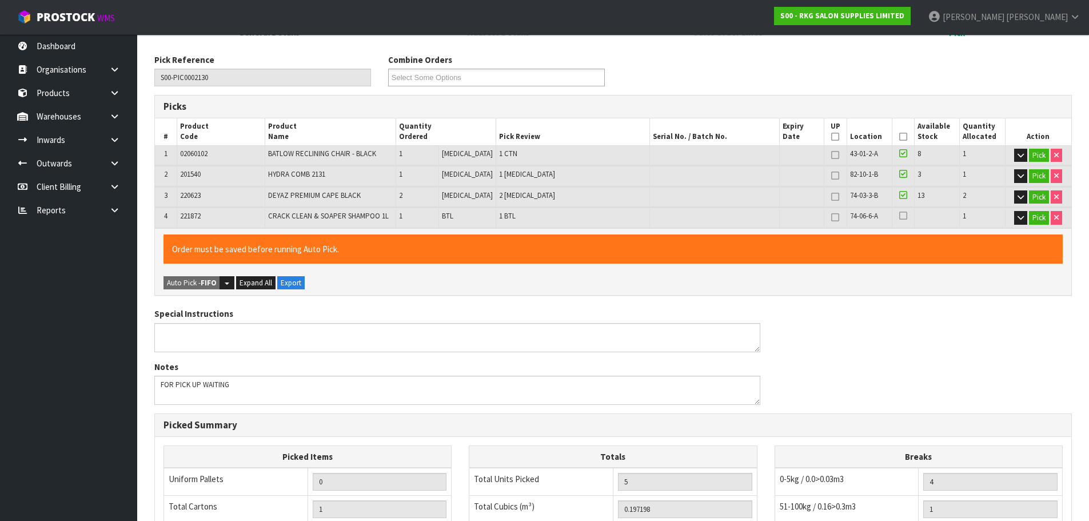
click at [899, 215] on icon at bounding box center [903, 215] width 8 height 9
click at [0, 0] on input "checkbox" at bounding box center [0, 0] width 0 height 0
click at [901, 137] on icon at bounding box center [903, 137] width 8 height 1
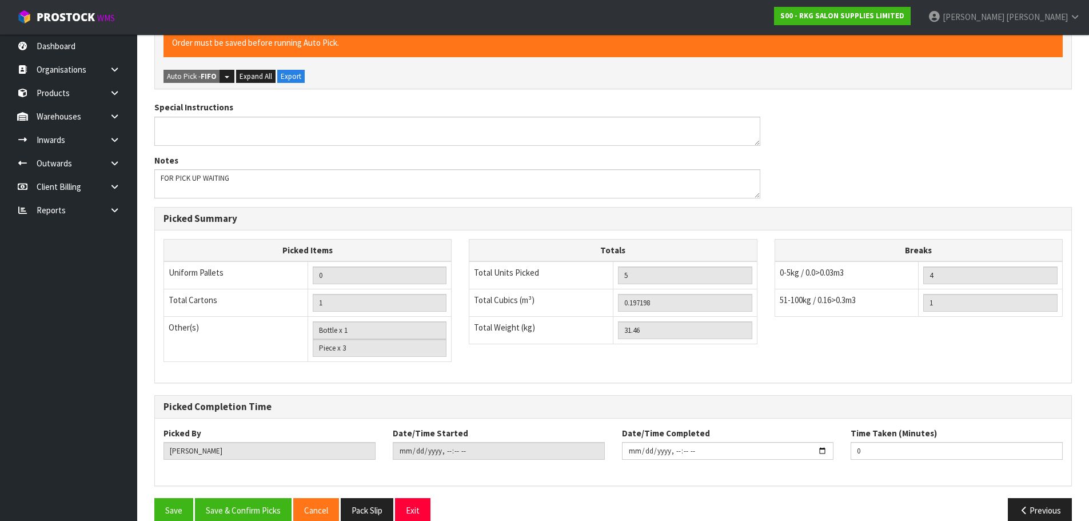
scroll to position [397, 0]
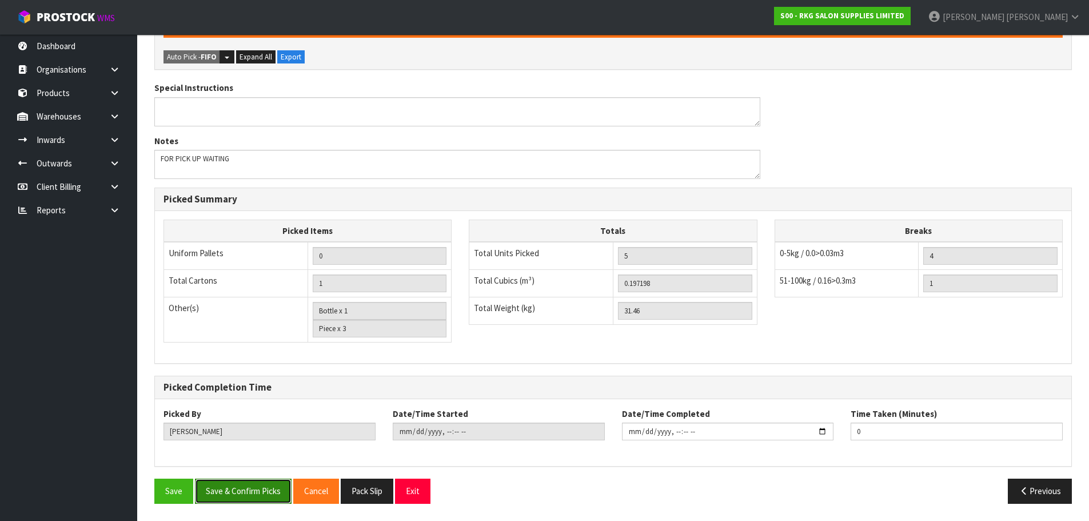
click at [249, 488] on button "Save & Confirm Picks" at bounding box center [243, 490] width 97 height 25
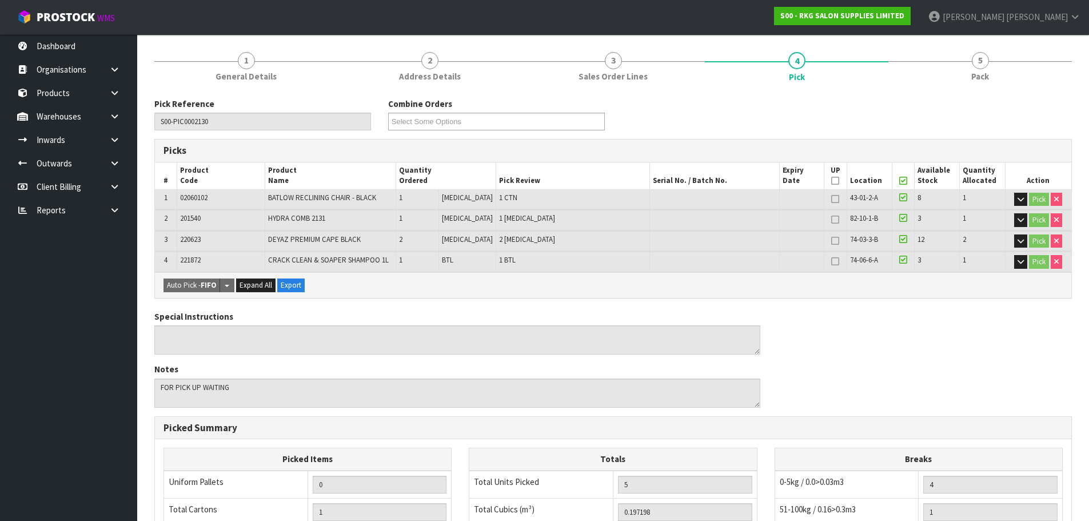
scroll to position [127, 0]
click at [1022, 198] on icon "button" at bounding box center [1020, 199] width 6 height 7
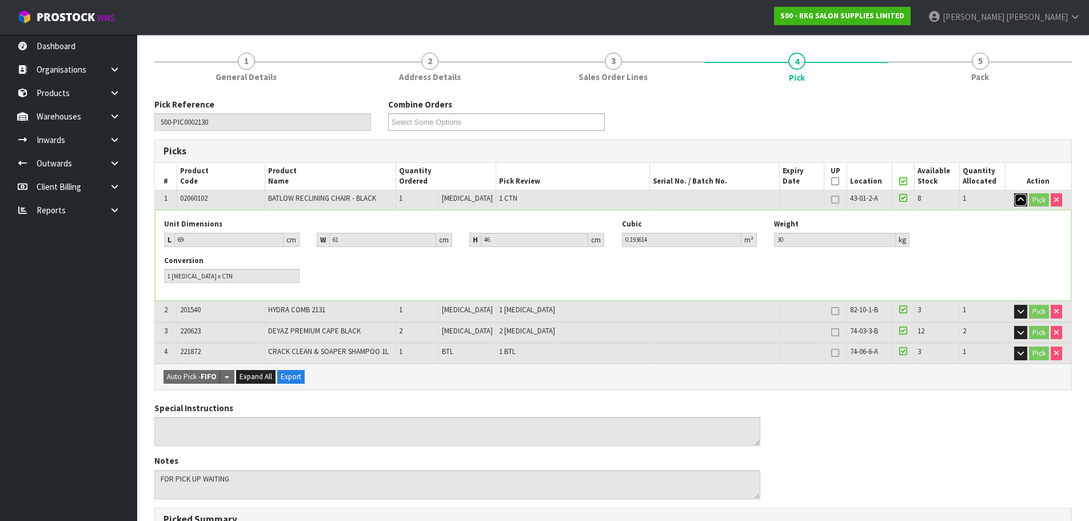
click at [1018, 196] on icon "button" at bounding box center [1020, 199] width 6 height 7
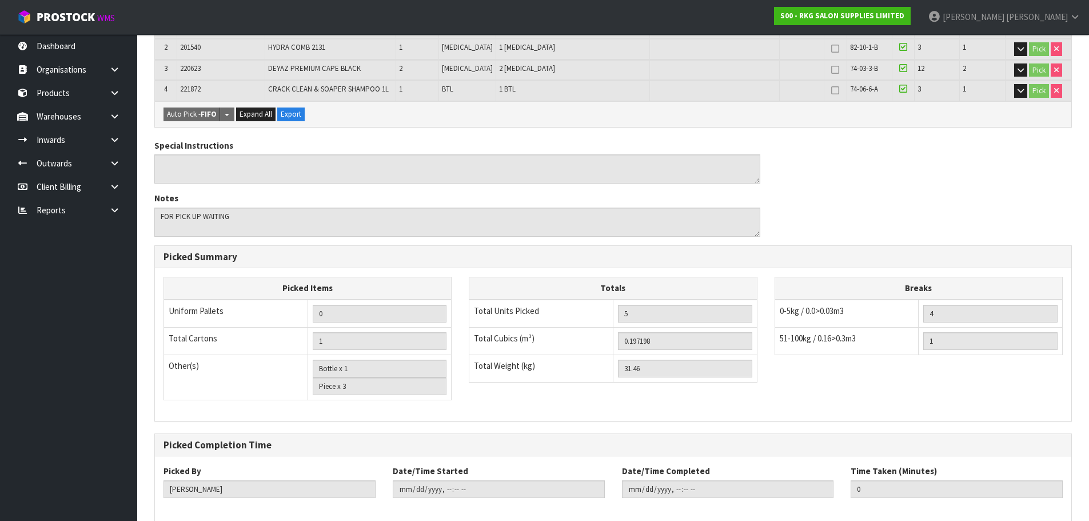
scroll to position [355, 0]
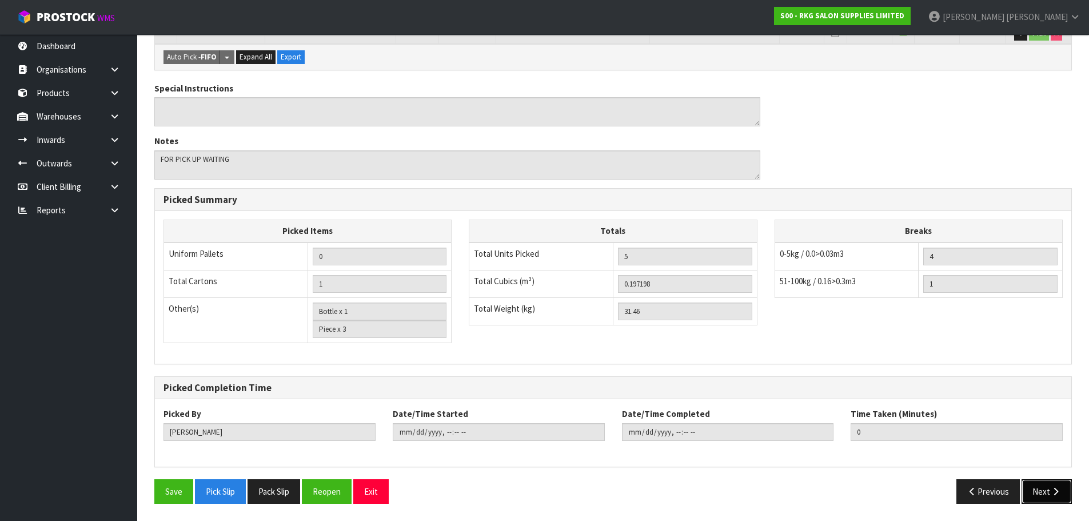
click at [1042, 497] on button "Next" at bounding box center [1046, 491] width 50 height 25
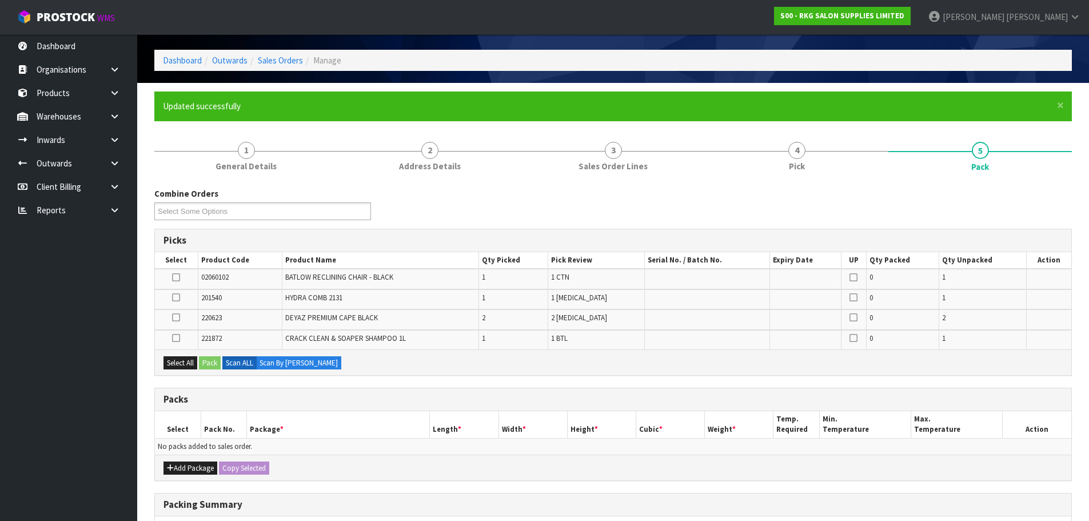
scroll to position [57, 0]
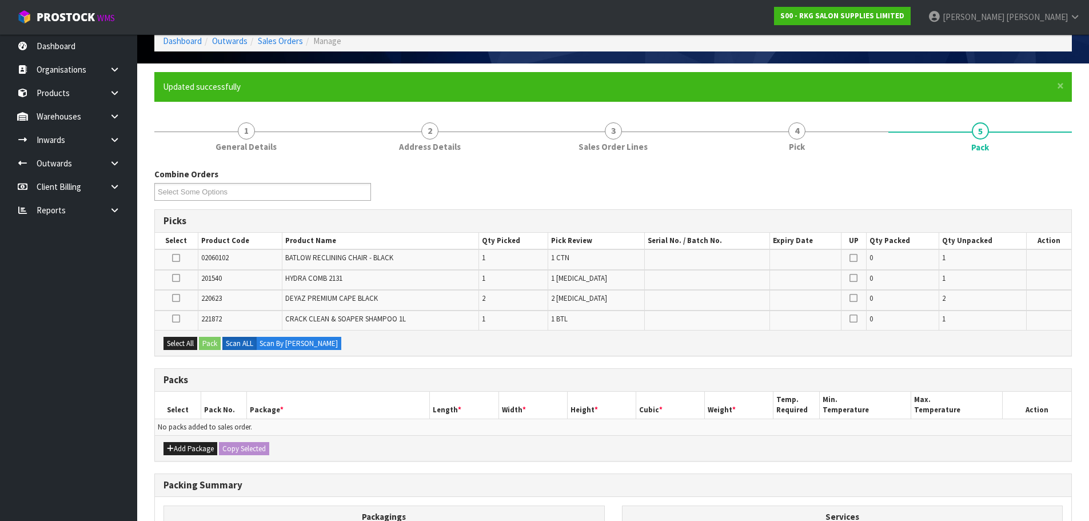
click at [177, 258] on icon at bounding box center [176, 258] width 8 height 1
click at [0, 0] on input "checkbox" at bounding box center [0, 0] width 0 height 0
click at [210, 343] on button "Pack" at bounding box center [210, 344] width 22 height 14
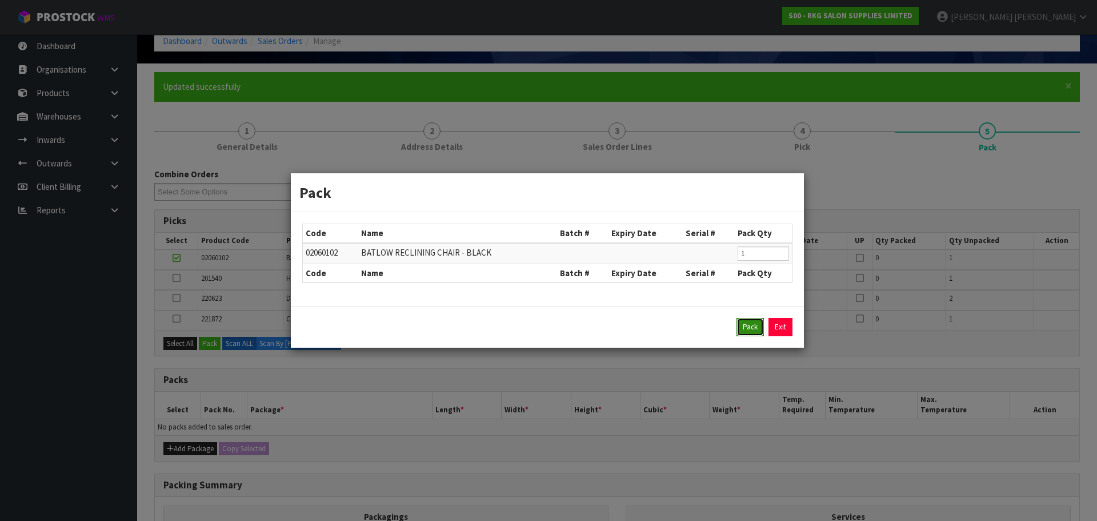
click at [745, 326] on button "Pack" at bounding box center [750, 327] width 27 height 18
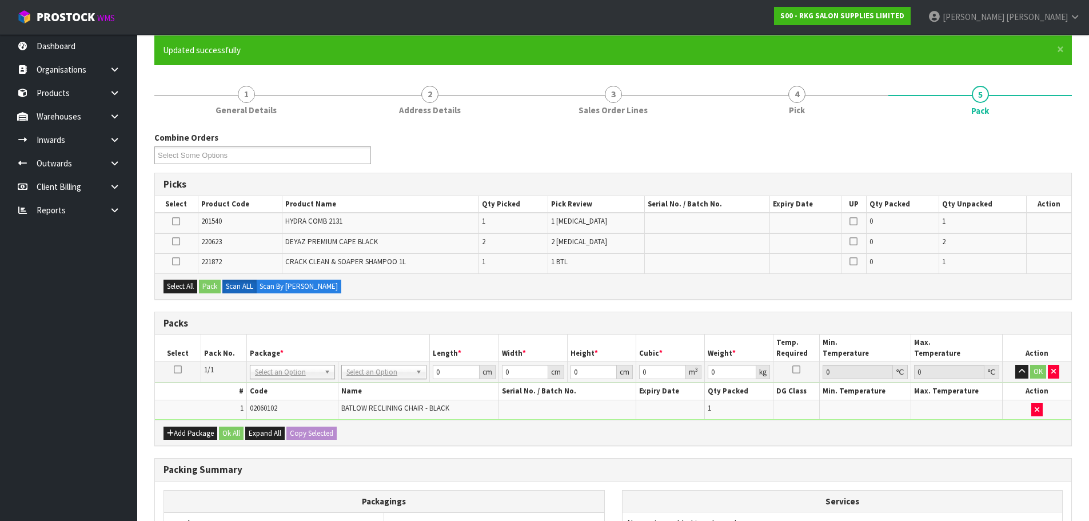
scroll to position [114, 0]
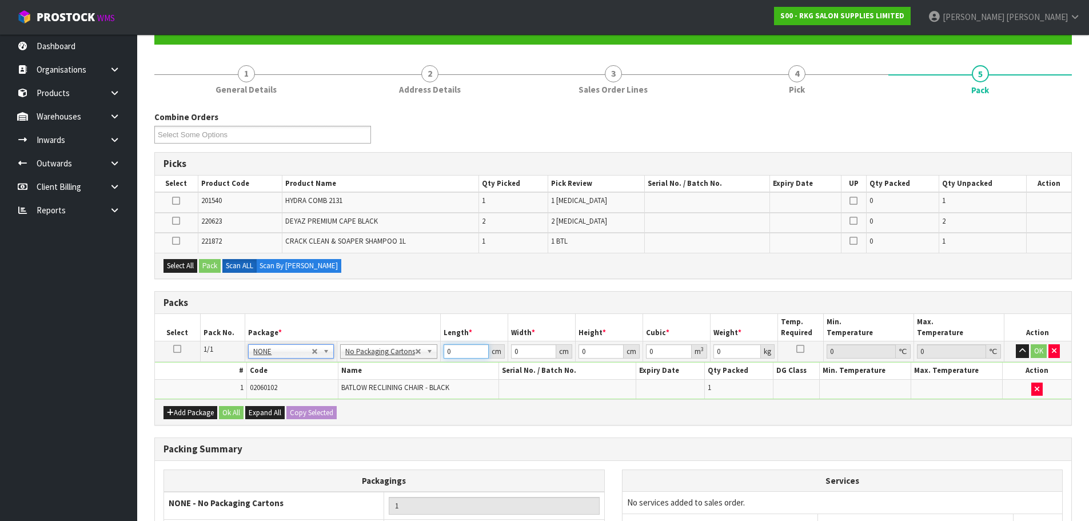
drag, startPoint x: 454, startPoint y: 353, endPoint x: 441, endPoint y: 353, distance: 12.6
click at [444, 353] on input "0" at bounding box center [466, 351] width 45 height 14
type input "69"
type input "61"
type input "4"
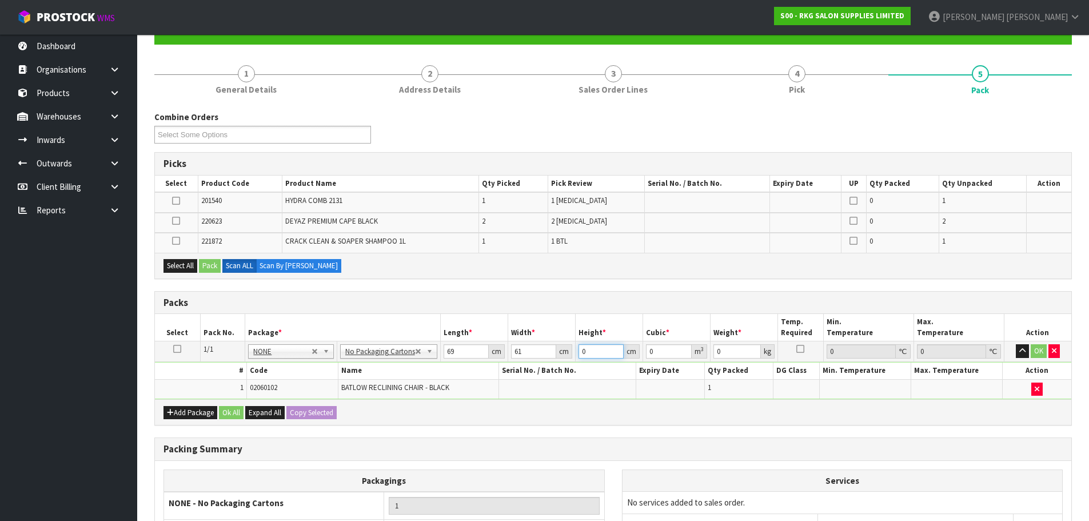
type input "0.016836"
type input "46"
type input "0.193614"
type input "46"
type input "30"
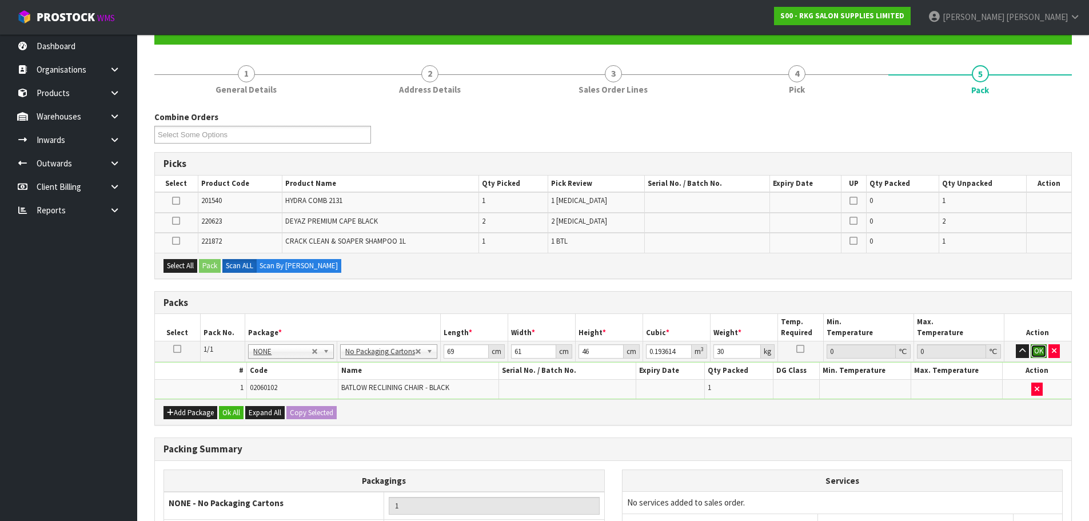
click at [1040, 354] on button "OK" at bounding box center [1038, 351] width 16 height 14
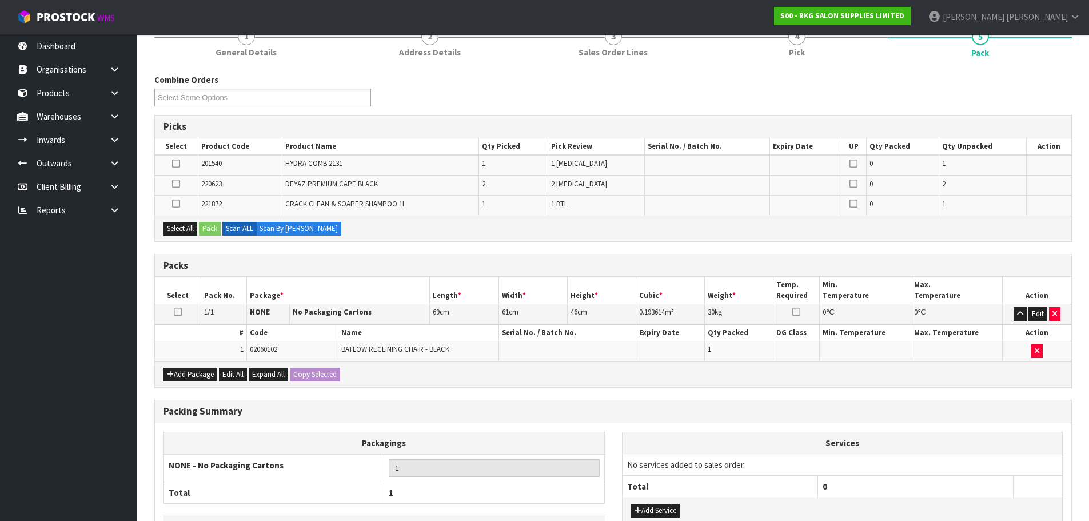
scroll to position [171, 0]
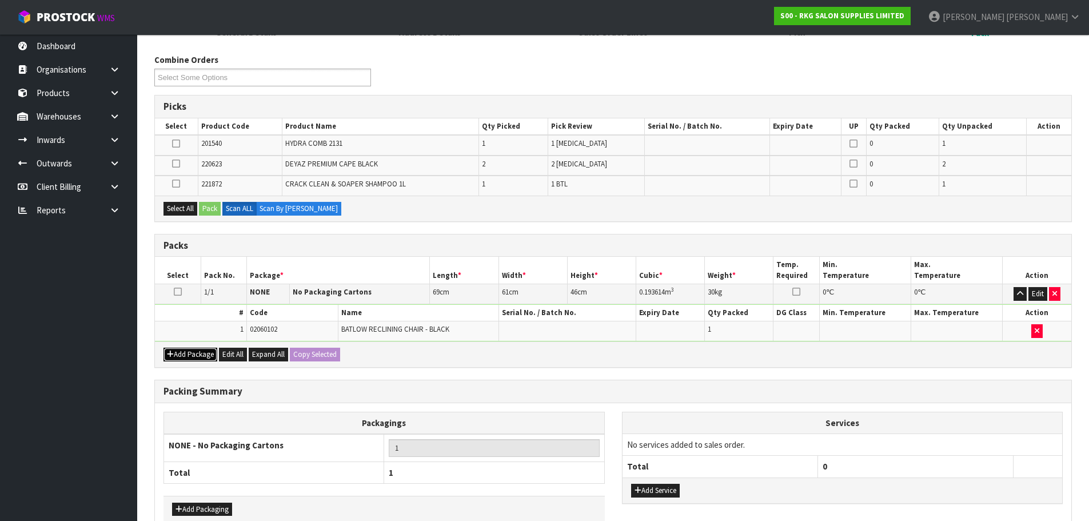
click at [197, 358] on button "Add Package" at bounding box center [190, 354] width 54 height 14
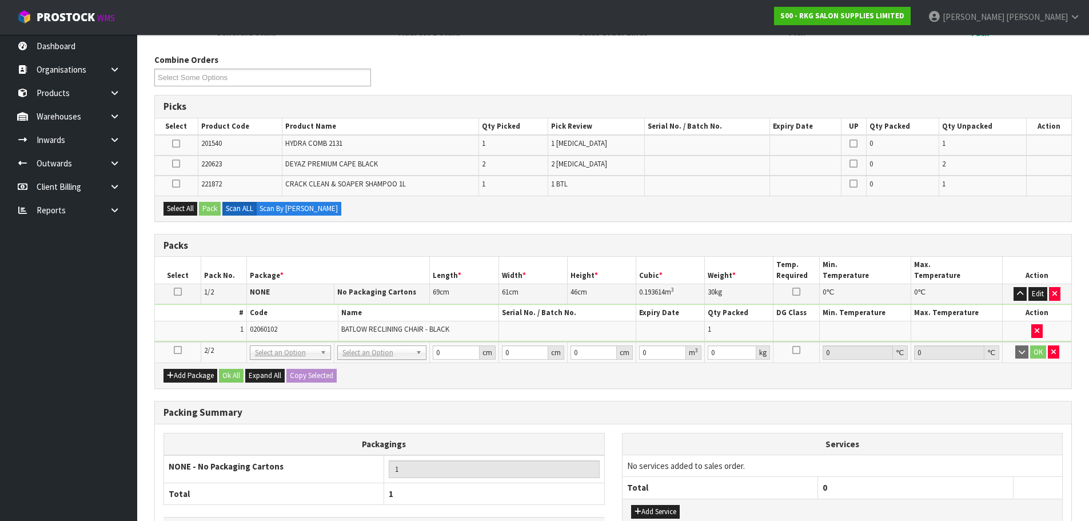
click at [178, 350] on icon at bounding box center [178, 350] width 8 height 1
click at [174, 206] on button "Select All" at bounding box center [180, 209] width 34 height 14
click at [208, 209] on button "Pack" at bounding box center [210, 209] width 22 height 14
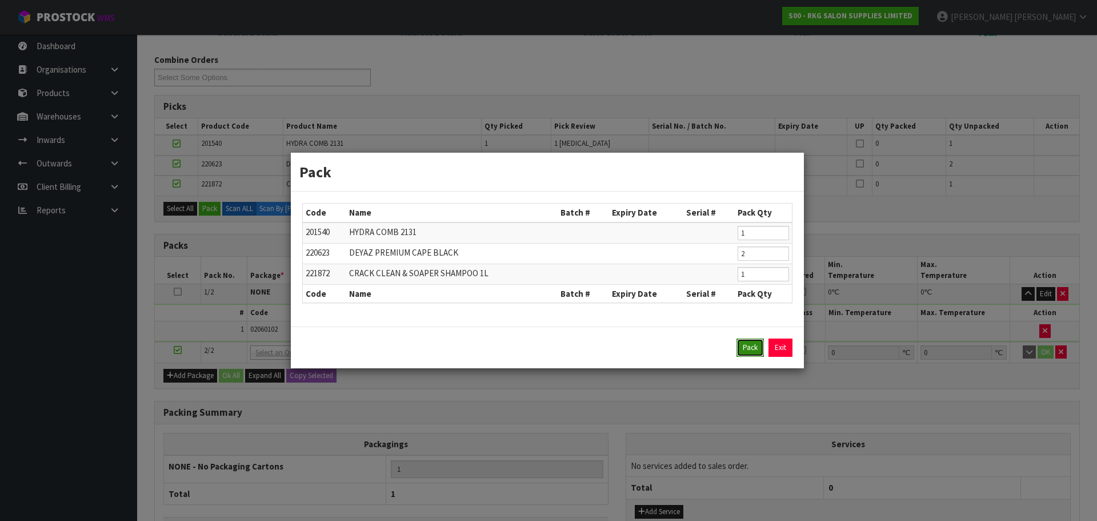
click at [758, 352] on button "Pack" at bounding box center [750, 347] width 27 height 18
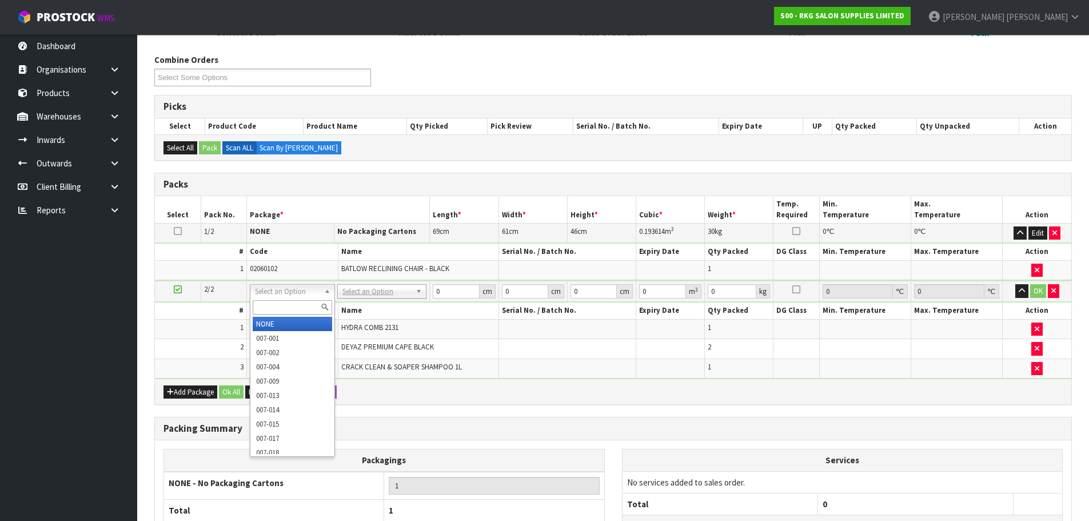
type input "2"
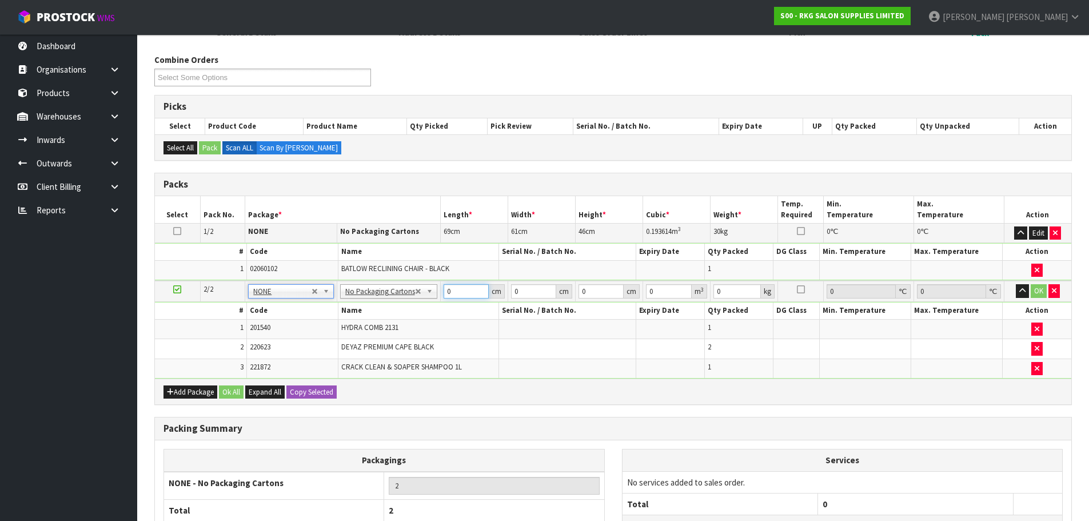
drag, startPoint x: 458, startPoint y: 293, endPoint x: 440, endPoint y: 291, distance: 18.4
click at [440, 291] on td "0 cm" at bounding box center [473, 291] width 67 height 21
drag, startPoint x: 461, startPoint y: 289, endPoint x: 446, endPoint y: 289, distance: 14.3
click at [446, 289] on input "30" at bounding box center [466, 291] width 45 height 14
type input "20"
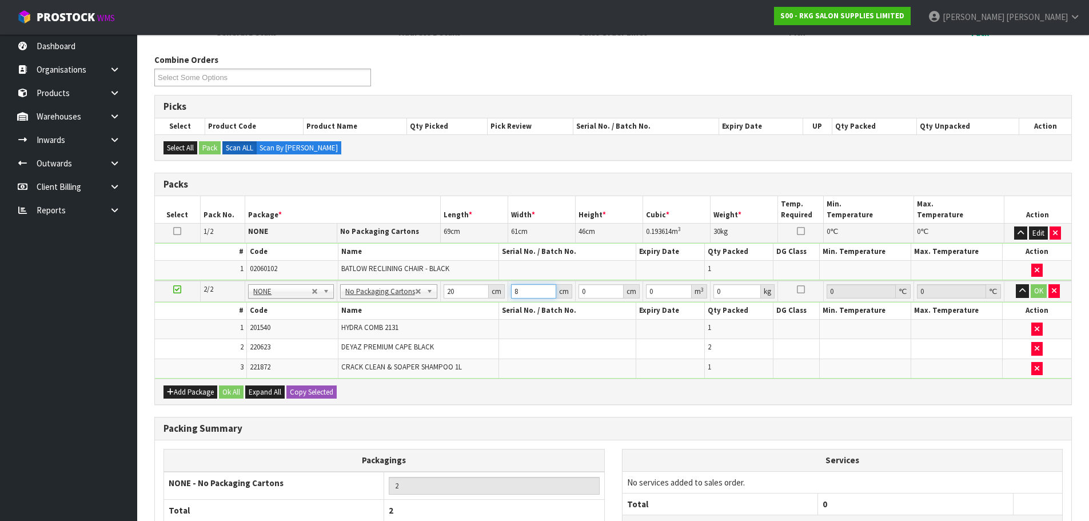
type input "8"
type input "3"
type input "0.00048"
type input "30"
type input "0.0048"
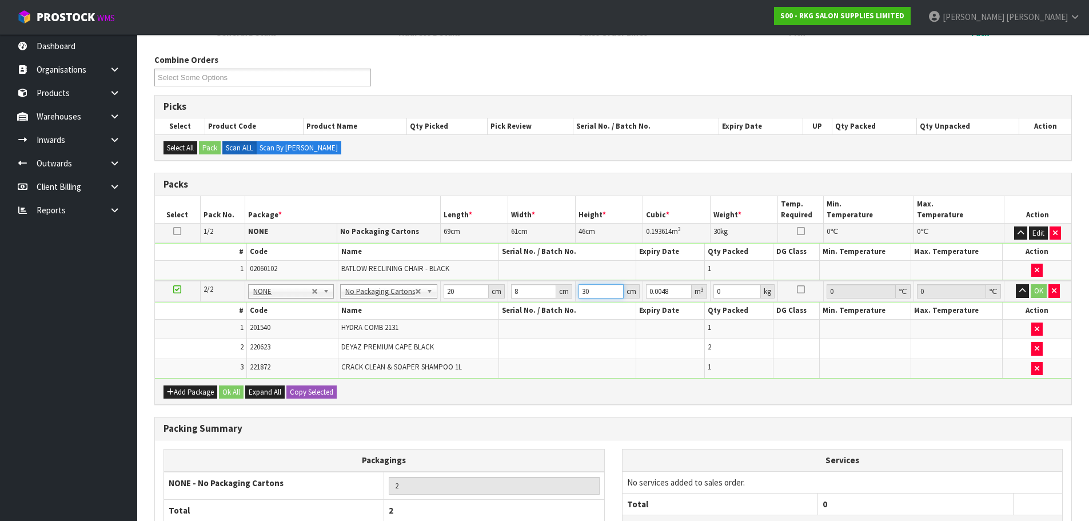
type input "30"
drag, startPoint x: 722, startPoint y: 288, endPoint x: 711, endPoint y: 288, distance: 11.4
click at [711, 288] on td "1 kg" at bounding box center [743, 291] width 67 height 21
type input "1"
click at [1036, 291] on button "OK" at bounding box center [1038, 291] width 16 height 14
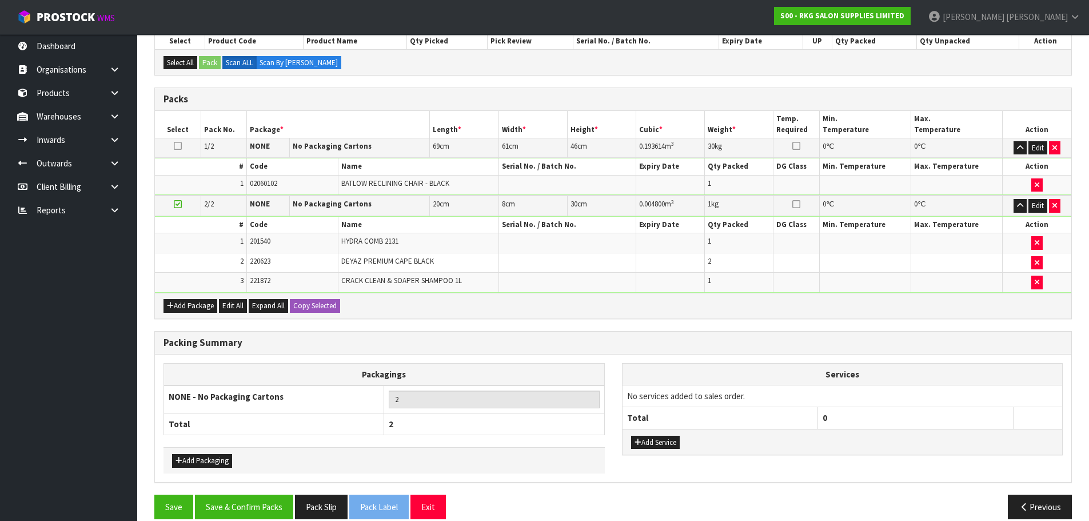
scroll to position [272, 0]
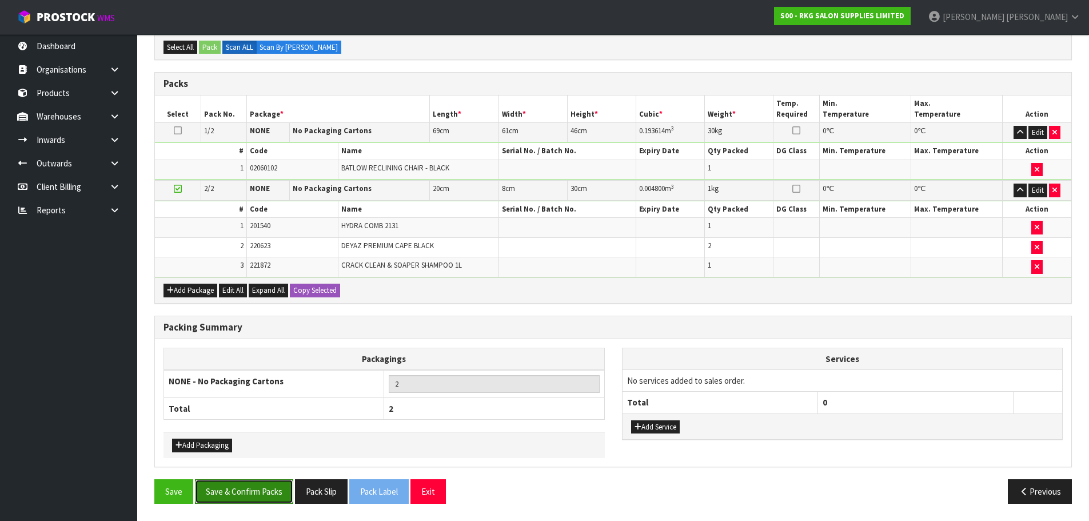
click at [253, 493] on button "Save & Confirm Packs" at bounding box center [244, 491] width 98 height 25
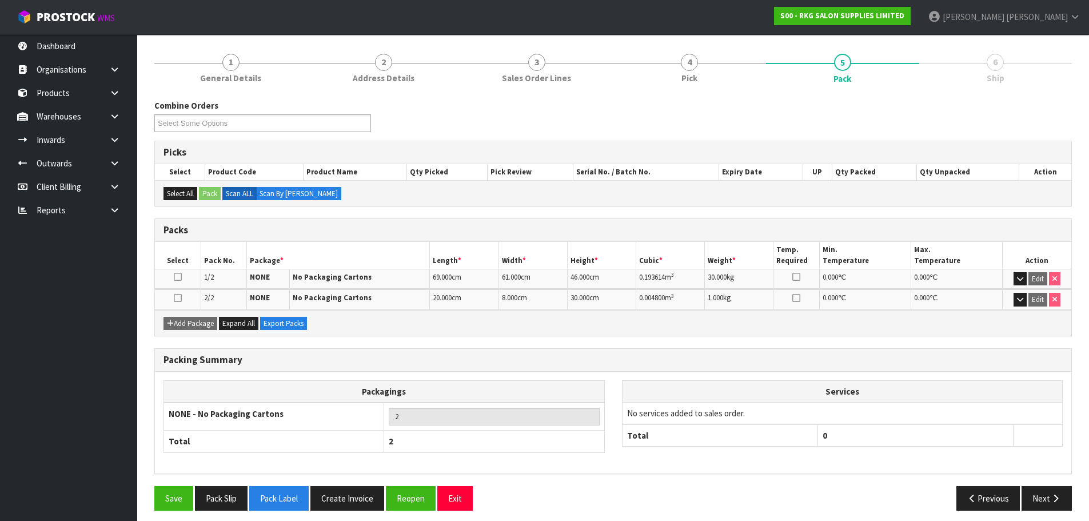
scroll to position [133, 0]
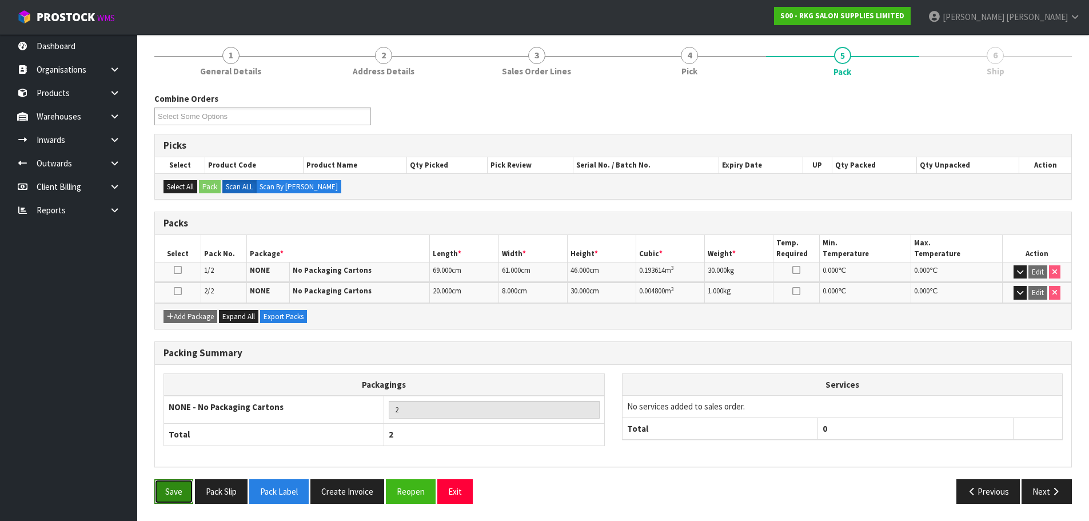
click at [176, 490] on button "Save" at bounding box center [173, 491] width 39 height 25
click at [456, 493] on button "Exit" at bounding box center [454, 491] width 35 height 25
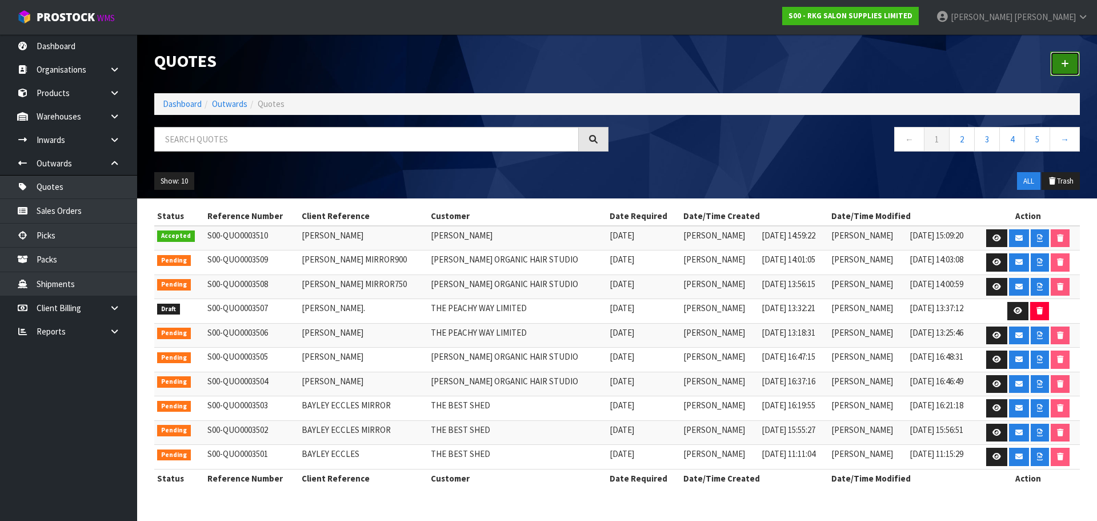
click at [1069, 62] on link at bounding box center [1065, 63] width 30 height 25
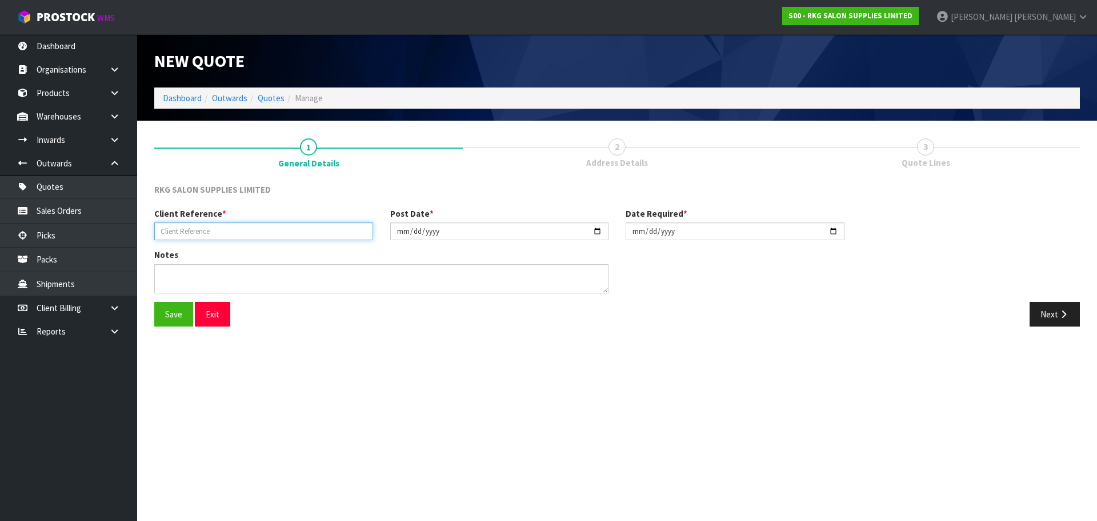
click at [229, 229] on input "text" at bounding box center [263, 231] width 219 height 18
type input "CHANTAL ERASMUS"
click at [178, 317] on button "Save" at bounding box center [173, 314] width 39 height 25
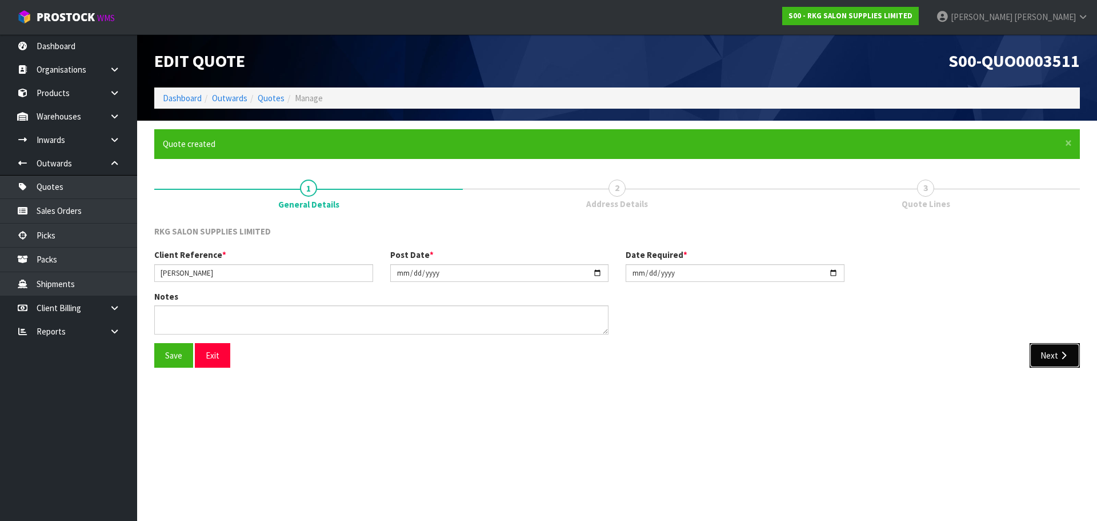
click at [1064, 356] on icon "button" at bounding box center [1063, 355] width 11 height 9
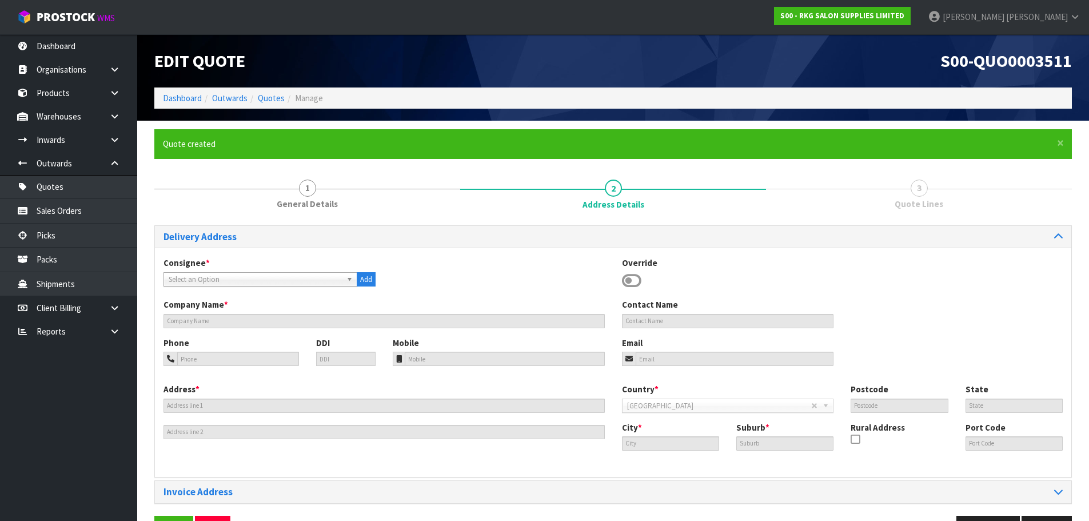
click at [636, 280] on icon at bounding box center [631, 280] width 19 height 17
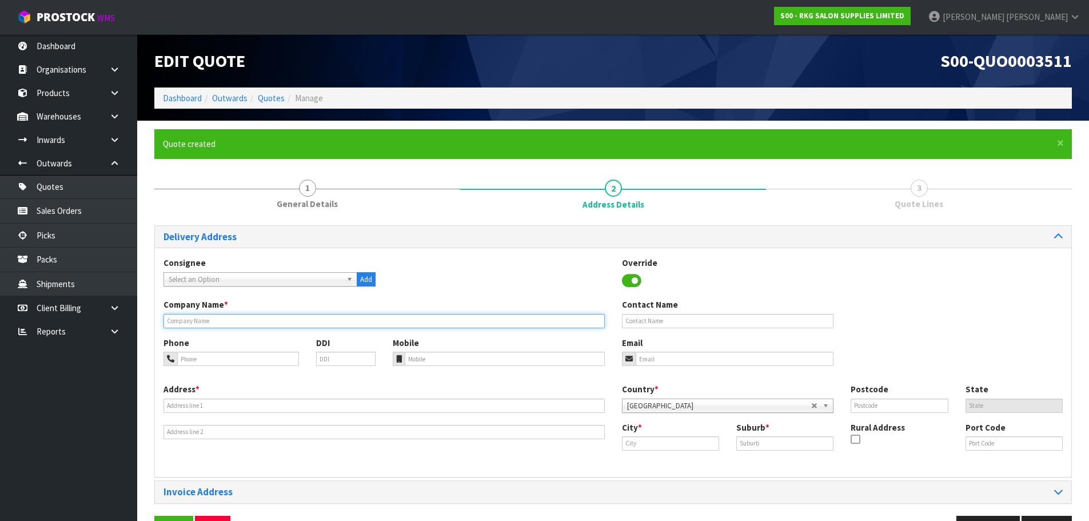
click at [325, 323] on input "text" at bounding box center [383, 321] width 441 height 14
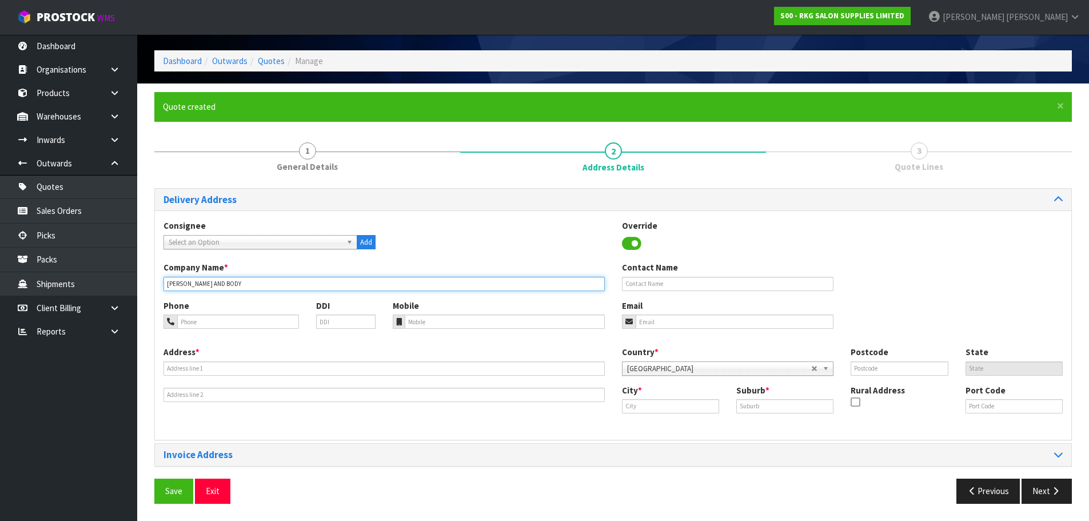
type input "CHANTAL SKIN AND BODY"
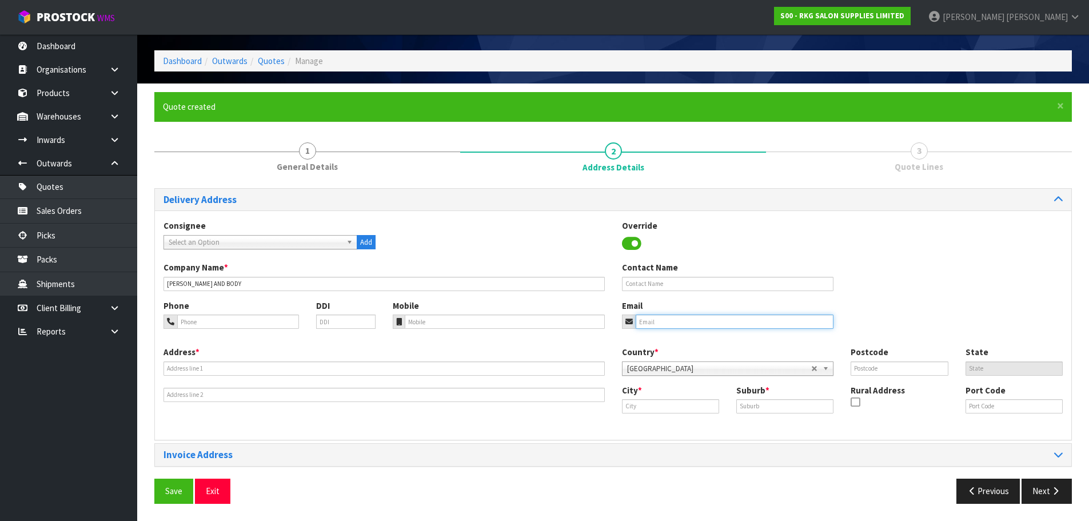
click at [654, 318] on input "email" at bounding box center [735, 321] width 198 height 14
paste input "chris.elsie@xtra.co.nz"
type input "chris.elsie@xtra.co.nz"
click at [639, 285] on input "text" at bounding box center [728, 284] width 212 height 14
type input "CHANTAL ERASMUS"
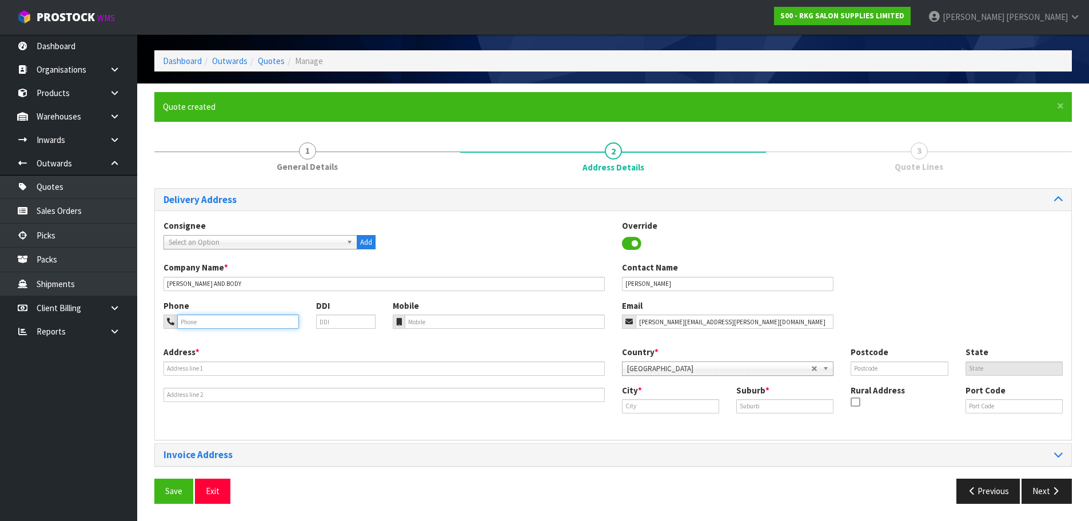
click at [226, 325] on input "tel" at bounding box center [238, 321] width 122 height 14
type input "027-574-9609"
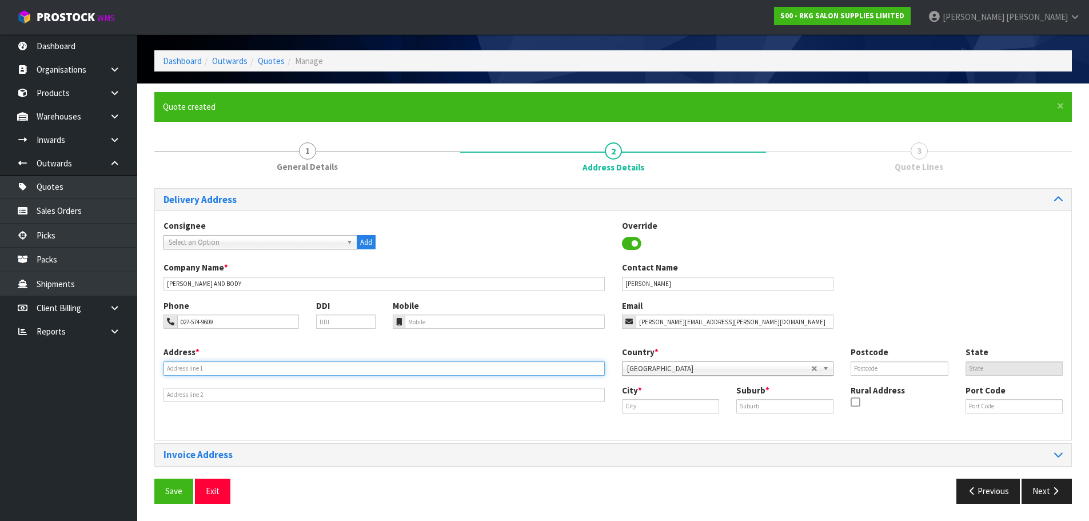
click at [311, 371] on input "text" at bounding box center [383, 368] width 441 height 14
type input "UNIT 4, 558 PAPAMOA BEACH ROAD"
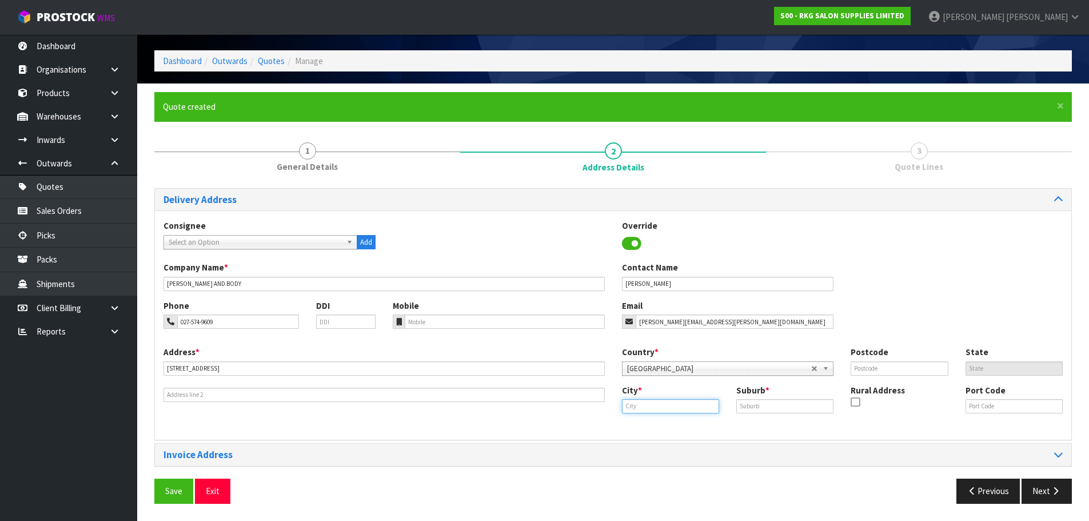
click at [646, 408] on input "text" at bounding box center [670, 406] width 97 height 14
click at [648, 426] on strong "Taura" at bounding box center [645, 425] width 23 height 11
type input "Tauranga"
click at [761, 410] on input "text" at bounding box center [784, 406] width 97 height 14
type input "PAPAMOA BEACH"
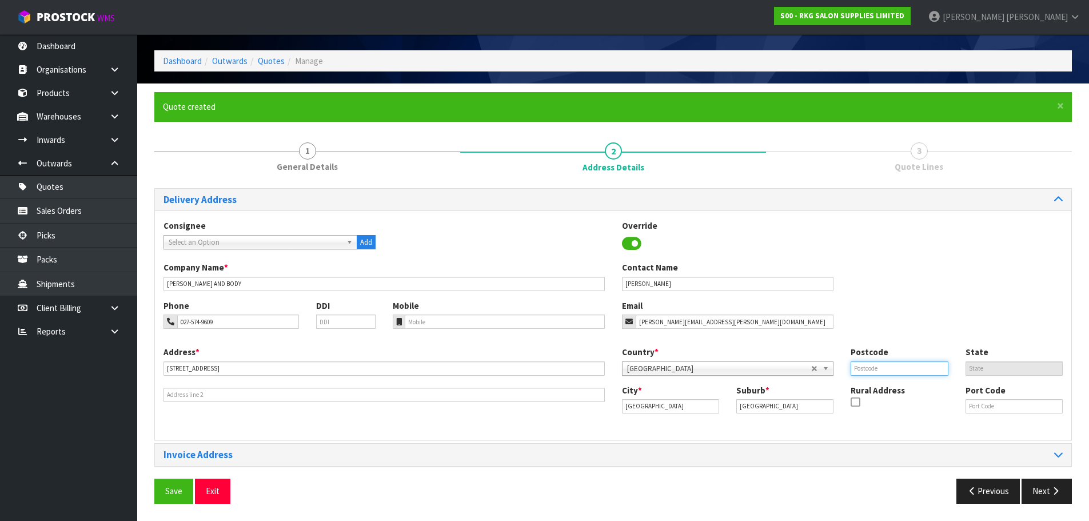
click at [874, 368] on input "text" at bounding box center [898, 368] width 97 height 14
type input "3118"
click at [913, 294] on div "Company Name * CHANTAL SKIN AND BODY Contact Name CHANTAL ERASMUS" at bounding box center [613, 280] width 916 height 38
click at [165, 489] on button "Save" at bounding box center [173, 490] width 39 height 25
click at [1039, 488] on button "Next" at bounding box center [1046, 490] width 50 height 25
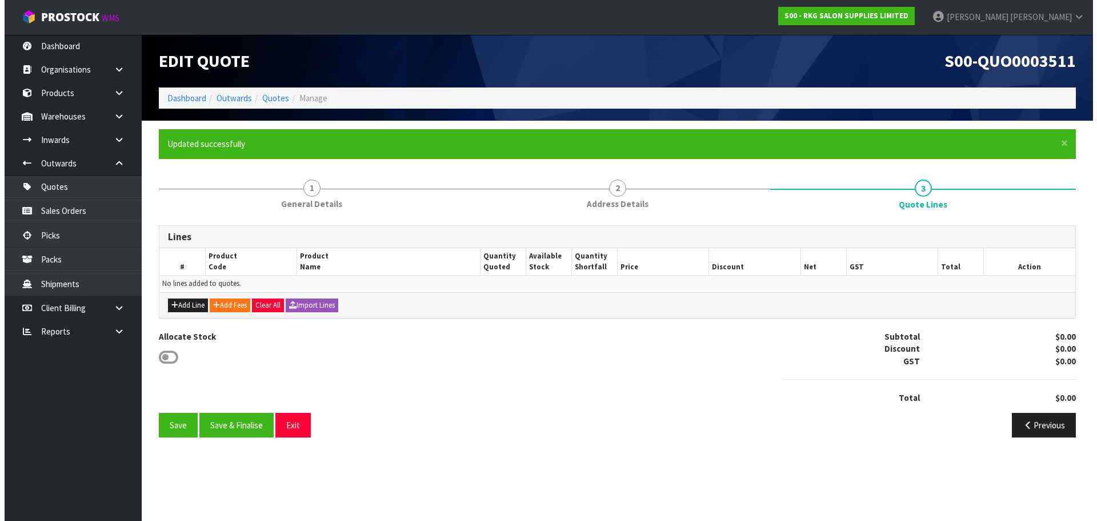
scroll to position [0, 0]
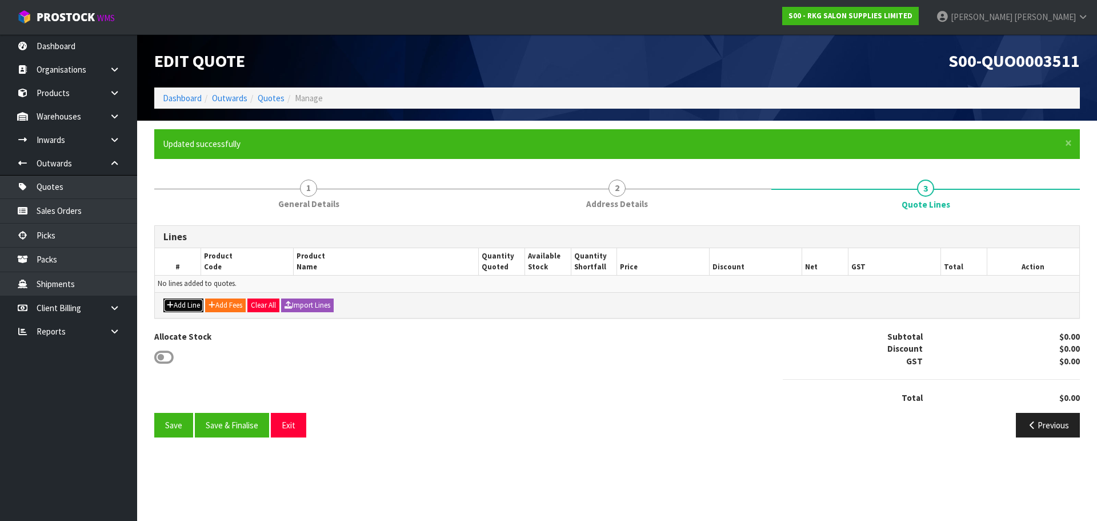
click at [179, 303] on button "Add Line" at bounding box center [183, 305] width 40 height 14
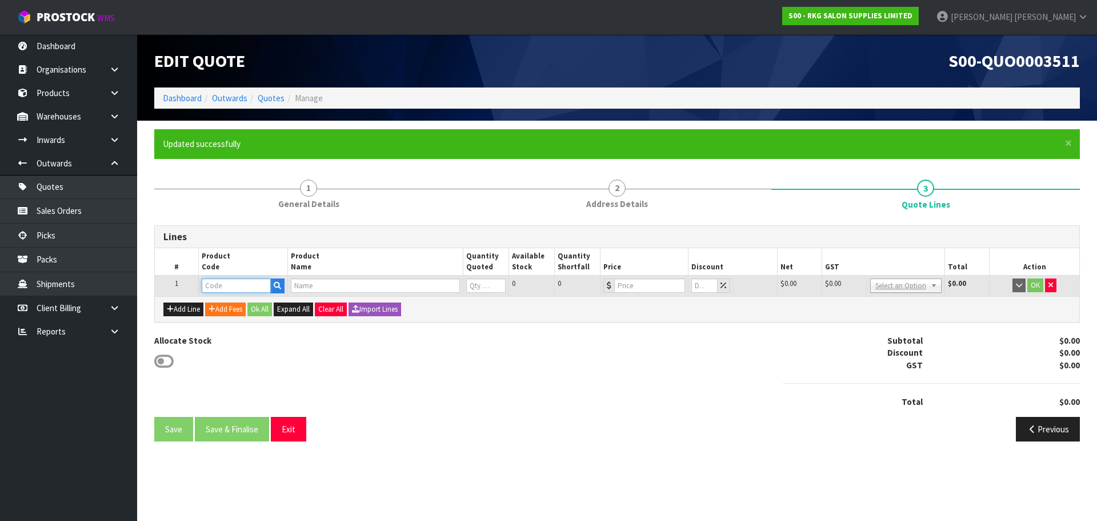
click at [231, 279] on input "text" at bounding box center [236, 285] width 69 height 14
type input "01050428"
type input "LED MOON LIGHT 28" - WHITE"
type input "0"
type input "289"
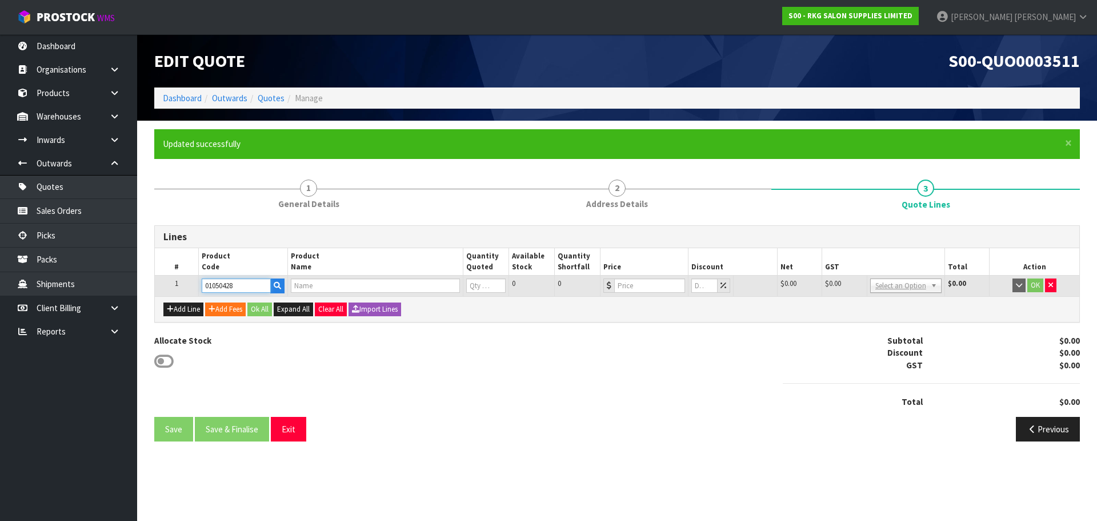
type input "0"
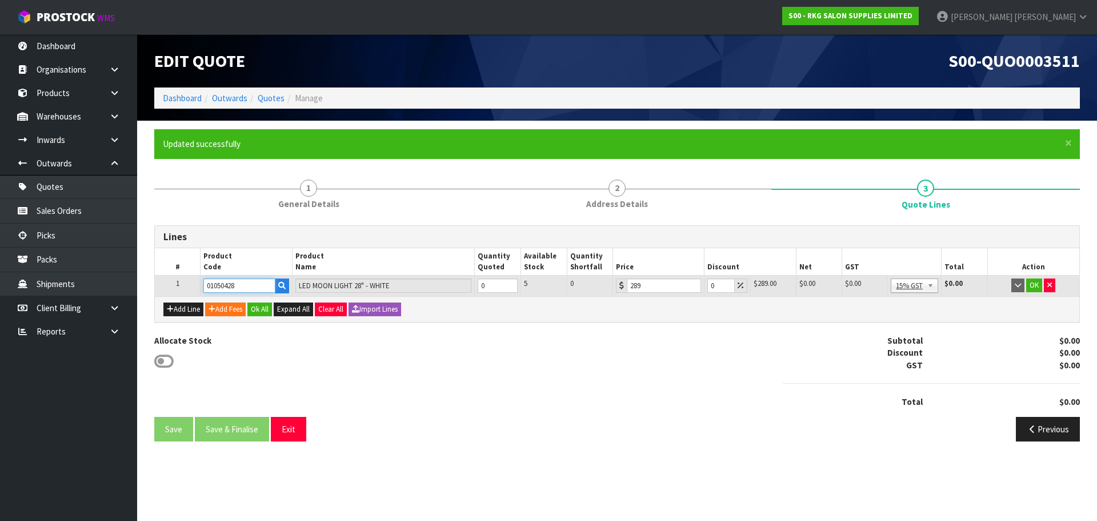
type input "01050428"
type input "1"
click at [512, 283] on input "1" at bounding box center [498, 285] width 40 height 14
click at [187, 313] on button "Add Line" at bounding box center [183, 309] width 40 height 14
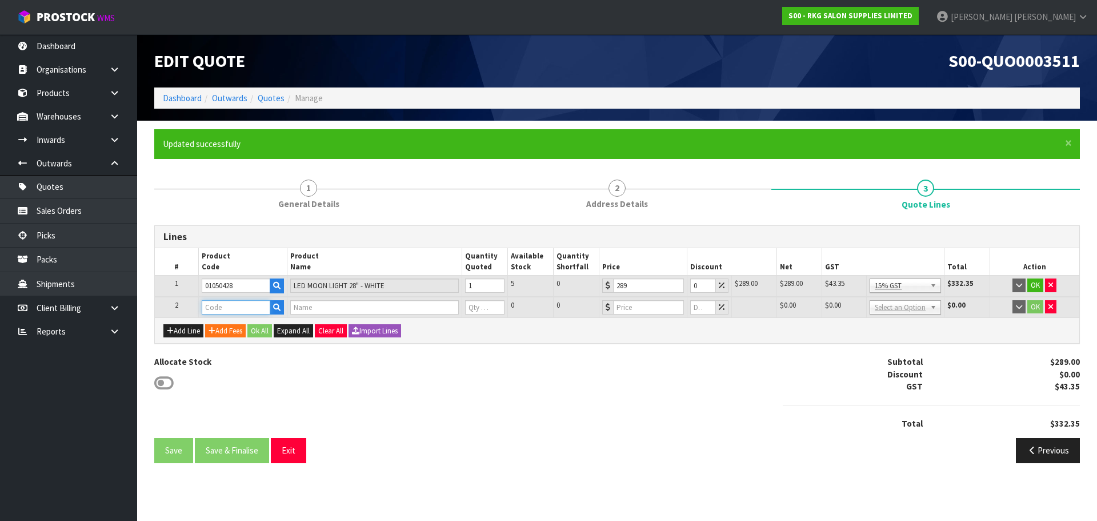
click at [220, 305] on input "text" at bounding box center [236, 307] width 69 height 14
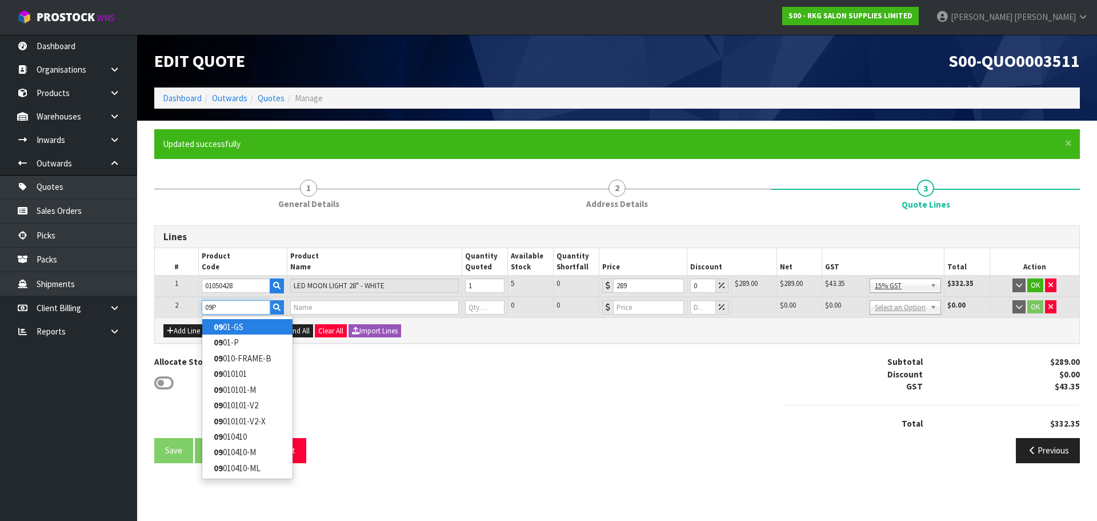
type input "09PC"
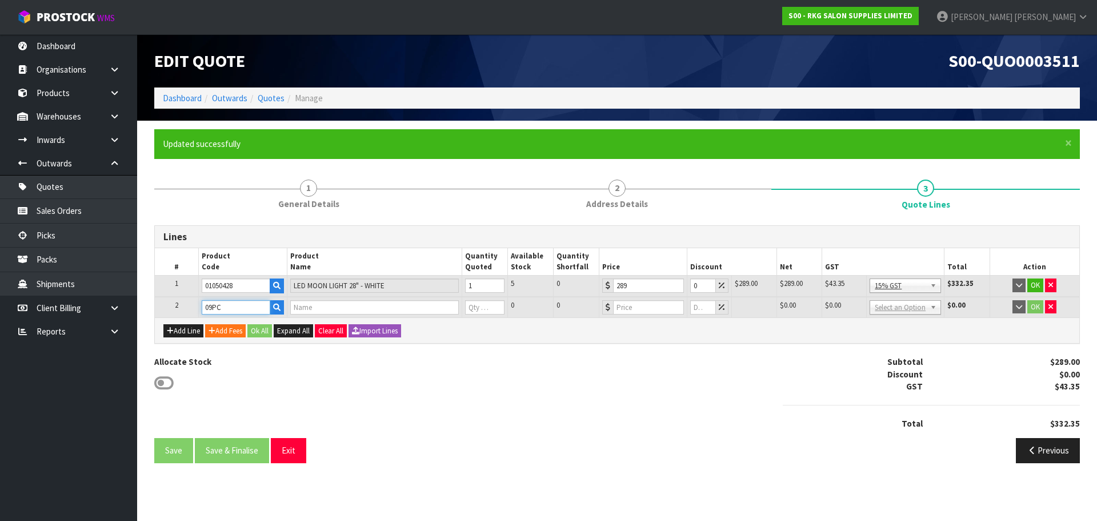
type input "UNIVERSAL BED COVER"
type input "0"
type input "60"
type input "0"
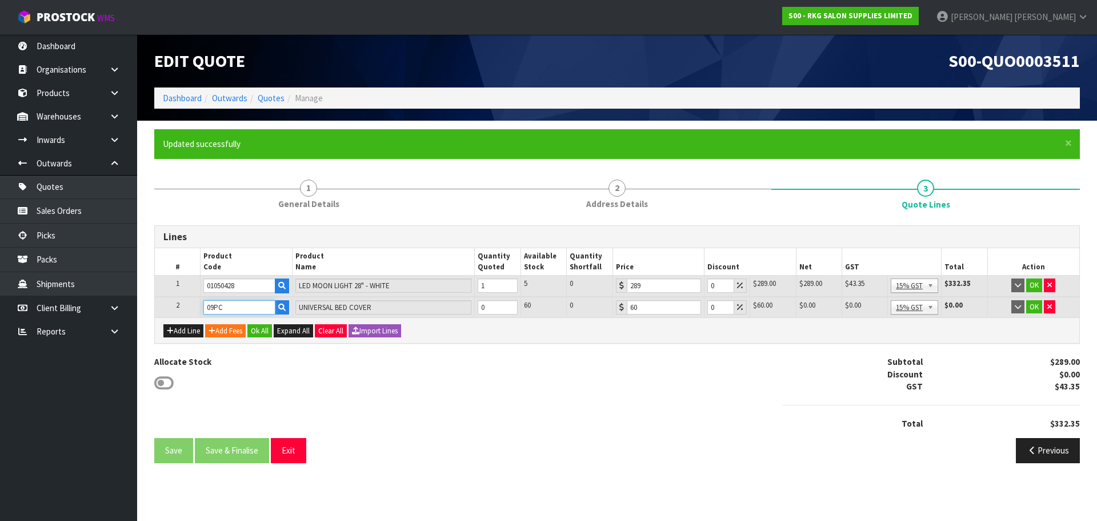
type input "09PC"
type input "1"
click at [509, 304] on input "1" at bounding box center [498, 307] width 40 height 14
click at [185, 330] on button "Add Line" at bounding box center [183, 331] width 40 height 14
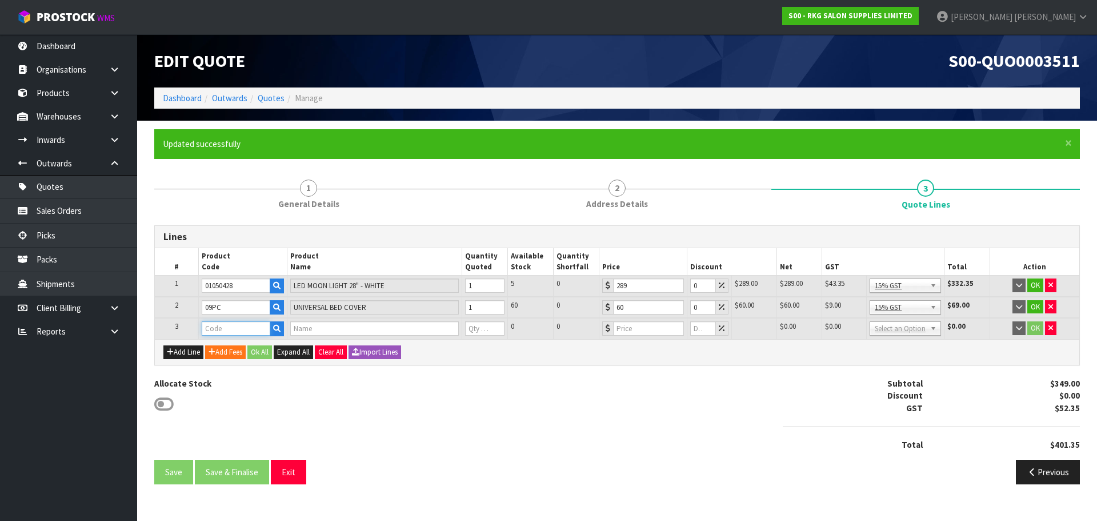
click at [216, 327] on input "text" at bounding box center [236, 328] width 69 height 14
type input "07040402"
click at [242, 350] on strong "07040402" at bounding box center [232, 347] width 37 height 11
type input "07040402"
type input "EVANDALE SADDLE STOOL - WHITE"
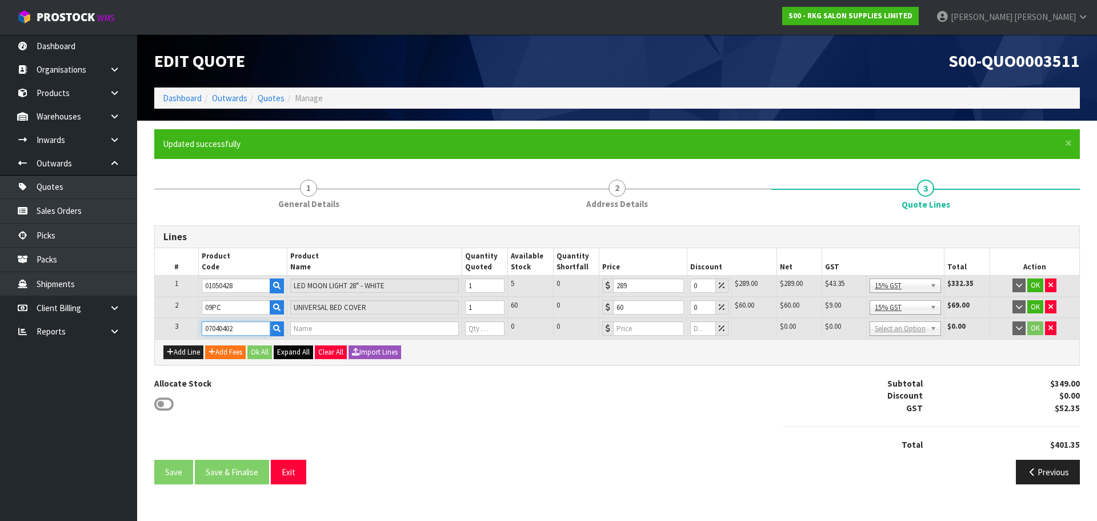
type input "0"
type input "129"
type input "0"
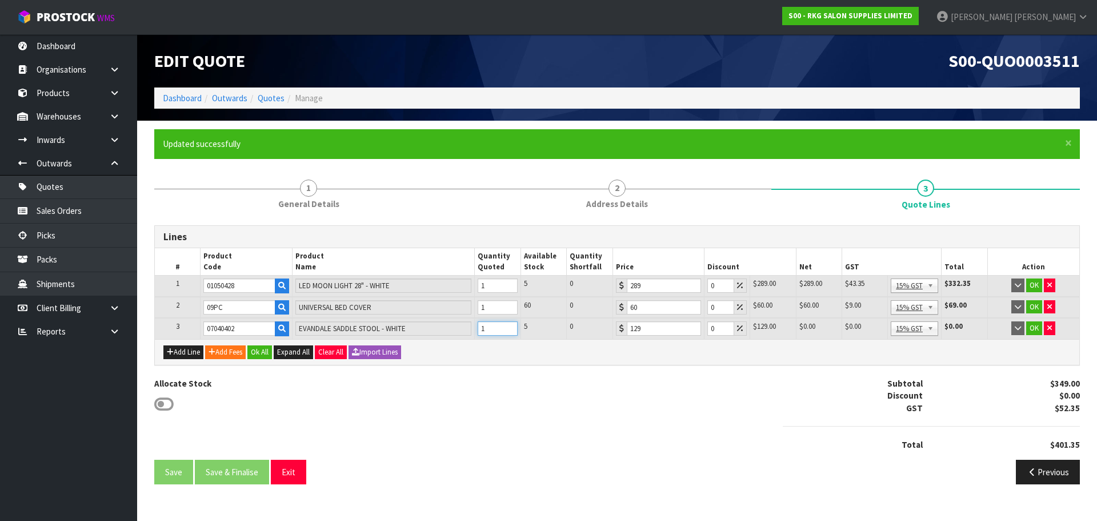
type input "1"
click at [509, 327] on input "1" at bounding box center [498, 328] width 40 height 14
drag, startPoint x: 717, startPoint y: 284, endPoint x: 704, endPoint y: 287, distance: 13.5
click at [704, 287] on td "0" at bounding box center [727, 285] width 46 height 21
type input "2.5"
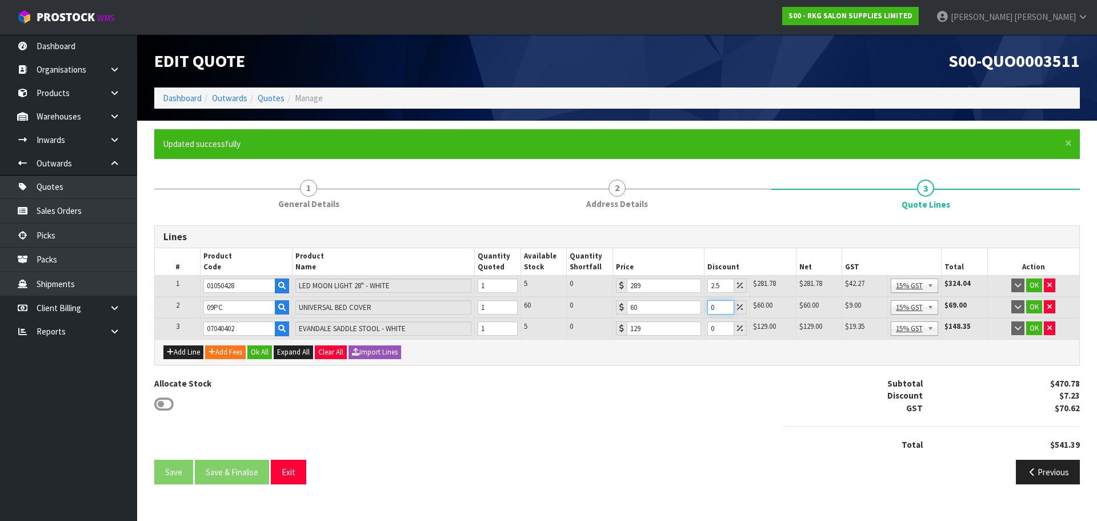
drag, startPoint x: 719, startPoint y: 307, endPoint x: 706, endPoint y: 310, distance: 13.3
click at [706, 310] on td "0" at bounding box center [727, 308] width 46 height 22
type input "2.5"
click at [709, 327] on input "0" at bounding box center [721, 328] width 27 height 14
type input "2.5"
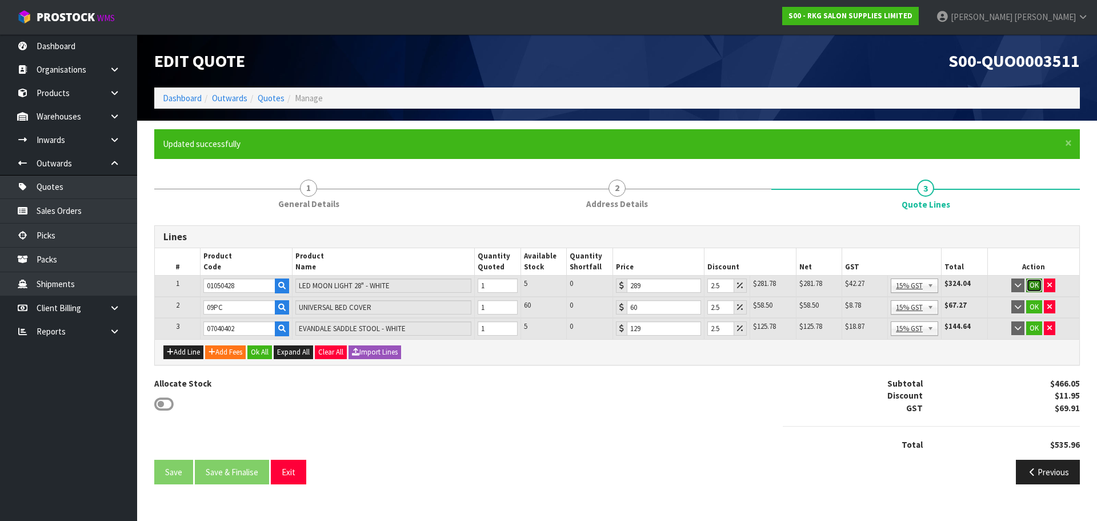
click at [1031, 288] on button "OK" at bounding box center [1034, 285] width 16 height 14
click at [1034, 305] on button "OK" at bounding box center [1034, 306] width 16 height 14
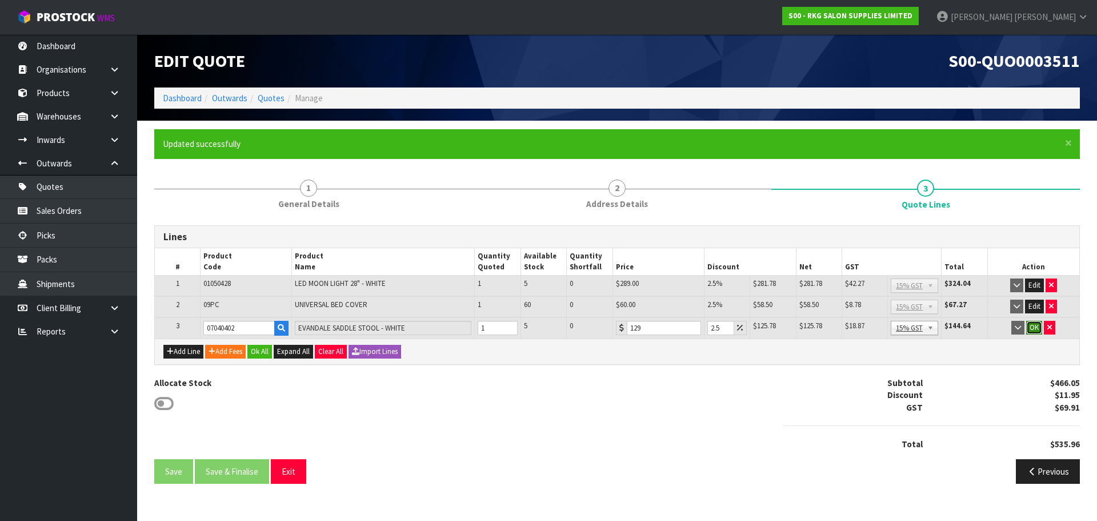
click at [1037, 329] on button "OK" at bounding box center [1034, 328] width 16 height 14
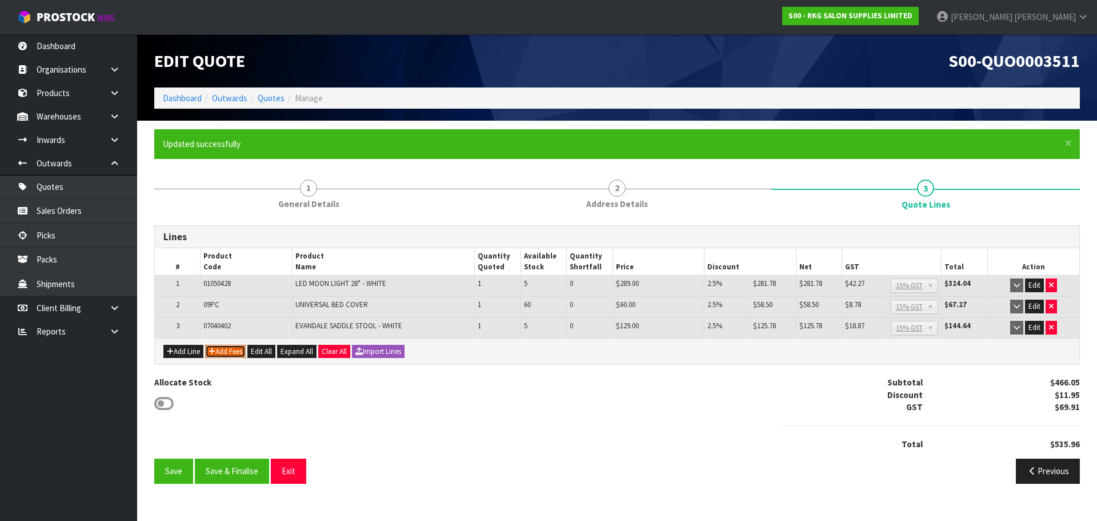
click at [231, 352] on button "Add Fees" at bounding box center [225, 352] width 41 height 14
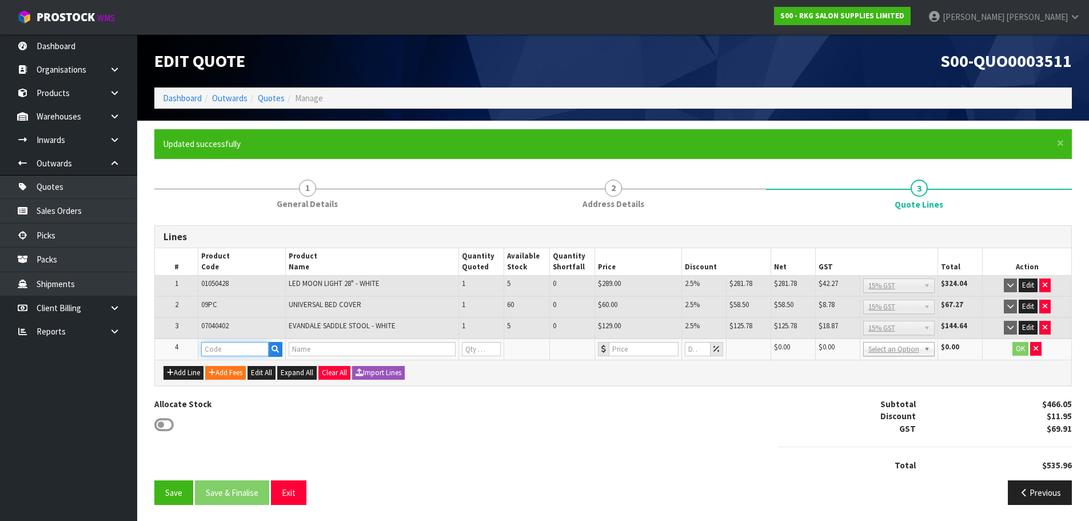
click at [219, 351] on input "text" at bounding box center [234, 349] width 67 height 14
type input "D"
type input "FRE"
click at [221, 366] on strong "FRE" at bounding box center [220, 368] width 14 height 11
type input "FREIGHT"
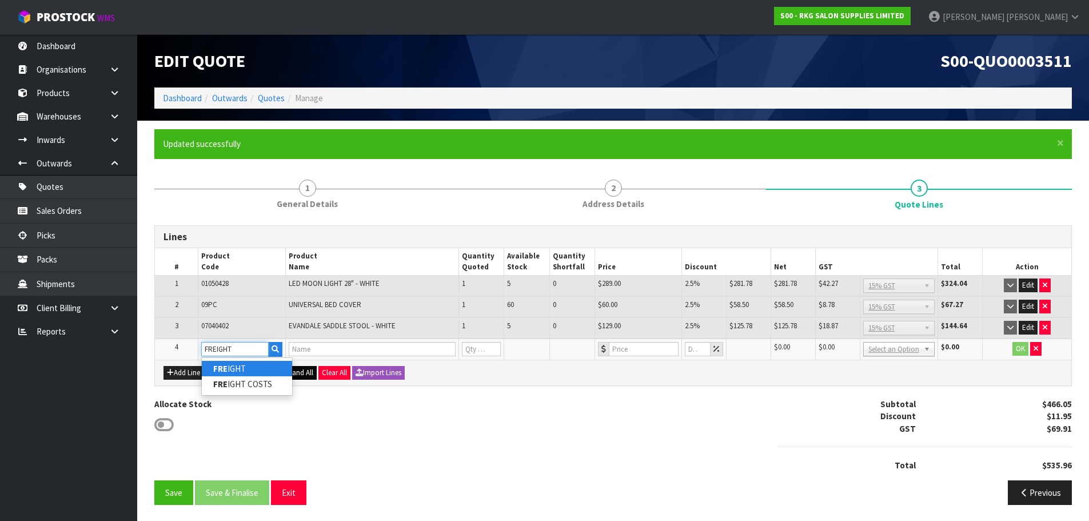
type input "FREIGHT FEE"
type input "1"
type input "0"
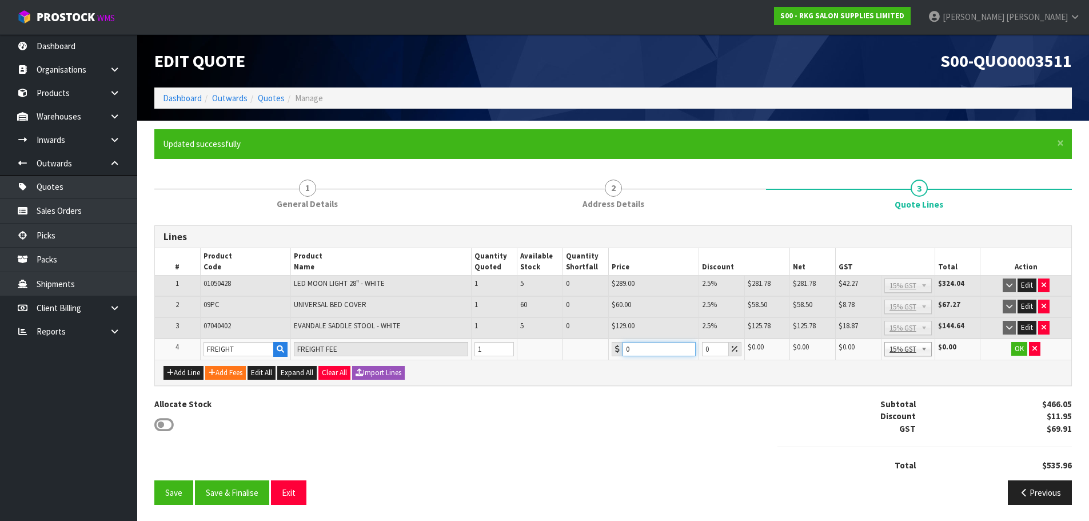
drag, startPoint x: 633, startPoint y: 347, endPoint x: 622, endPoint y: 347, distance: 10.9
click at [622, 347] on input "0" at bounding box center [658, 349] width 73 height 14
type input "42"
click at [1020, 350] on button "OK" at bounding box center [1019, 349] width 16 height 14
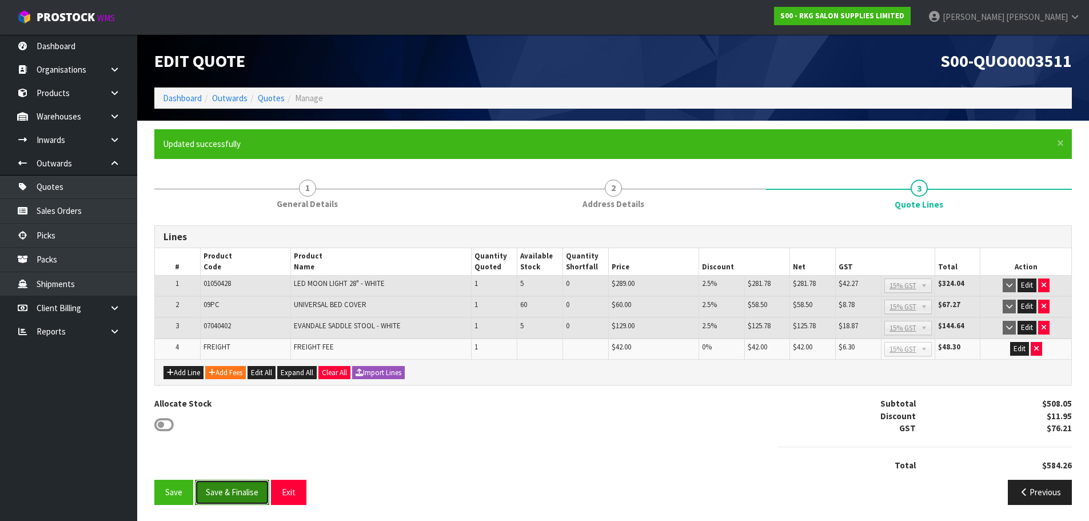
click at [229, 491] on button "Save & Finalise" at bounding box center [232, 492] width 74 height 25
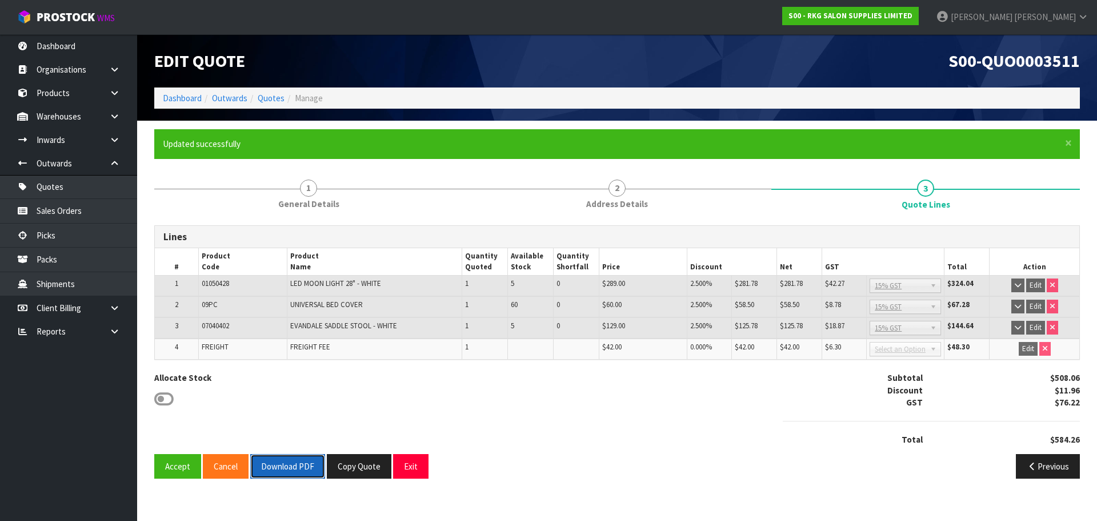
click at [298, 465] on button "Download PDF" at bounding box center [287, 466] width 75 height 25
click at [407, 460] on button "Exit" at bounding box center [410, 466] width 35 height 25
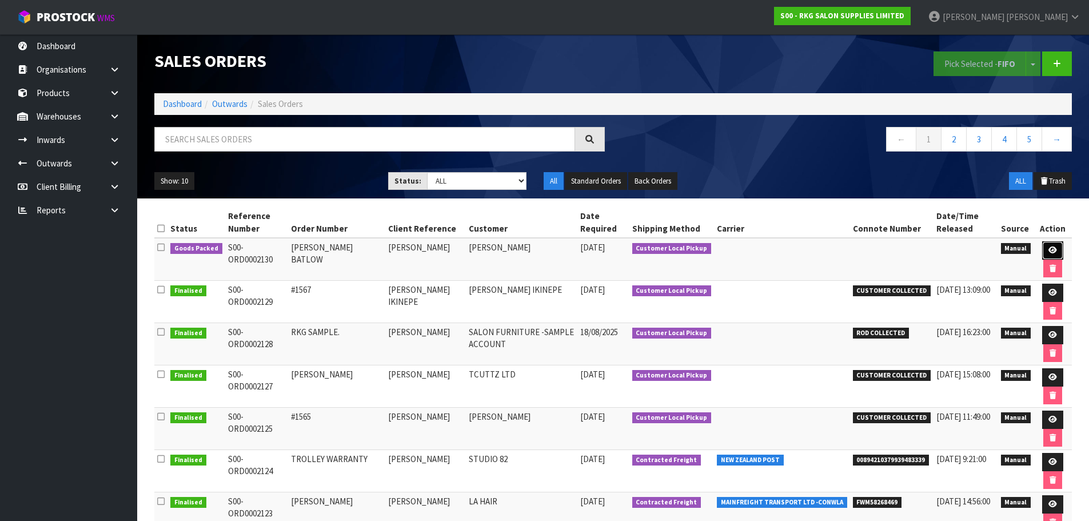
click at [1048, 251] on icon at bounding box center [1052, 249] width 9 height 7
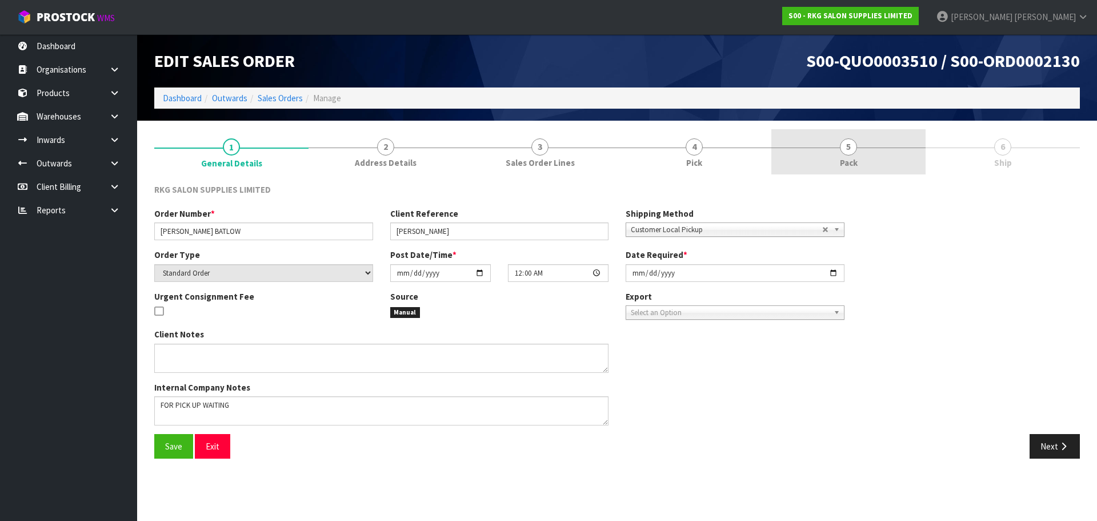
click at [845, 153] on span "5" at bounding box center [848, 146] width 17 height 17
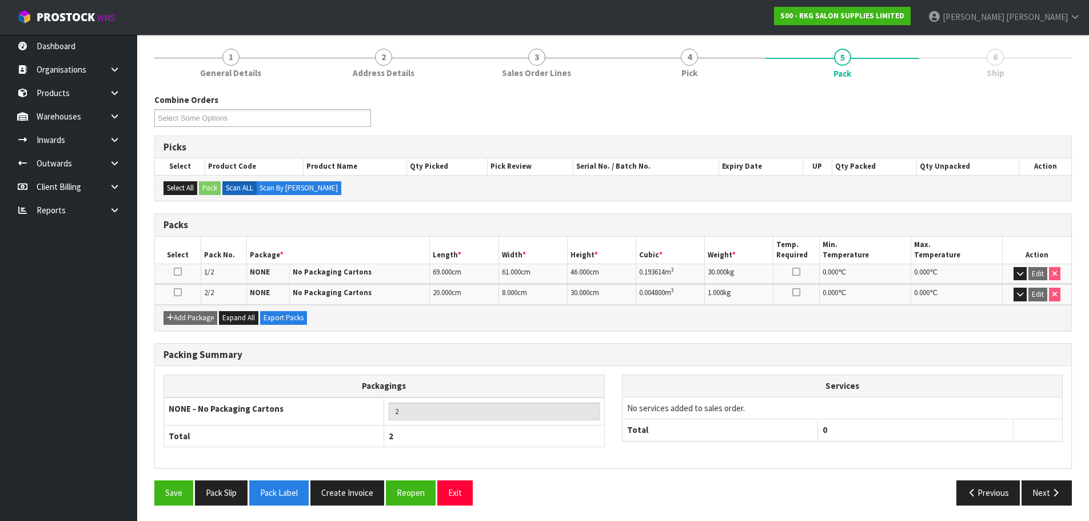
scroll to position [91, 0]
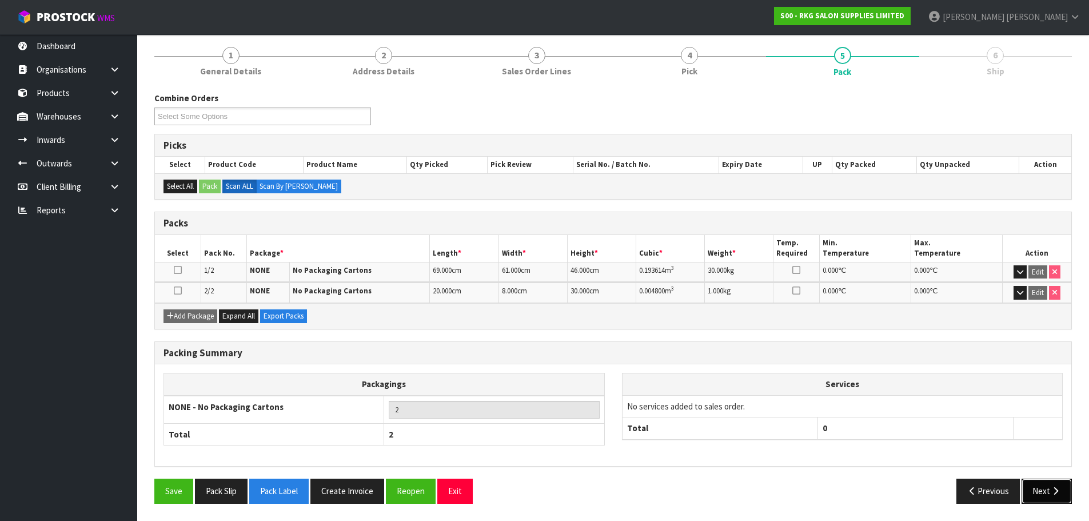
click at [1038, 497] on button "Next" at bounding box center [1046, 490] width 50 height 25
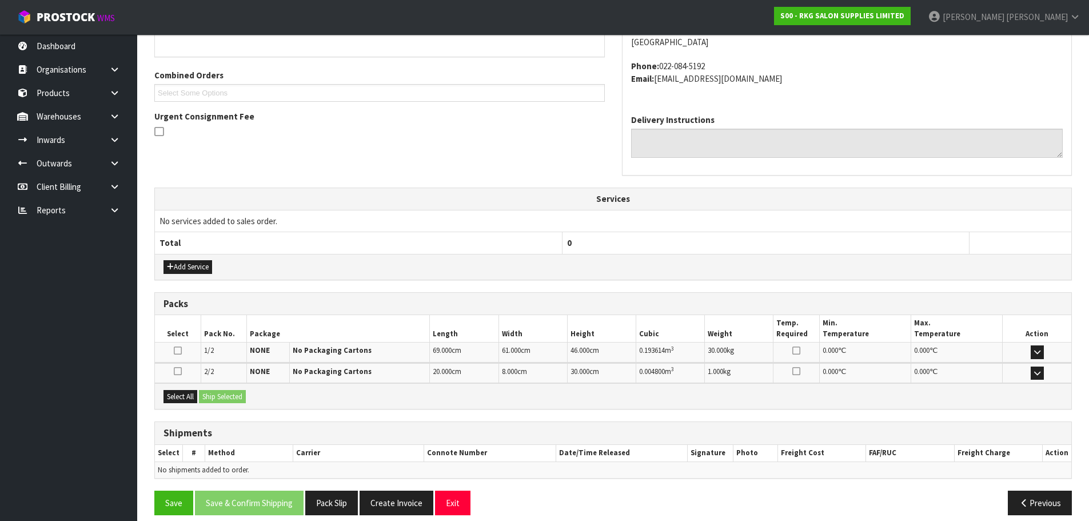
scroll to position [240, 0]
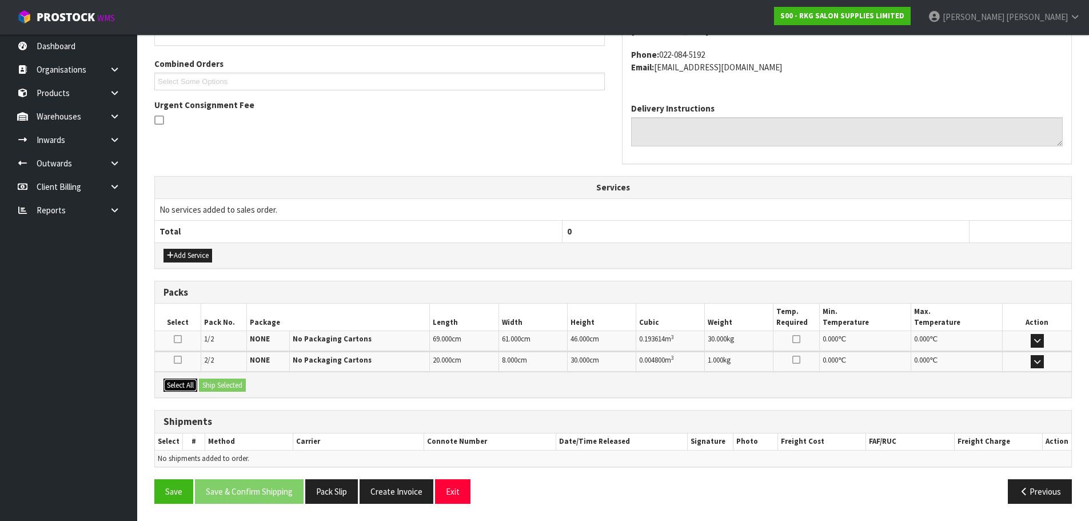
click at [178, 390] on button "Select All" at bounding box center [180, 385] width 34 height 14
click at [217, 384] on button "Ship Selected" at bounding box center [222, 385] width 47 height 14
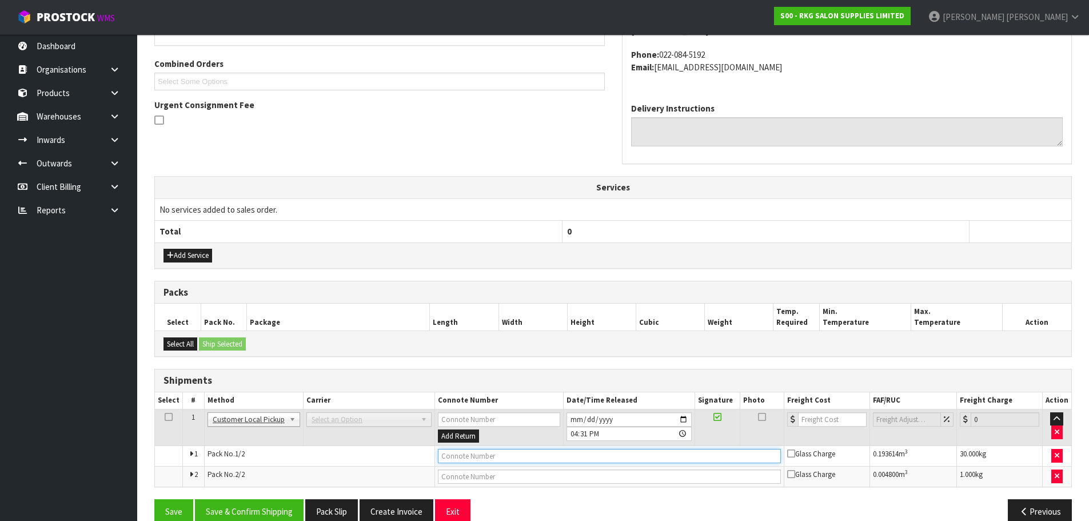
click at [452, 454] on input "text" at bounding box center [609, 456] width 343 height 14
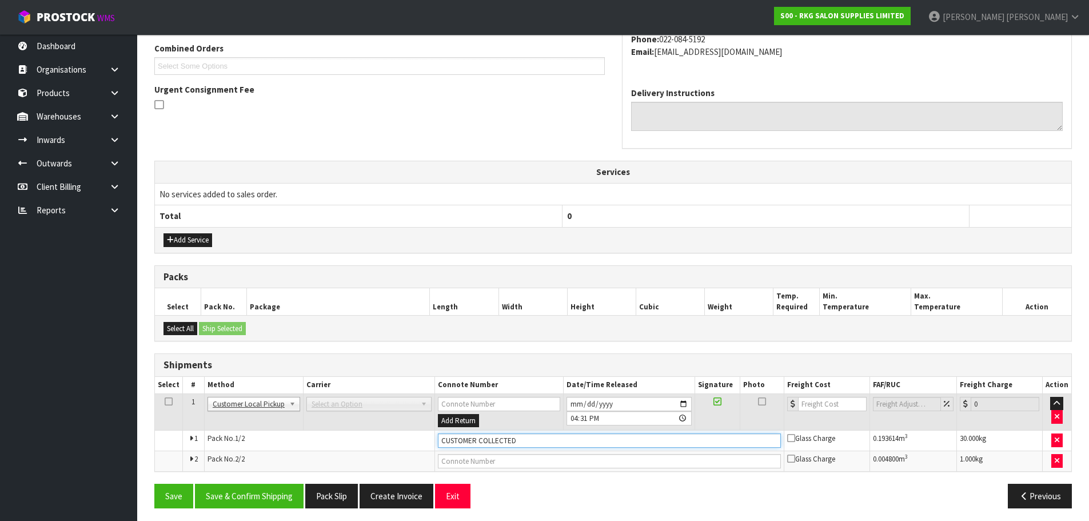
scroll to position [260, 0]
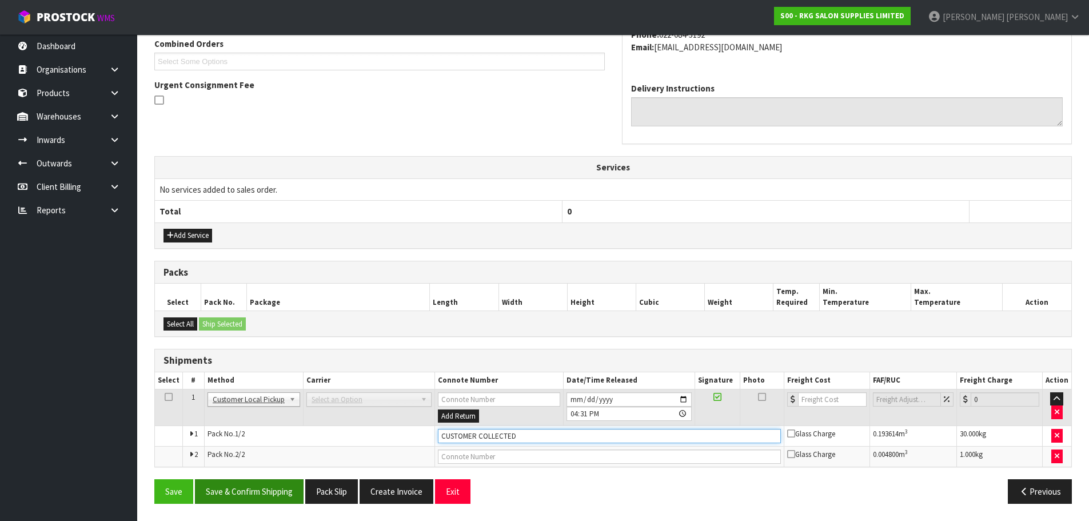
type input "CUSTOMER COLLECTED"
click at [269, 494] on button "Save & Confirm Shipping" at bounding box center [249, 491] width 109 height 25
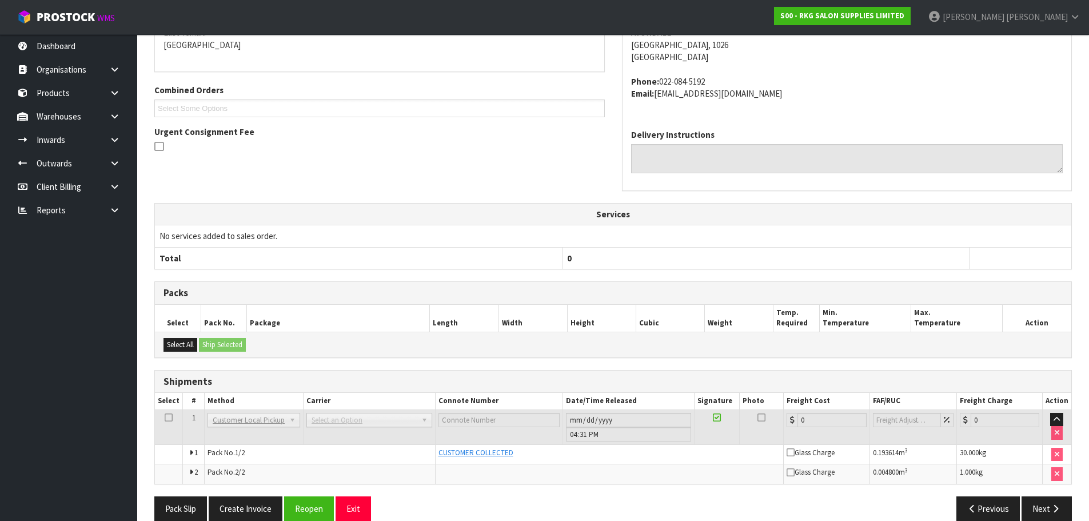
scroll to position [272, 0]
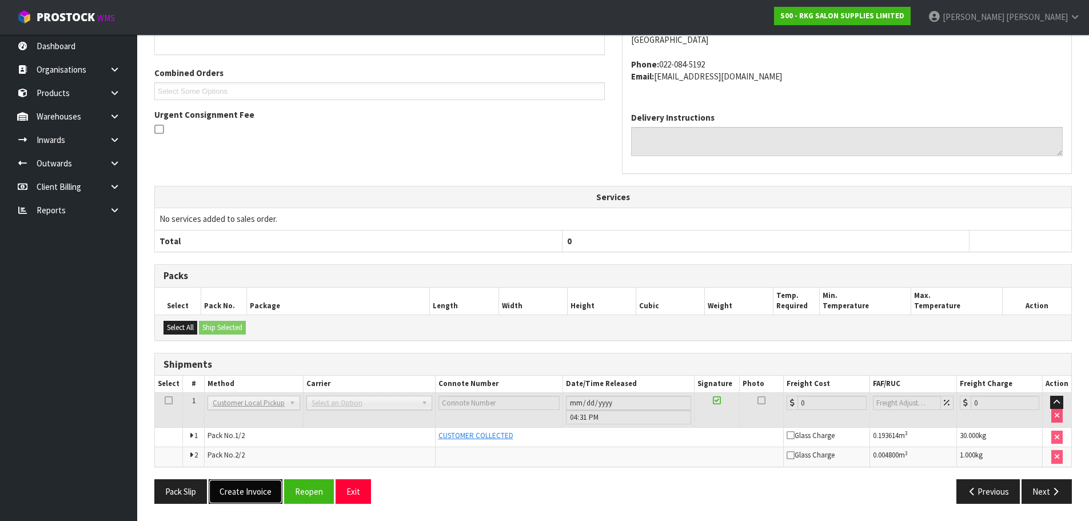
click at [258, 492] on button "Create Invoice" at bounding box center [246, 491] width 74 height 25
click at [249, 493] on button "View Invoice" at bounding box center [242, 491] width 66 height 25
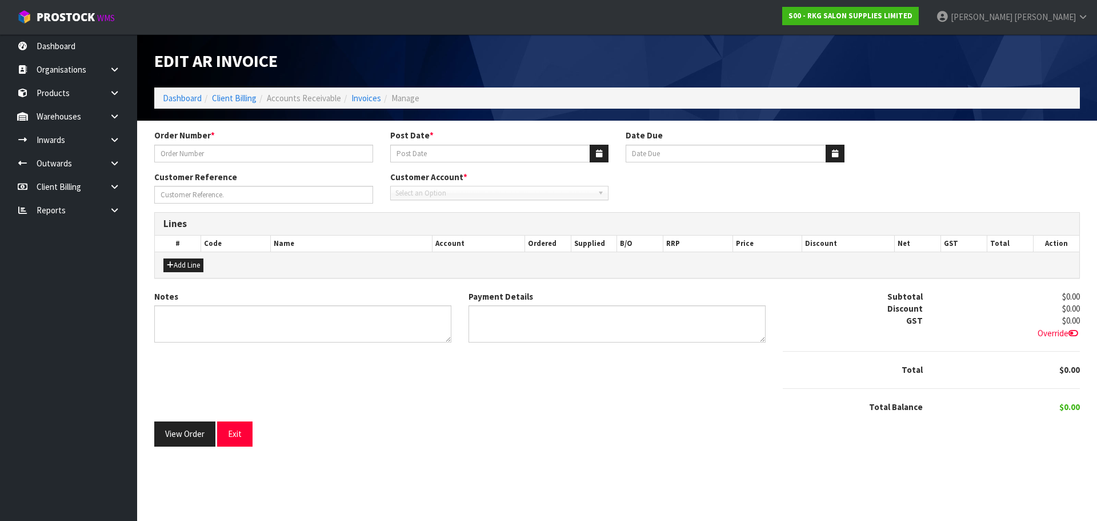
type input "[PERSON_NAME] BATLOW"
type input "[DATE]"
type input "[PERSON_NAME]"
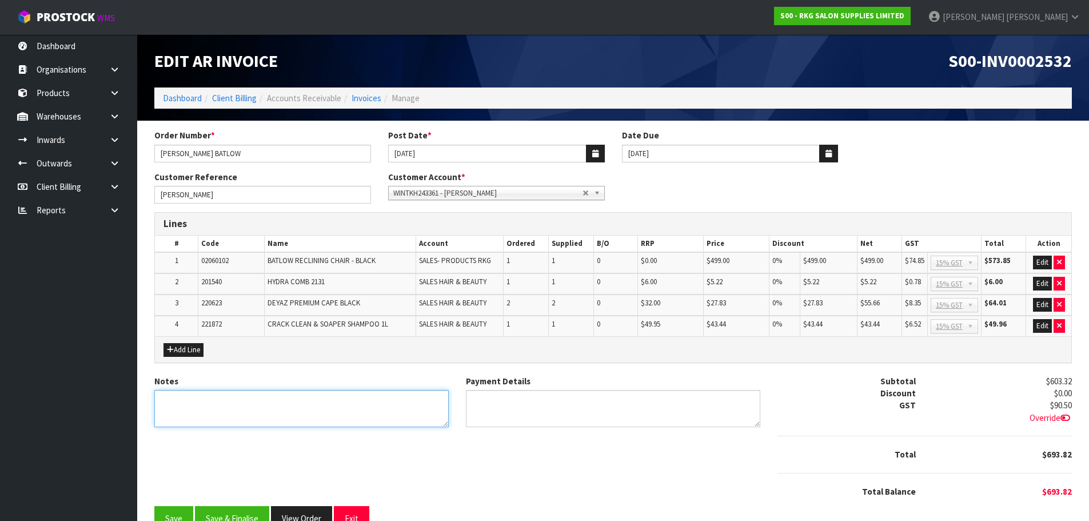
click at [211, 397] on textarea "Notes" at bounding box center [301, 408] width 294 height 37
click at [246, 401] on textarea "Notes" at bounding box center [301, 408] width 294 height 37
type textarea "THANK YOU FOR YOUR ORDER. COLLECTED."
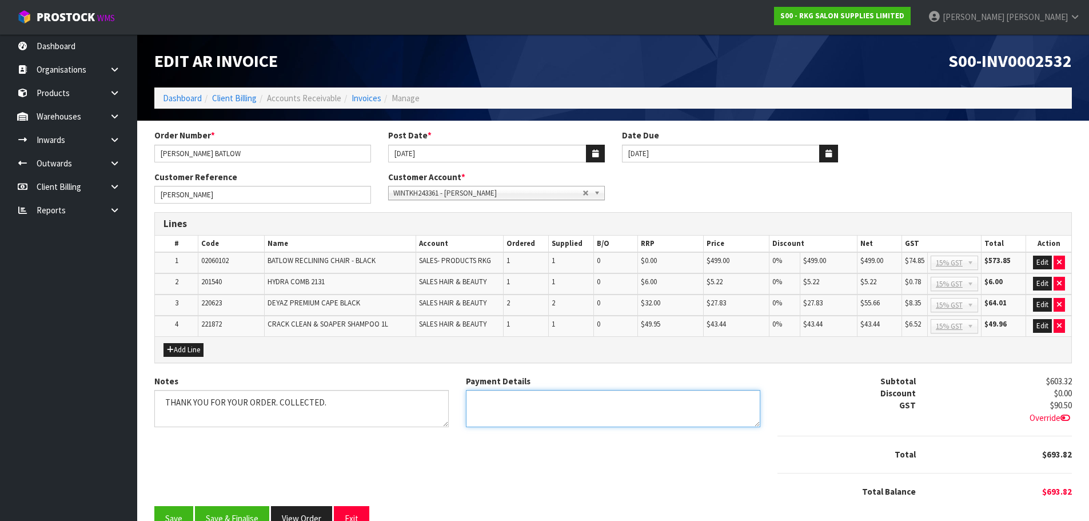
click at [488, 405] on textarea "Payment Details" at bounding box center [613, 408] width 294 height 37
click at [671, 403] on textarea "Payment Details" at bounding box center [613, 408] width 294 height 37
type textarea "CASH $150, EFTPOS $425.56 + $65.56"
click at [1042, 261] on button "Edit" at bounding box center [1042, 262] width 19 height 14
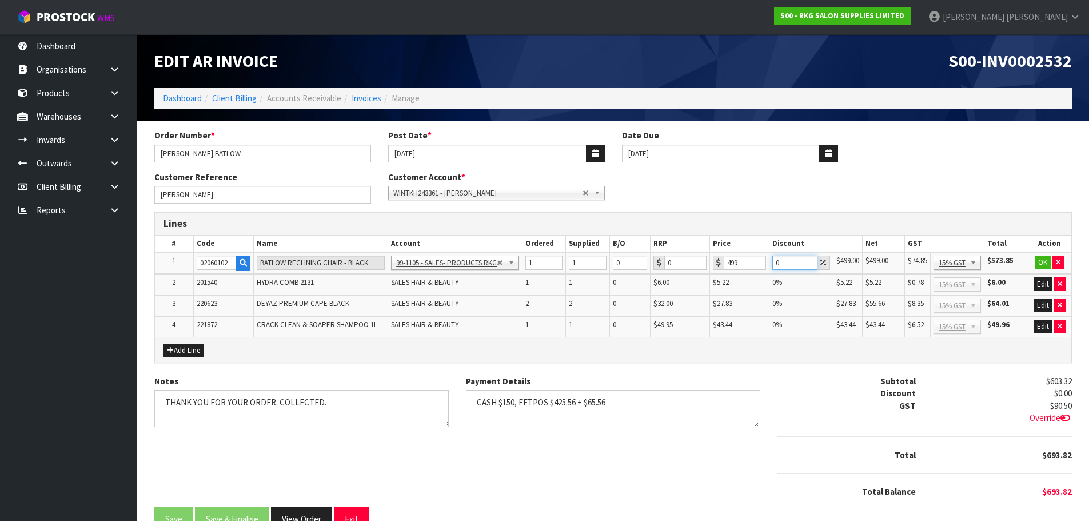
drag, startPoint x: 786, startPoint y: 263, endPoint x: 778, endPoint y: 264, distance: 8.0
click at [778, 264] on input "0" at bounding box center [794, 262] width 45 height 14
type input "5"
click at [1043, 262] on button "OK" at bounding box center [1042, 262] width 16 height 14
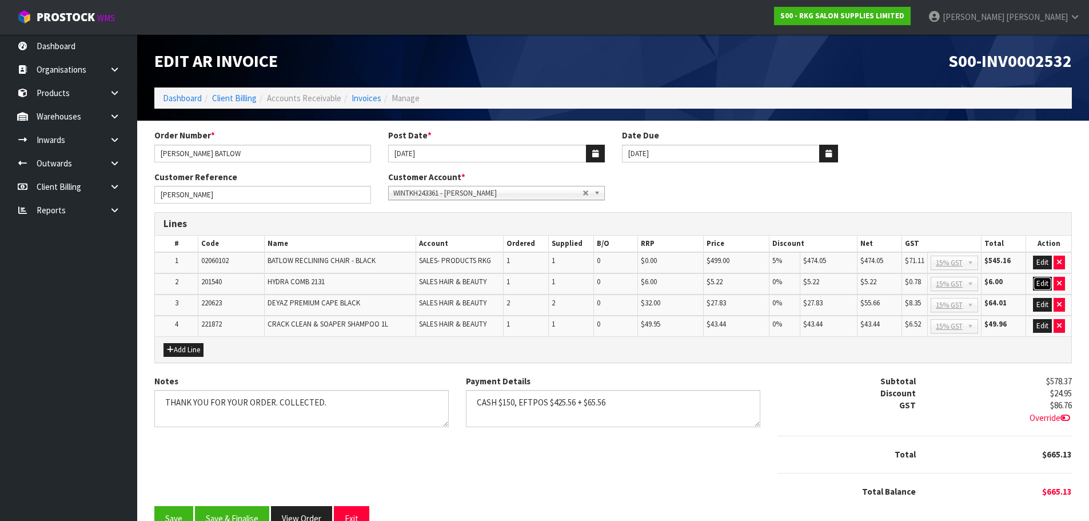
click at [1039, 282] on button "Edit" at bounding box center [1042, 284] width 19 height 14
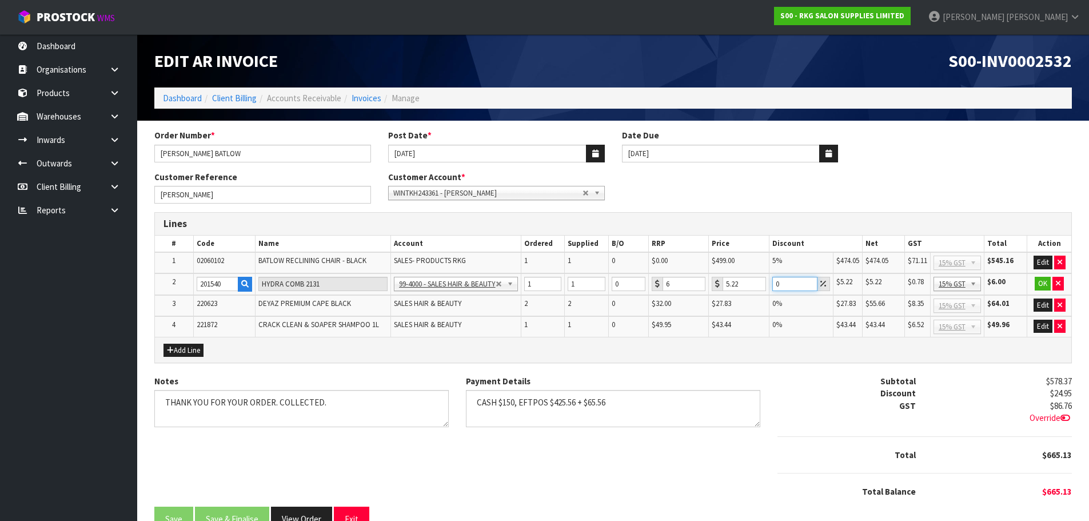
drag, startPoint x: 784, startPoint y: 283, endPoint x: 774, endPoint y: 287, distance: 10.3
click at [774, 287] on input "0" at bounding box center [794, 284] width 45 height 14
type input "20"
click at [1040, 283] on button "OK" at bounding box center [1042, 284] width 16 height 14
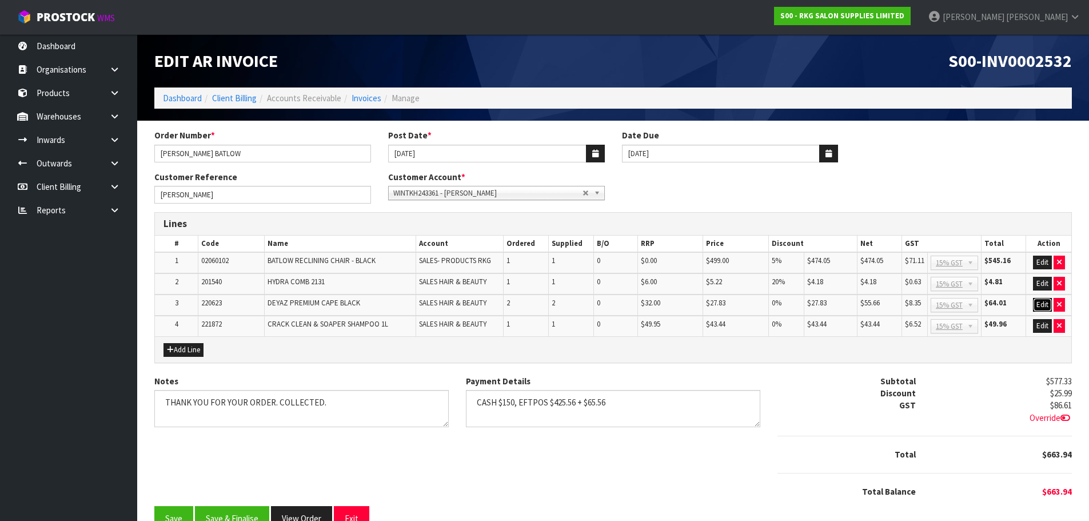
drag, startPoint x: 1038, startPoint y: 304, endPoint x: 1013, endPoint y: 316, distance: 27.4
click at [1038, 305] on button "Edit" at bounding box center [1042, 305] width 19 height 14
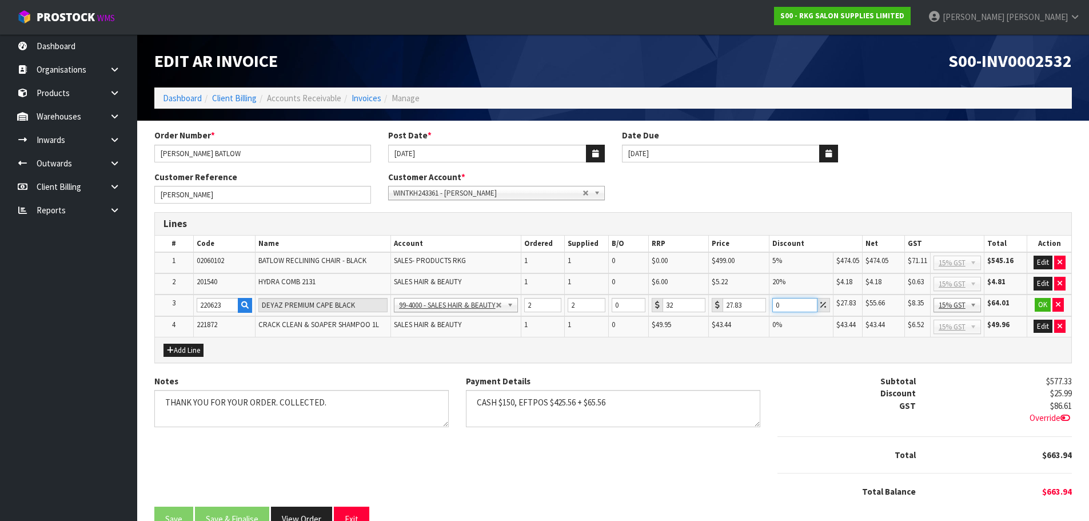
drag, startPoint x: 785, startPoint y: 303, endPoint x: 773, endPoint y: 306, distance: 12.3
click at [773, 306] on input "0" at bounding box center [794, 305] width 45 height 14
type input "20"
click at [1041, 305] on button "OK" at bounding box center [1042, 305] width 16 height 14
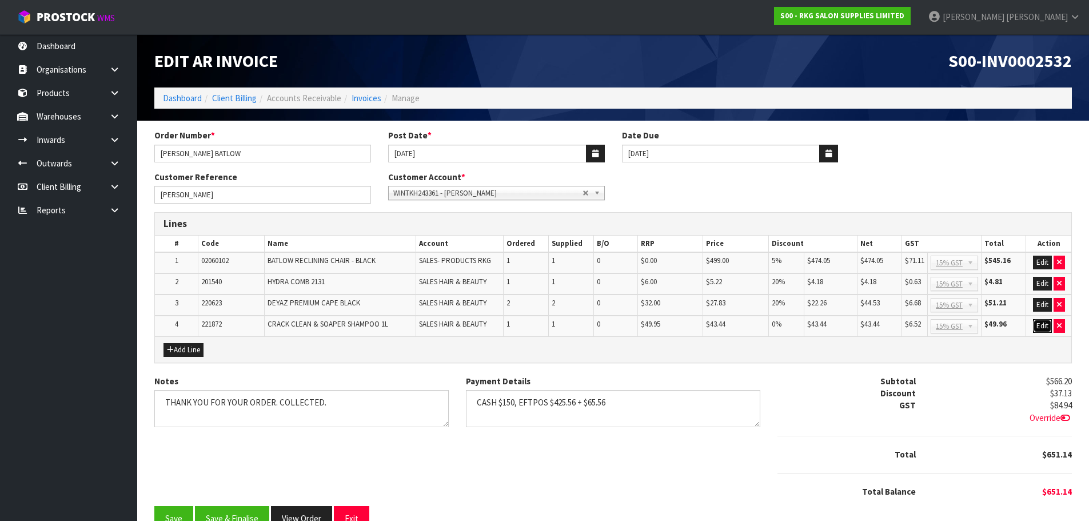
click at [1041, 324] on button "Edit" at bounding box center [1042, 326] width 19 height 14
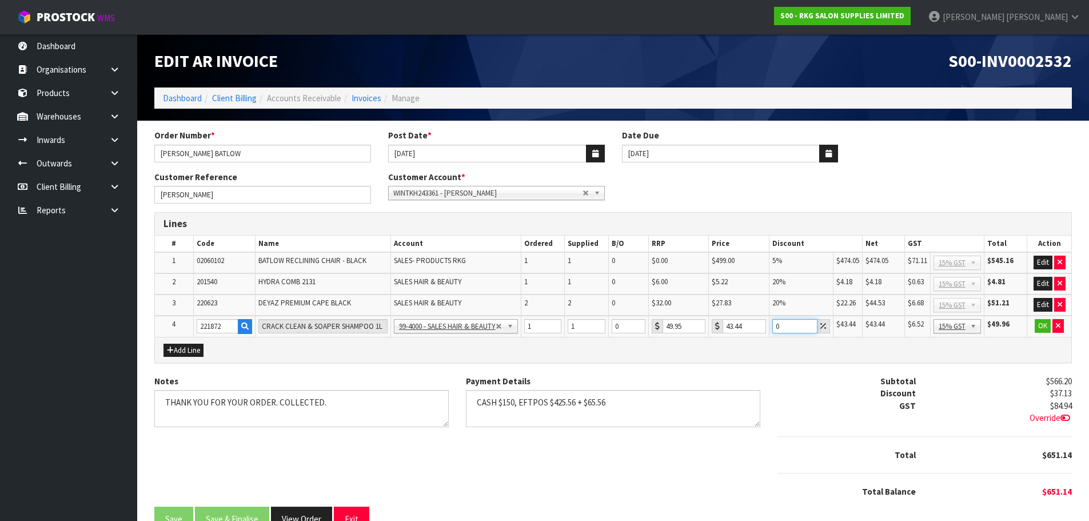
drag, startPoint x: 784, startPoint y: 327, endPoint x: 766, endPoint y: 333, distance: 18.6
click at [766, 333] on tr "4 221872 CRACK CLEAN & SOAPER SHAMPOO 1L 99-1100 - SALES -ADMIN 99-1105 - SALES…" at bounding box center [613, 325] width 916 height 21
type input "20"
click at [1042, 326] on button "OK" at bounding box center [1042, 326] width 16 height 14
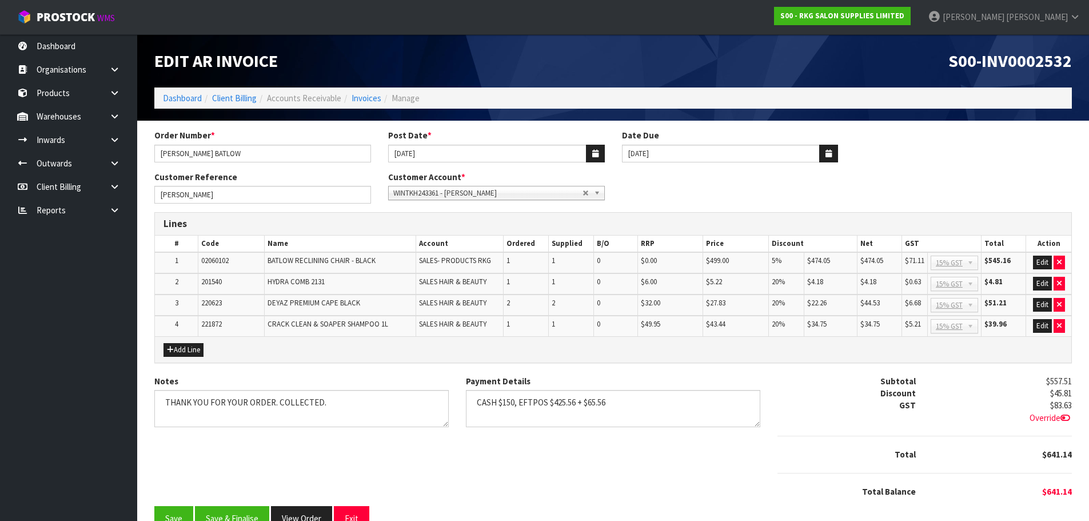
scroll to position [27, 0]
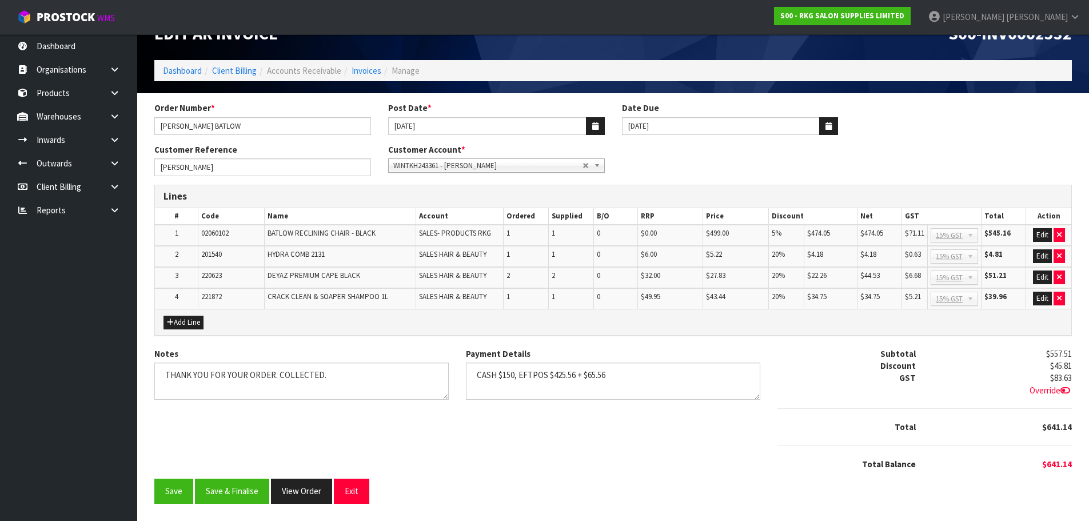
click at [1062, 386] on icon at bounding box center [1065, 390] width 10 height 9
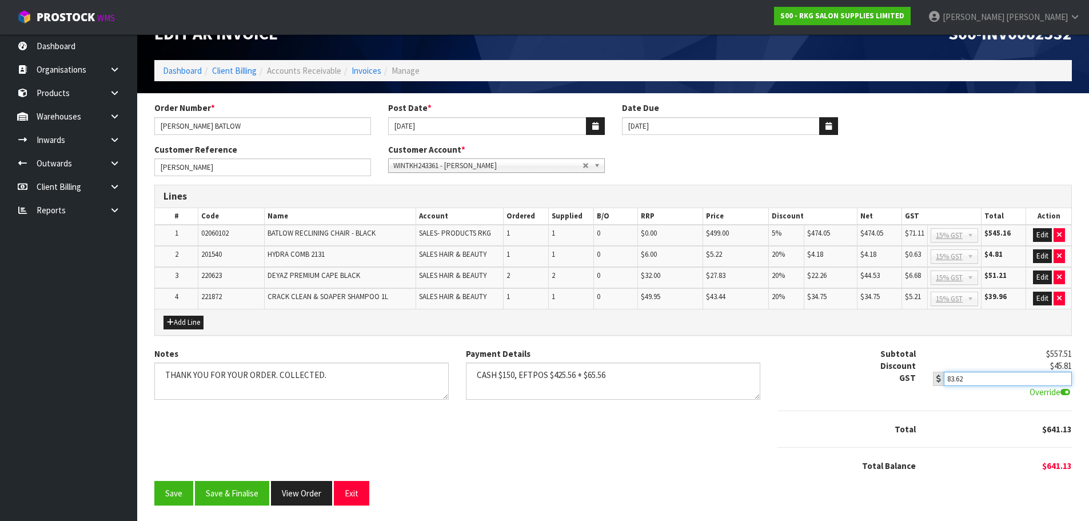
click at [1062, 382] on input "83.62" at bounding box center [1007, 379] width 127 height 14
type input "83.61"
click at [1062, 382] on input "83.61" at bounding box center [1007, 379] width 127 height 14
click at [735, 479] on div "Notes Payment Details Subtotal $557.51 Discount $45.81 GST $83.63 83.61 Overrid…" at bounding box center [613, 413] width 934 height 133
click at [1037, 253] on button "Edit" at bounding box center [1042, 256] width 19 height 14
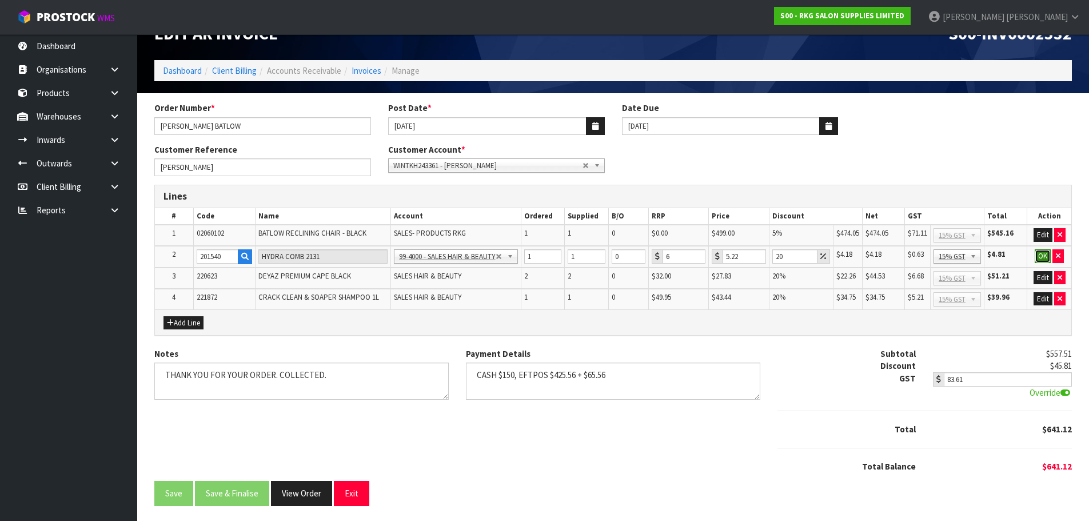
click at [1040, 254] on button "OK" at bounding box center [1042, 256] width 16 height 14
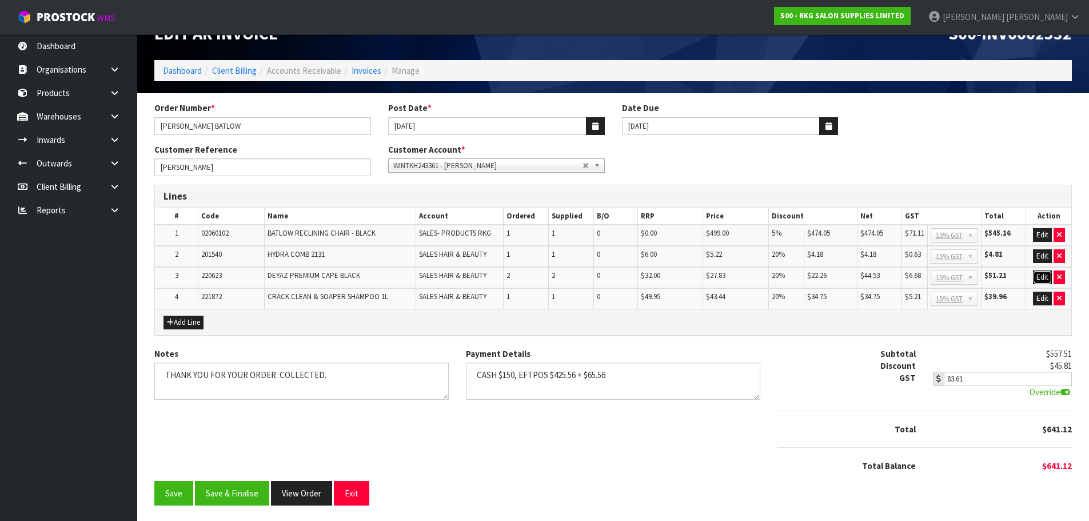
click at [1040, 278] on button "Edit" at bounding box center [1042, 277] width 19 height 14
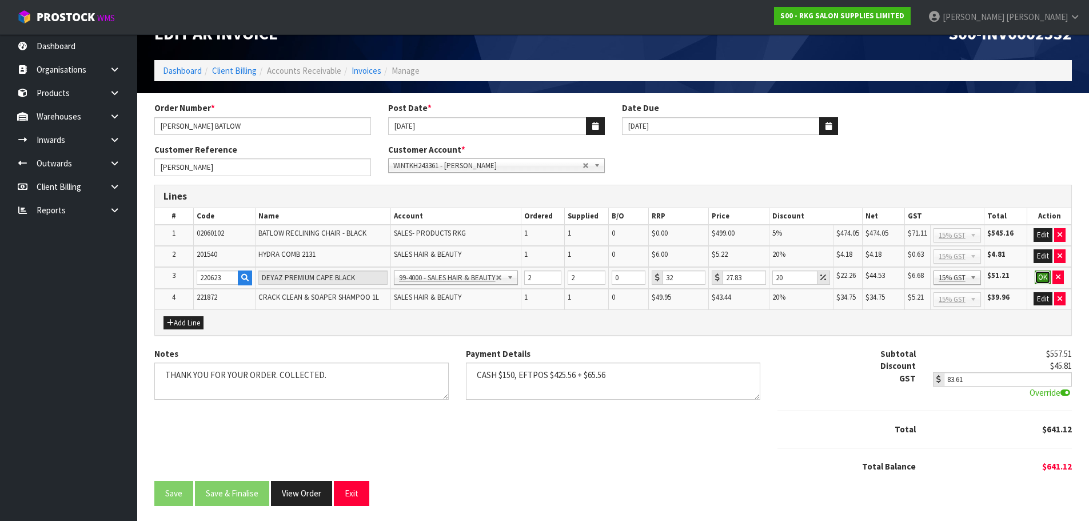
click at [1043, 276] on button "OK" at bounding box center [1042, 277] width 16 height 14
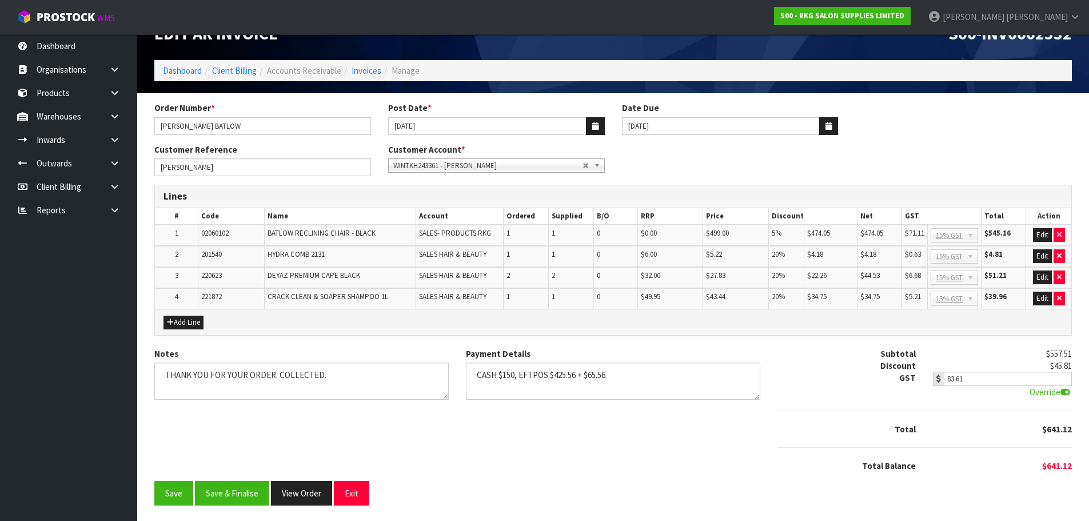
scroll to position [29, 0]
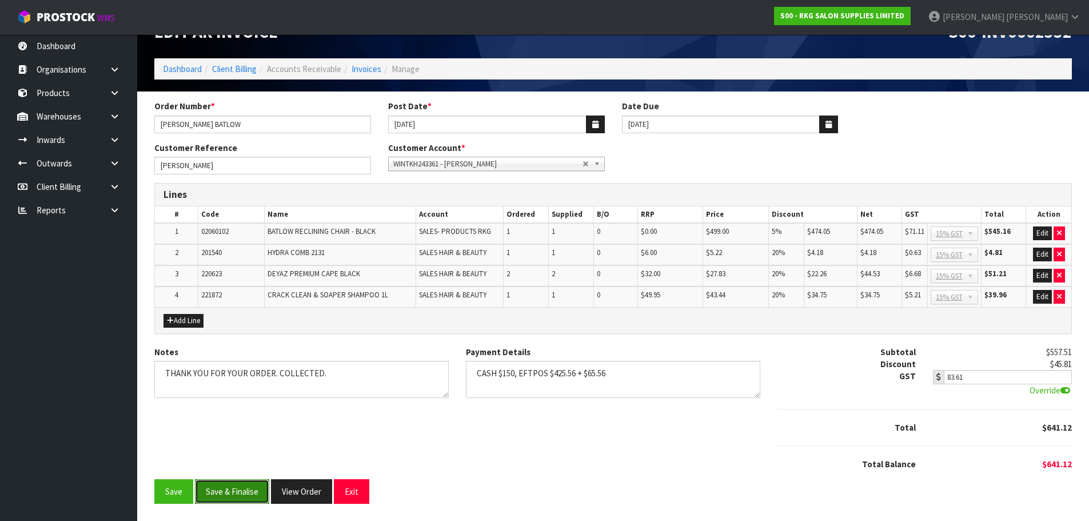
click at [241, 493] on button "Save & Finalise" at bounding box center [232, 491] width 74 height 25
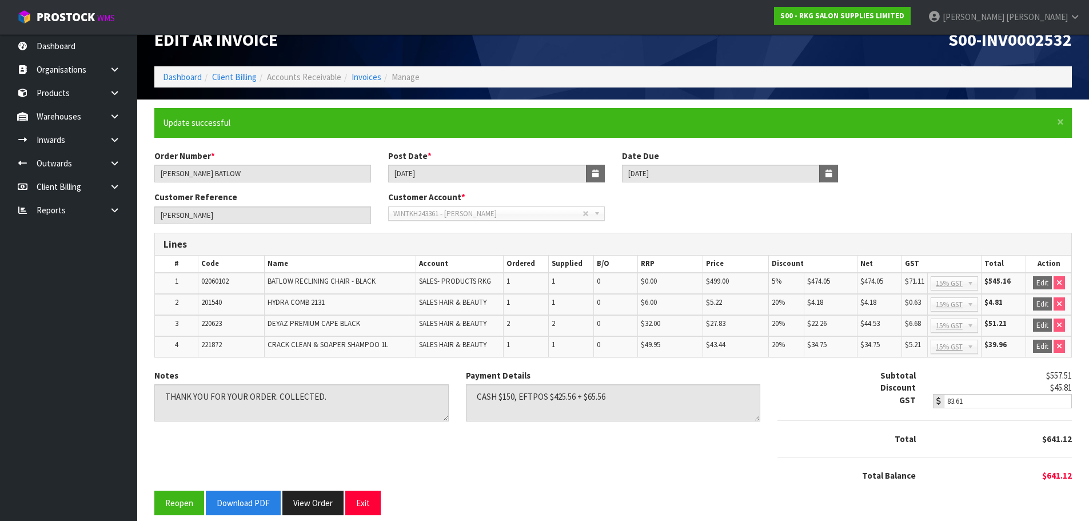
scroll to position [33, 0]
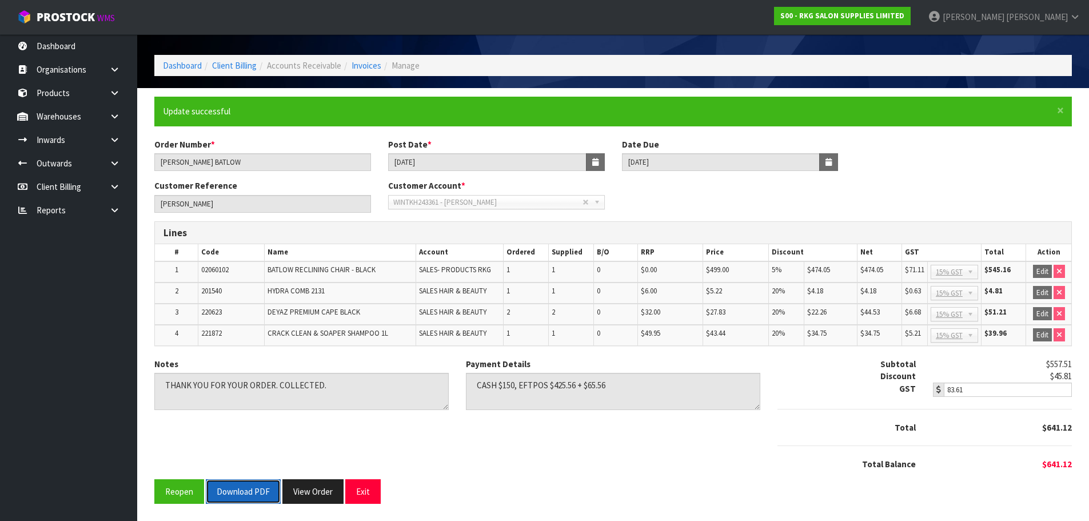
click at [243, 492] on button "Download PDF" at bounding box center [243, 491] width 75 height 25
click at [365, 494] on button "Exit" at bounding box center [362, 491] width 35 height 25
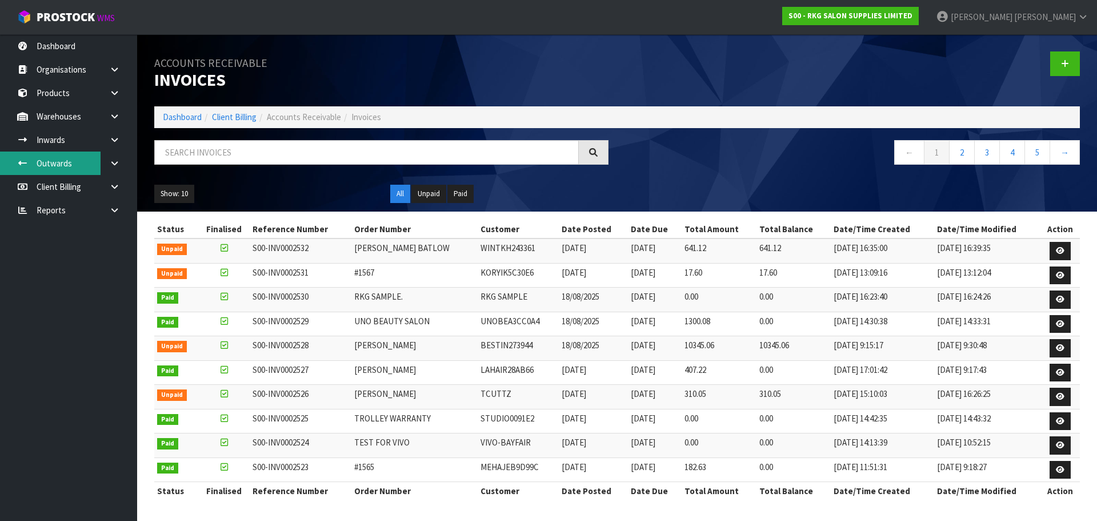
click at [59, 166] on link "Outwards" at bounding box center [68, 162] width 137 height 23
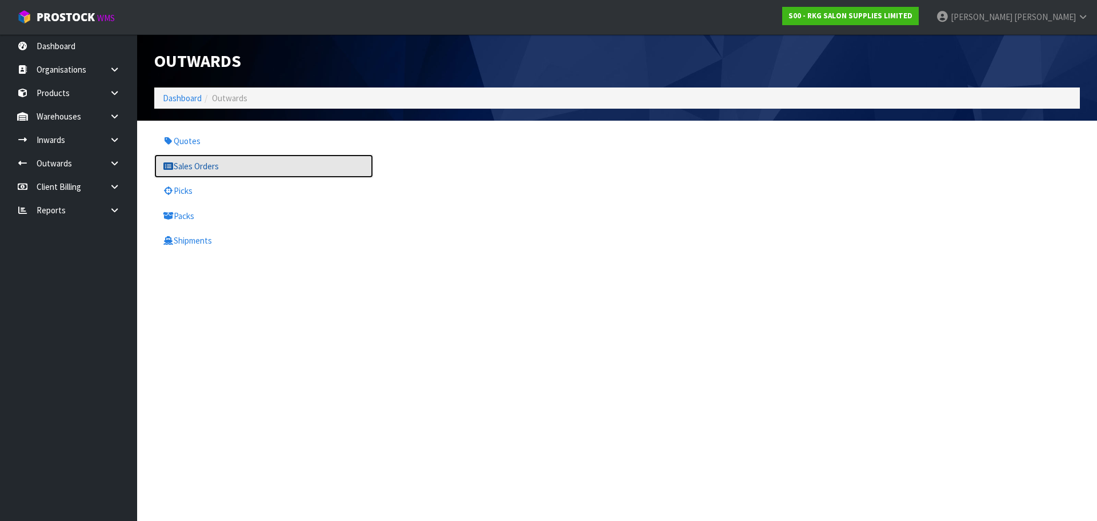
click at [187, 167] on link "Sales Orders" at bounding box center [263, 165] width 219 height 23
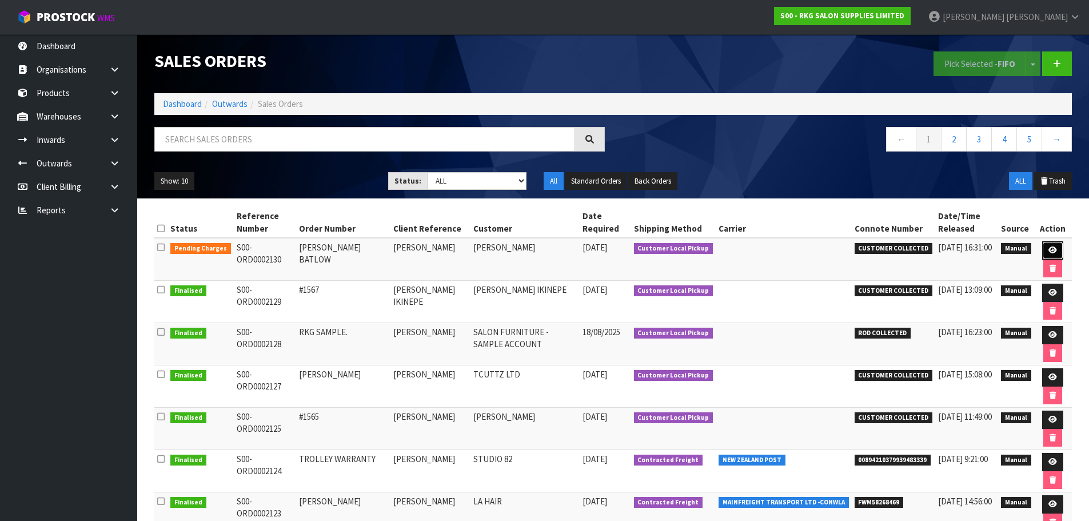
click at [1053, 250] on icon at bounding box center [1052, 249] width 9 height 7
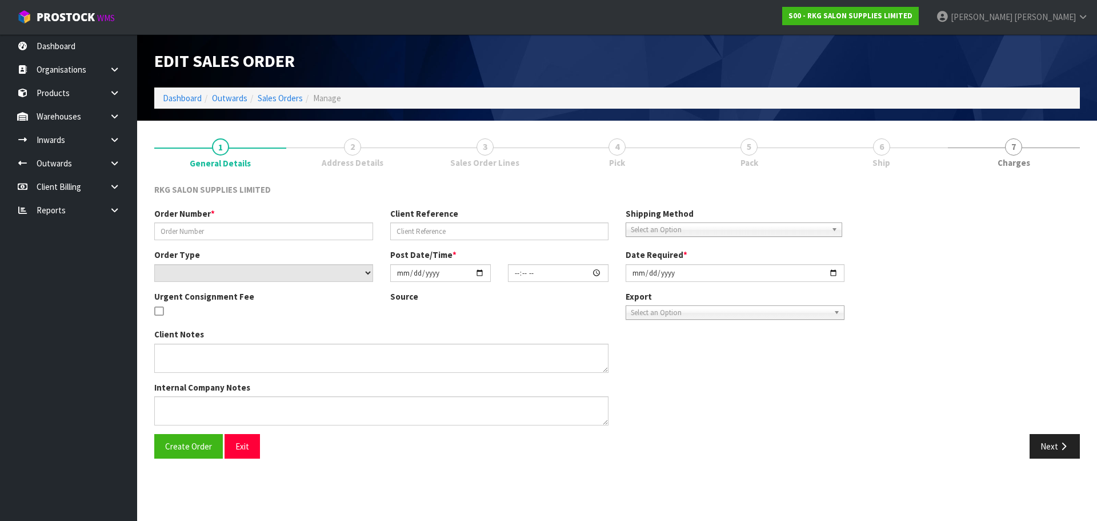
type input "[PERSON_NAME] BATLOW"
type input "[PERSON_NAME]"
select select "number:0"
type input "[DATE]"
type input "00:00:00.000"
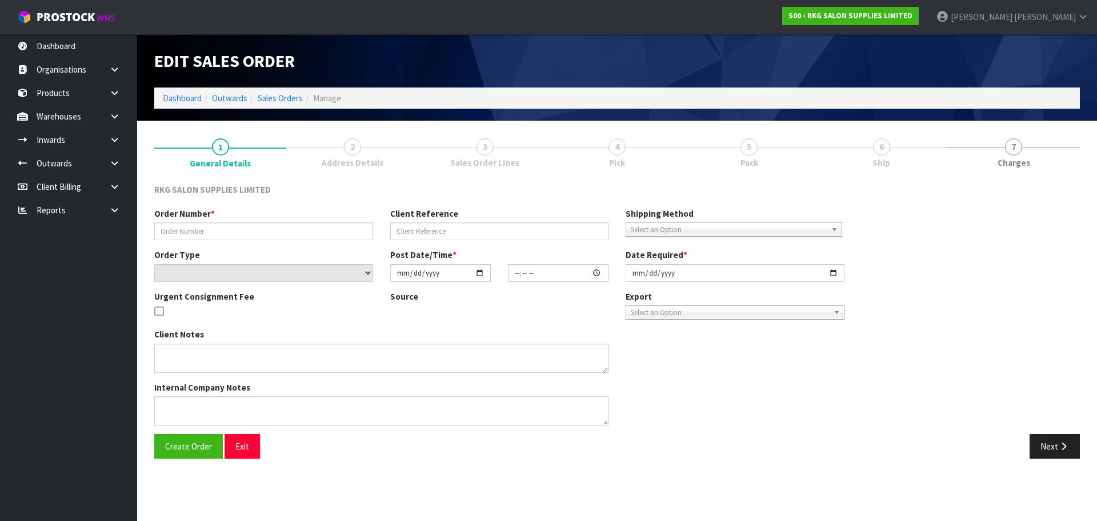
type input "[DATE]"
type textarea "FOR PICK UP WAITING"
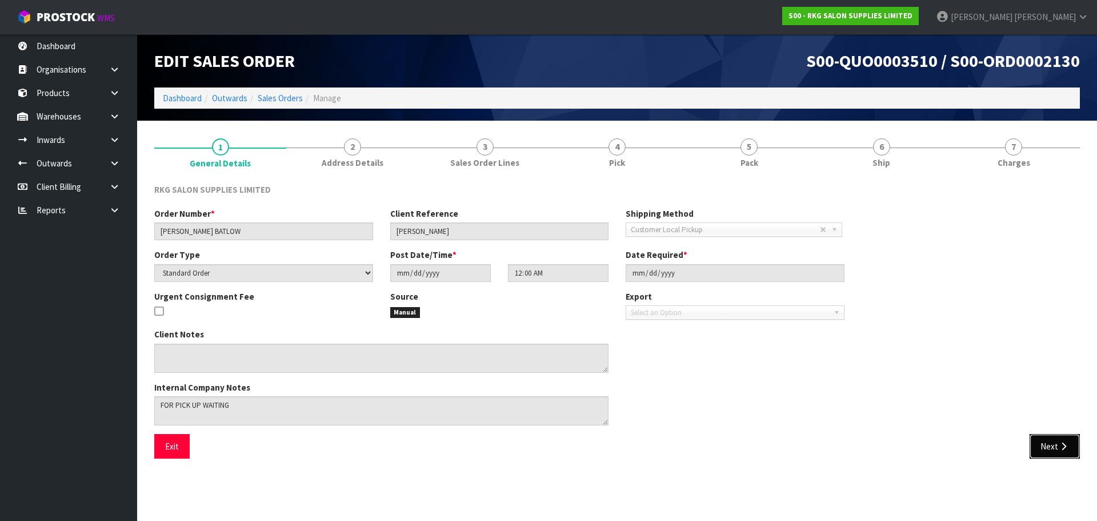
click at [1044, 440] on button "Next" at bounding box center [1055, 446] width 50 height 25
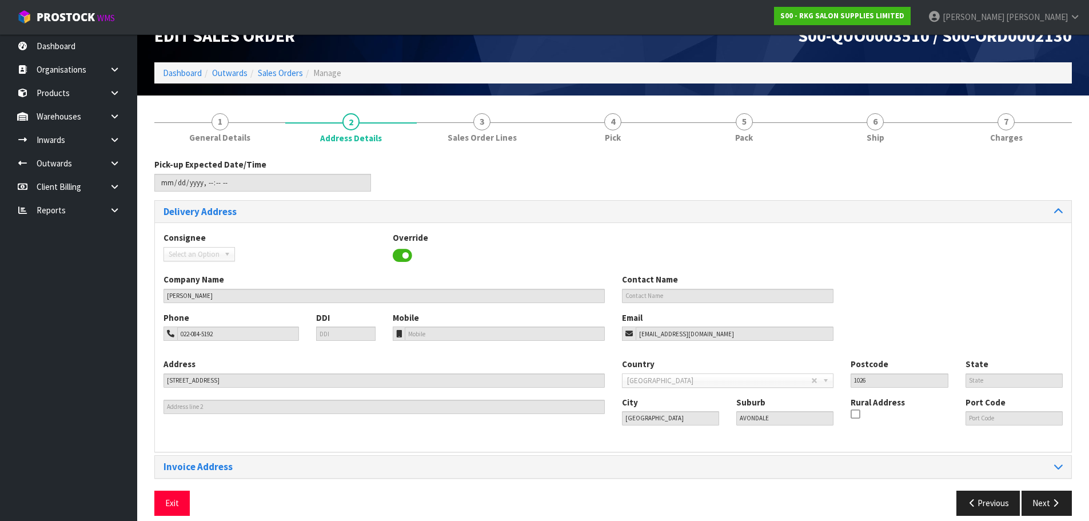
scroll to position [37, 0]
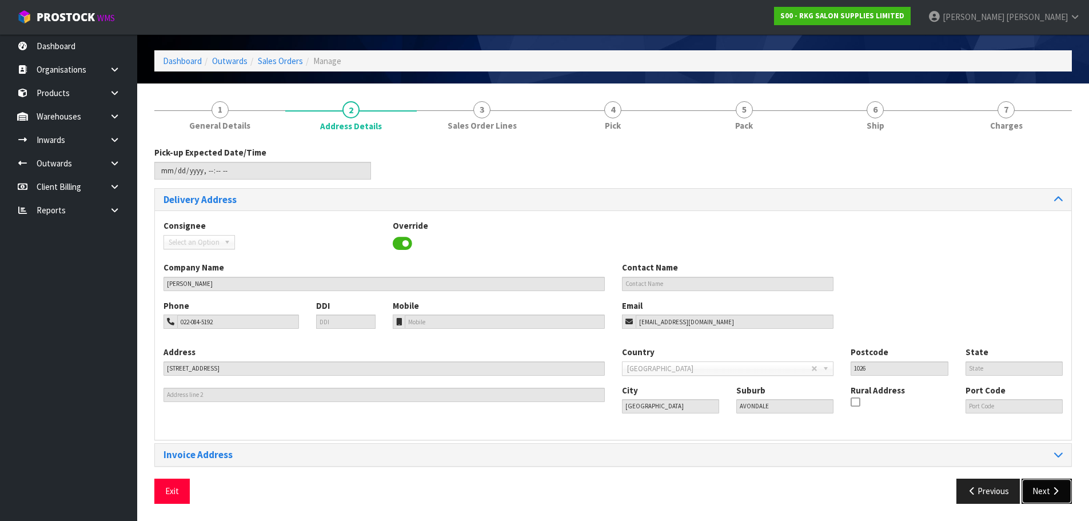
drag, startPoint x: 1040, startPoint y: 490, endPoint x: 1021, endPoint y: 490, distance: 18.9
click at [1040, 490] on button "Next" at bounding box center [1046, 490] width 50 height 25
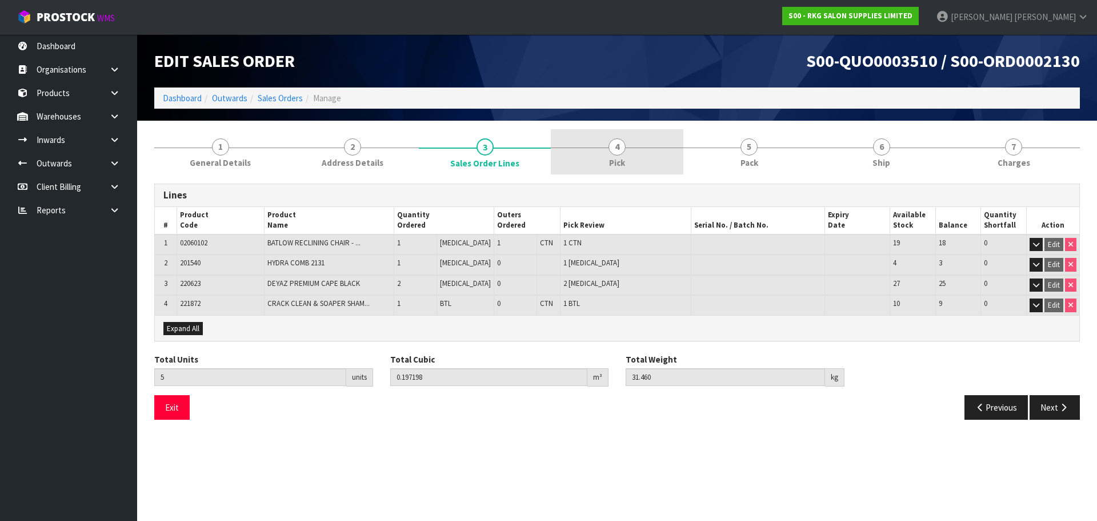
click at [615, 146] on span "4" at bounding box center [617, 146] width 17 height 17
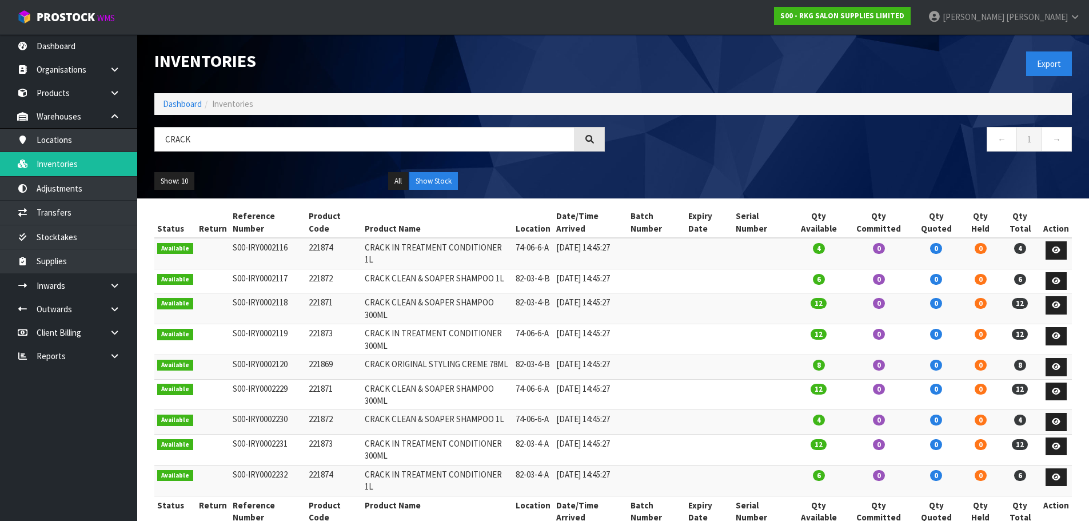
click at [158, 135] on input "CRACK" at bounding box center [364, 139] width 421 height 25
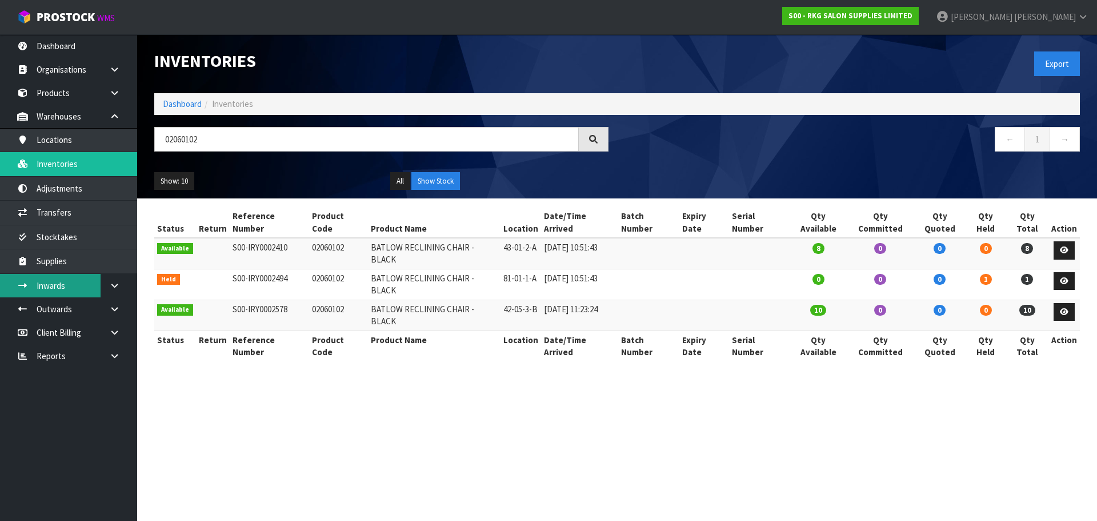
type input "02060102"
click at [75, 163] on link "Inventories" at bounding box center [68, 163] width 137 height 23
drag, startPoint x: 209, startPoint y: 141, endPoint x: 156, endPoint y: 141, distance: 52.6
click at [156, 141] on input "02060102" at bounding box center [366, 139] width 425 height 25
